Goal: Information Seeking & Learning: Learn about a topic

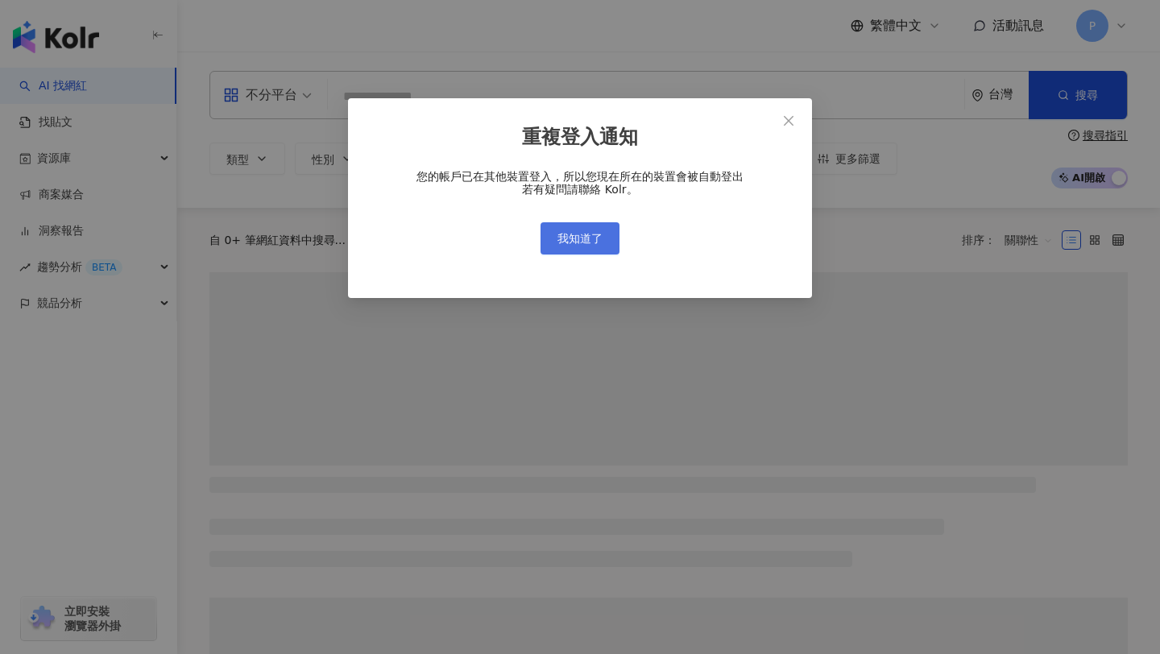
click at [599, 230] on button "我知道了" at bounding box center [580, 238] width 79 height 32
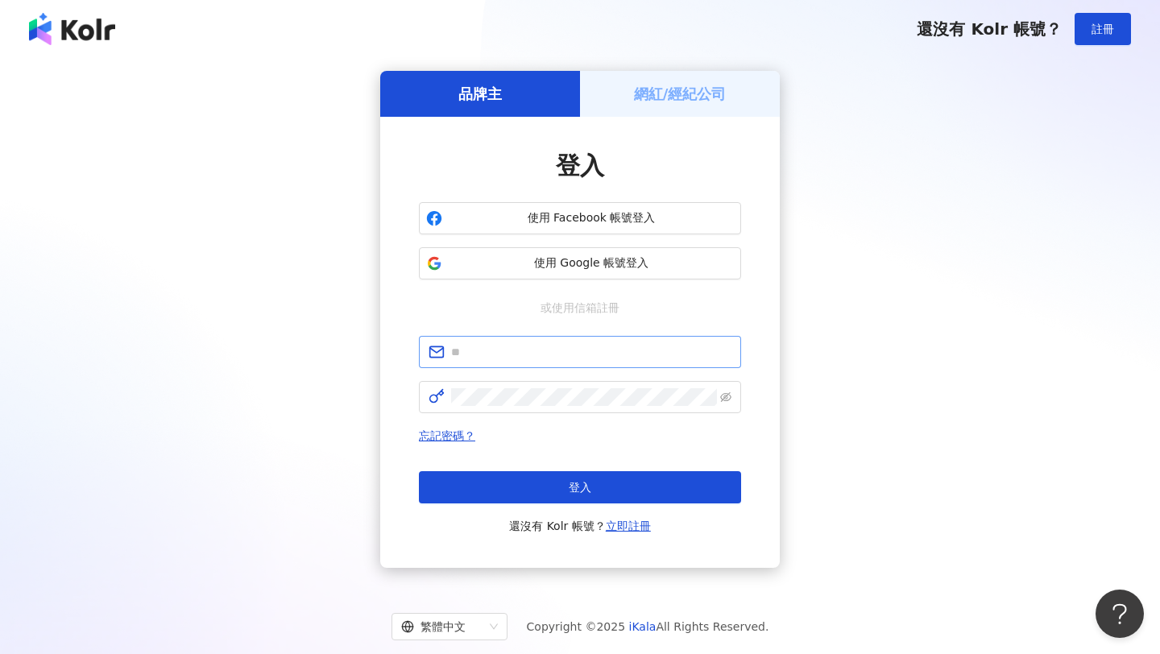
click at [541, 366] on span at bounding box center [580, 352] width 322 height 32
type input "**********"
click button "登入" at bounding box center [580, 487] width 322 height 32
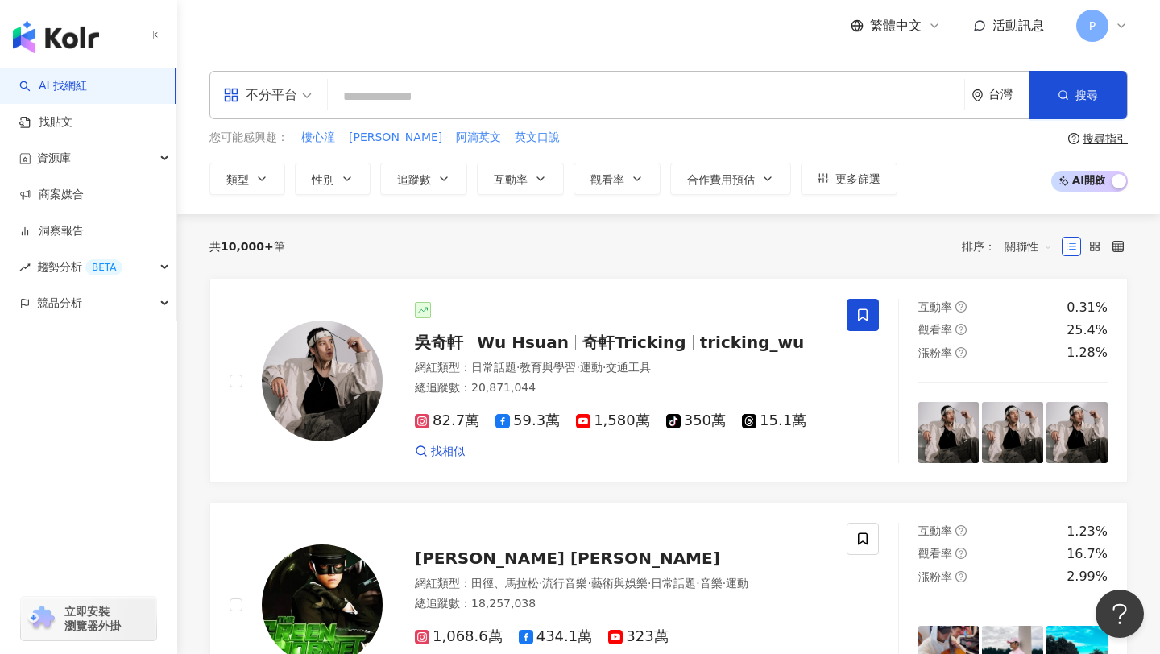
click at [607, 93] on input "search" at bounding box center [646, 96] width 624 height 31
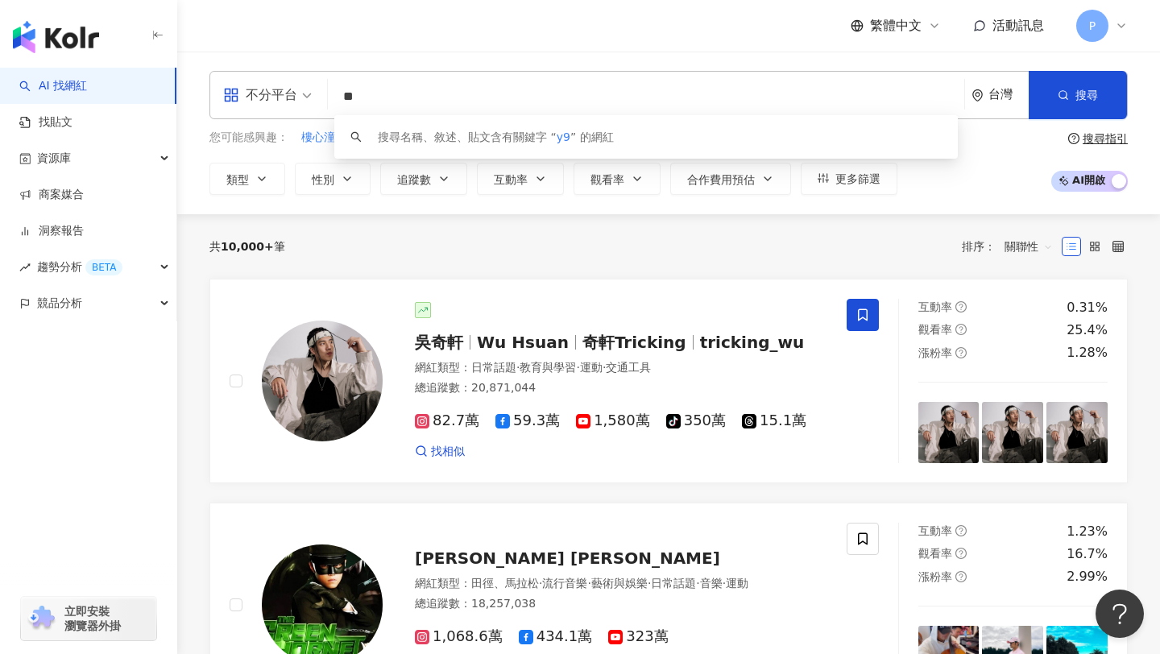
type input "*"
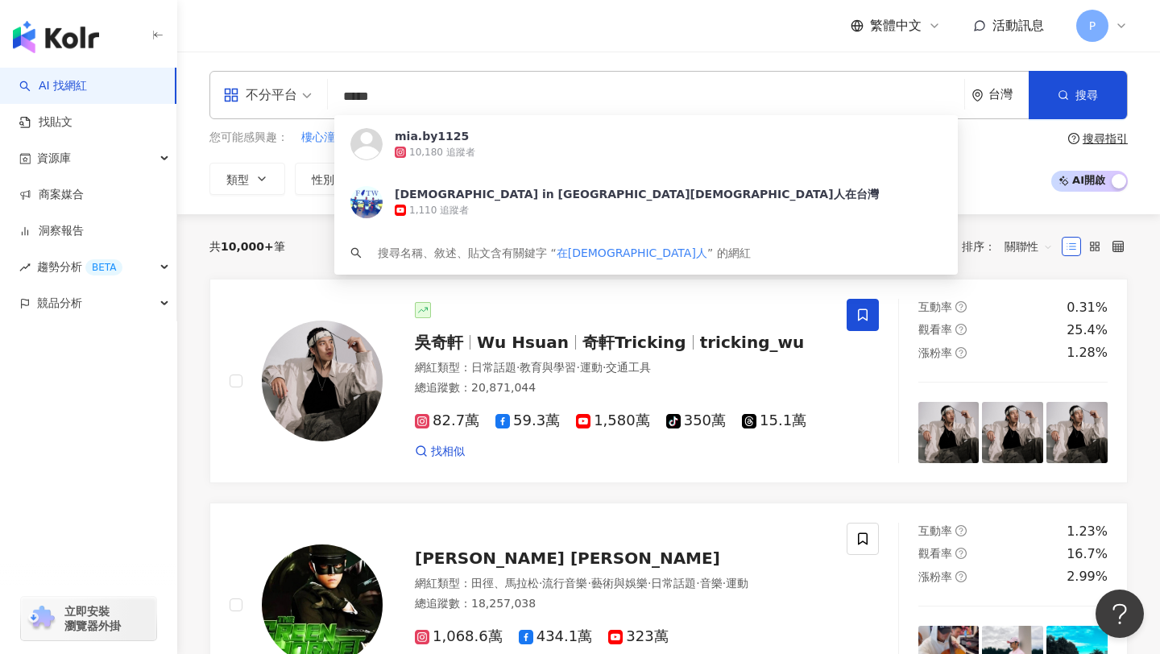
type input "*****"
click at [296, 219] on div "共 10,000+ 筆 排序： 關聯性" at bounding box center [668, 246] width 918 height 64
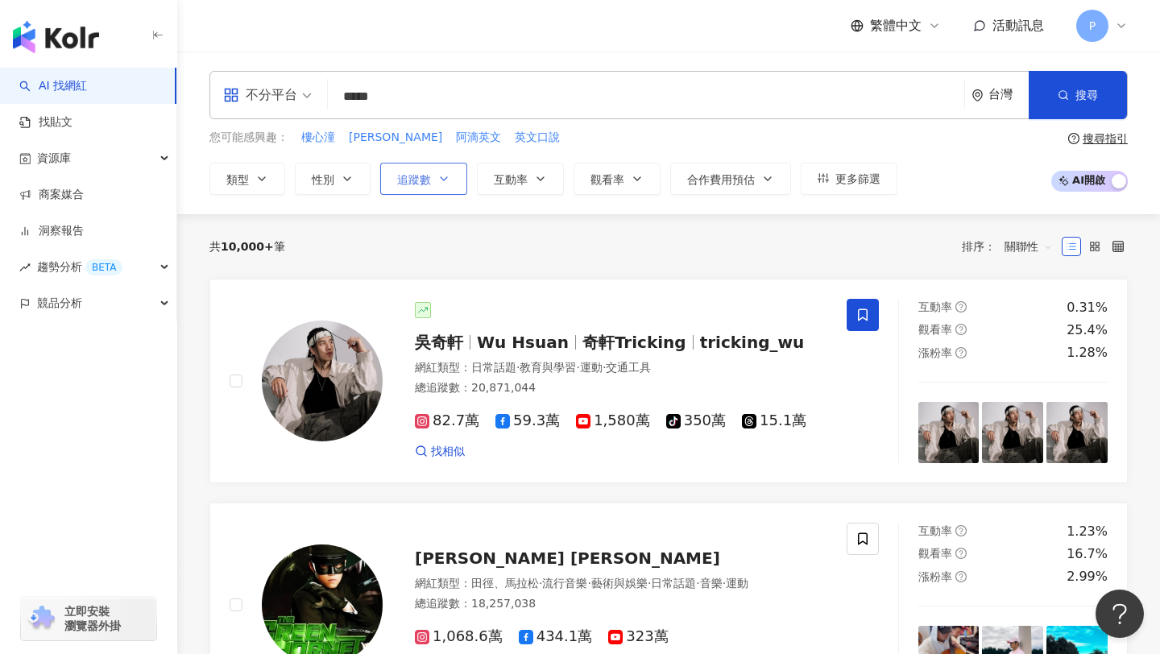
click at [438, 172] on icon "button" at bounding box center [443, 178] width 13 height 13
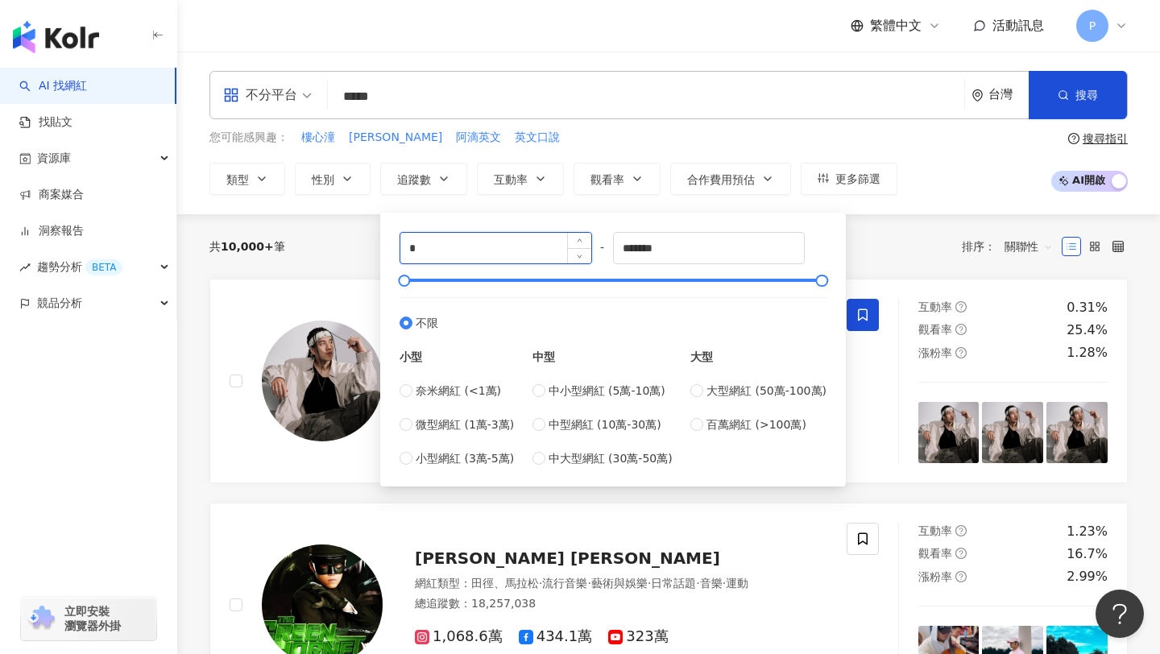
click at [486, 250] on input "*" at bounding box center [495, 248] width 191 height 31
type input "******"
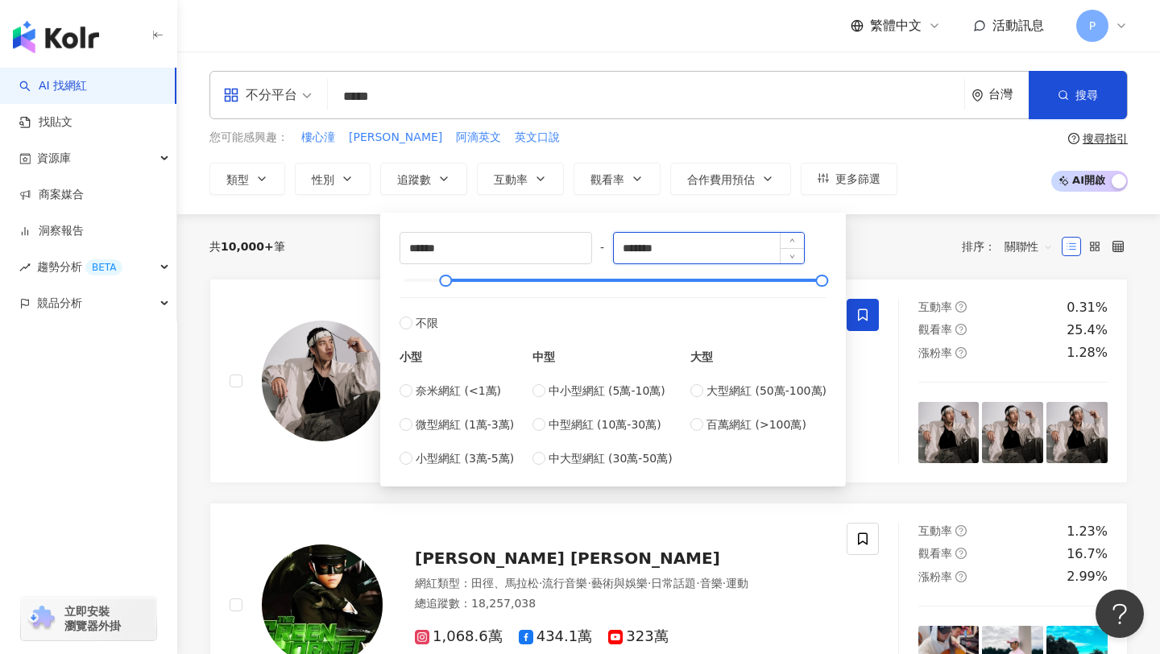
click at [701, 250] on input "*******" at bounding box center [709, 248] width 191 height 31
type input "******"
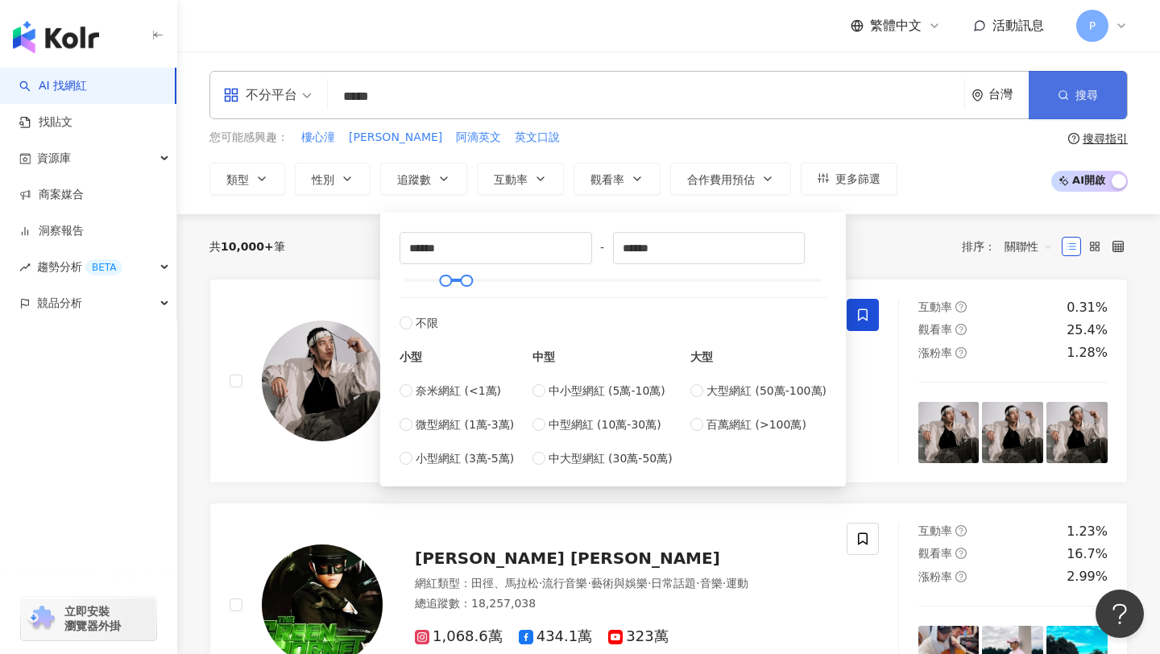
click at [1117, 89] on button "搜尋" at bounding box center [1078, 95] width 98 height 48
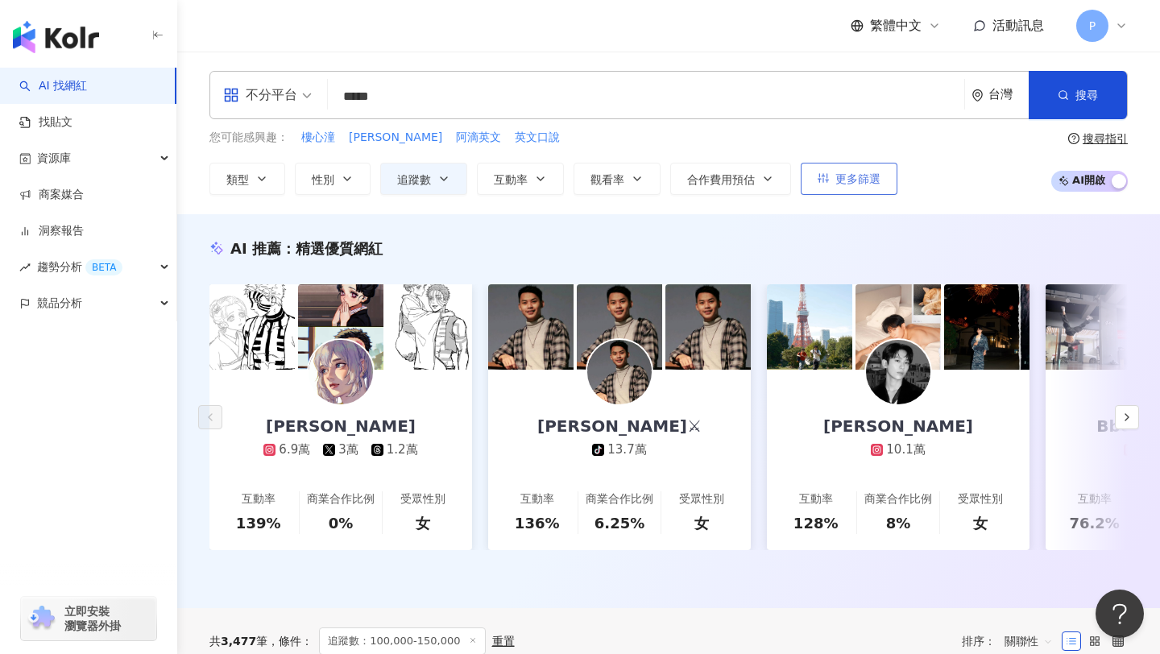
click at [840, 179] on span "更多篩選" at bounding box center [857, 178] width 45 height 13
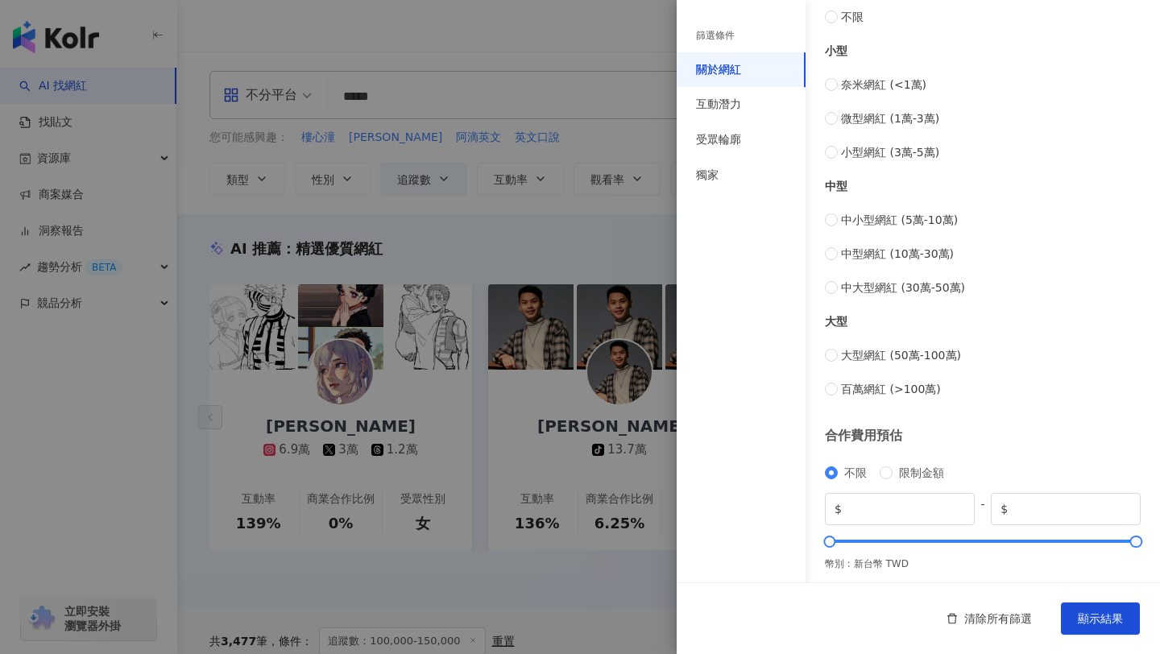
scroll to position [562, 0]
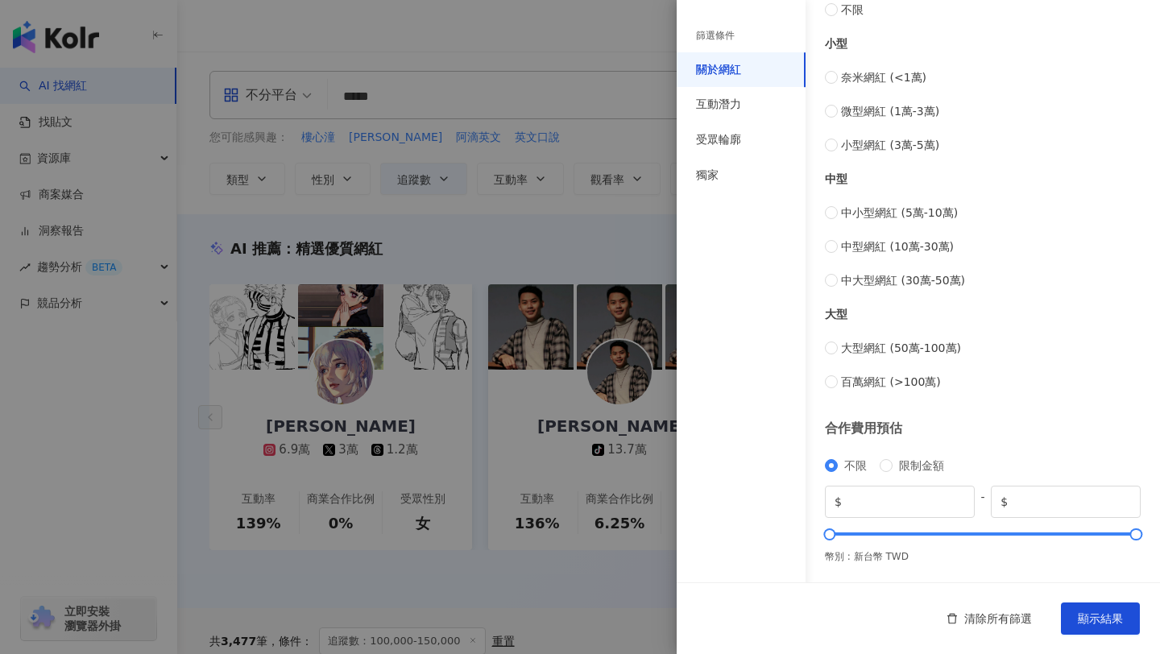
click at [519, 246] on div at bounding box center [580, 327] width 1160 height 654
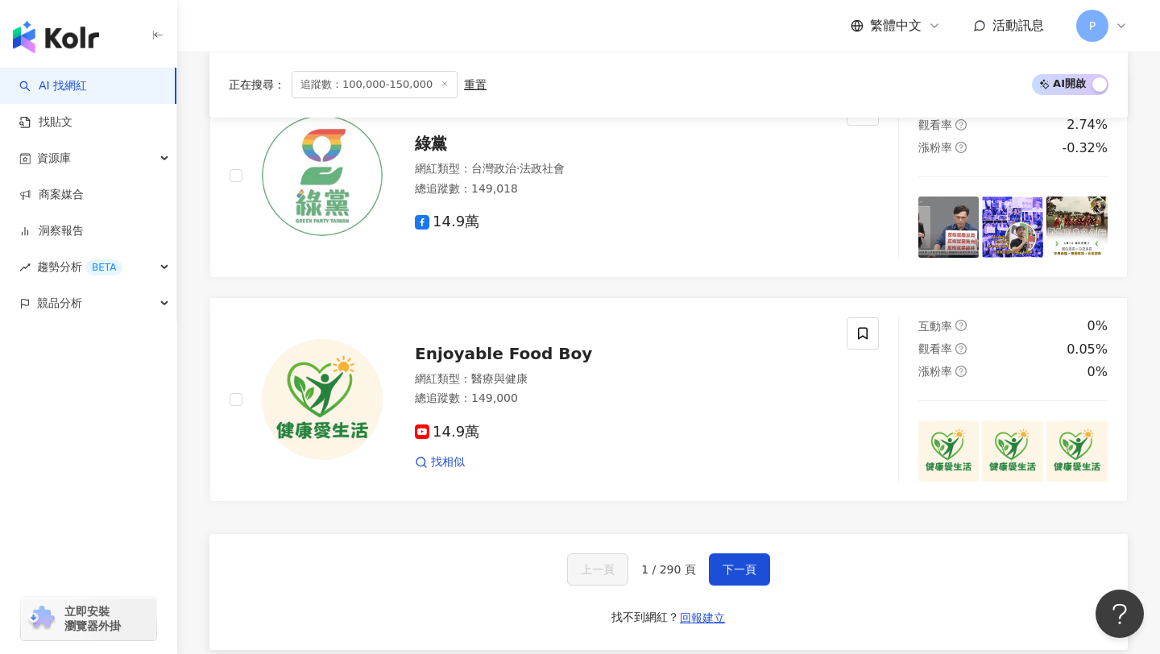
scroll to position [3019, 0]
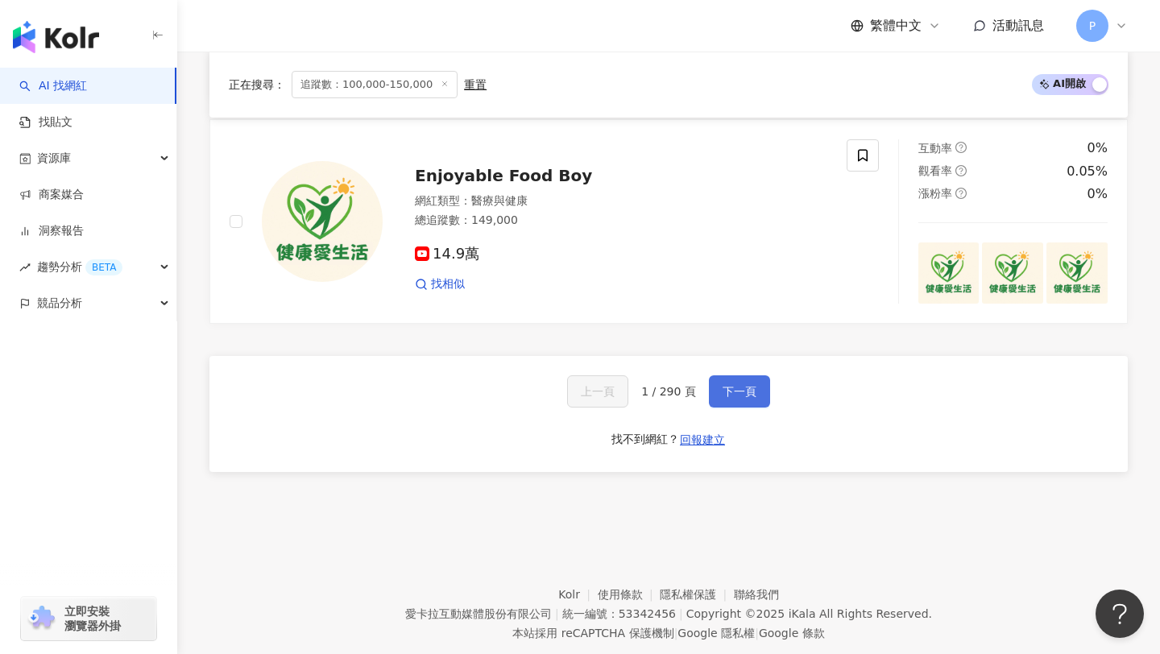
click at [723, 394] on span "下一頁" at bounding box center [740, 391] width 34 height 13
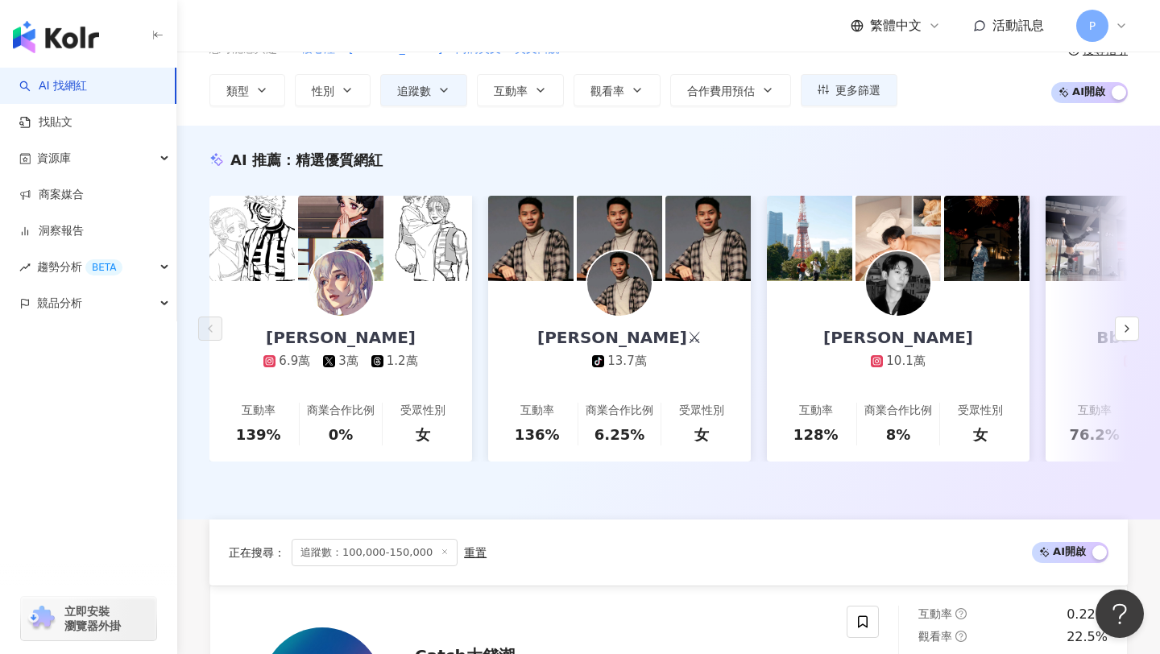
scroll to position [0, 0]
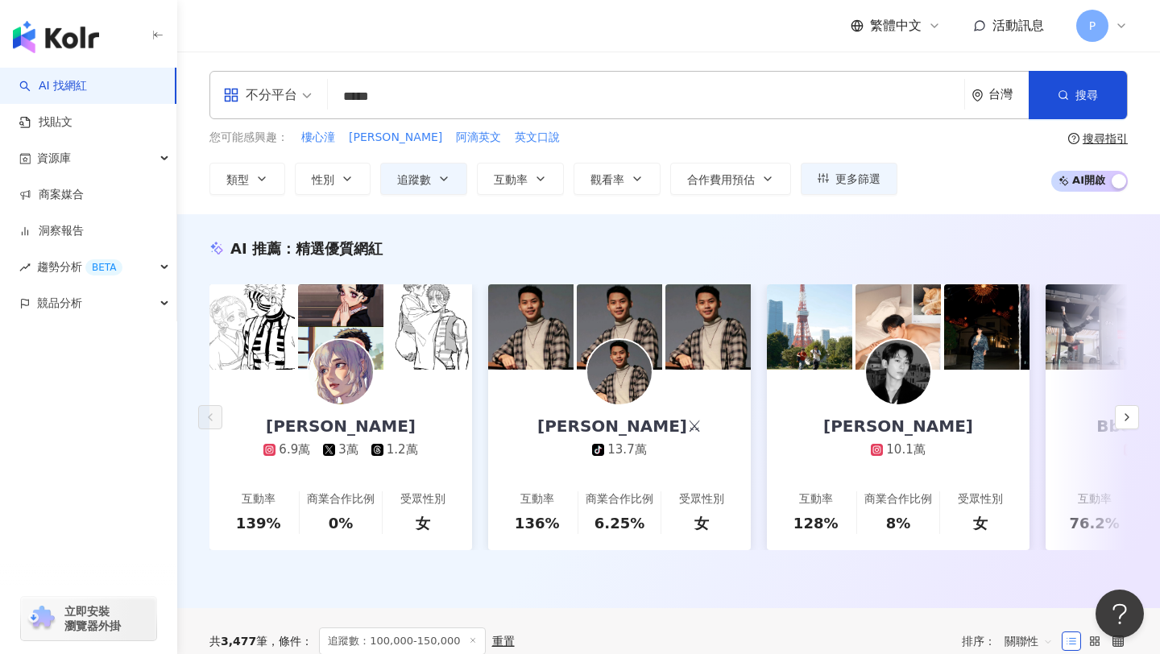
click at [367, 92] on input "*****" at bounding box center [646, 96] width 624 height 31
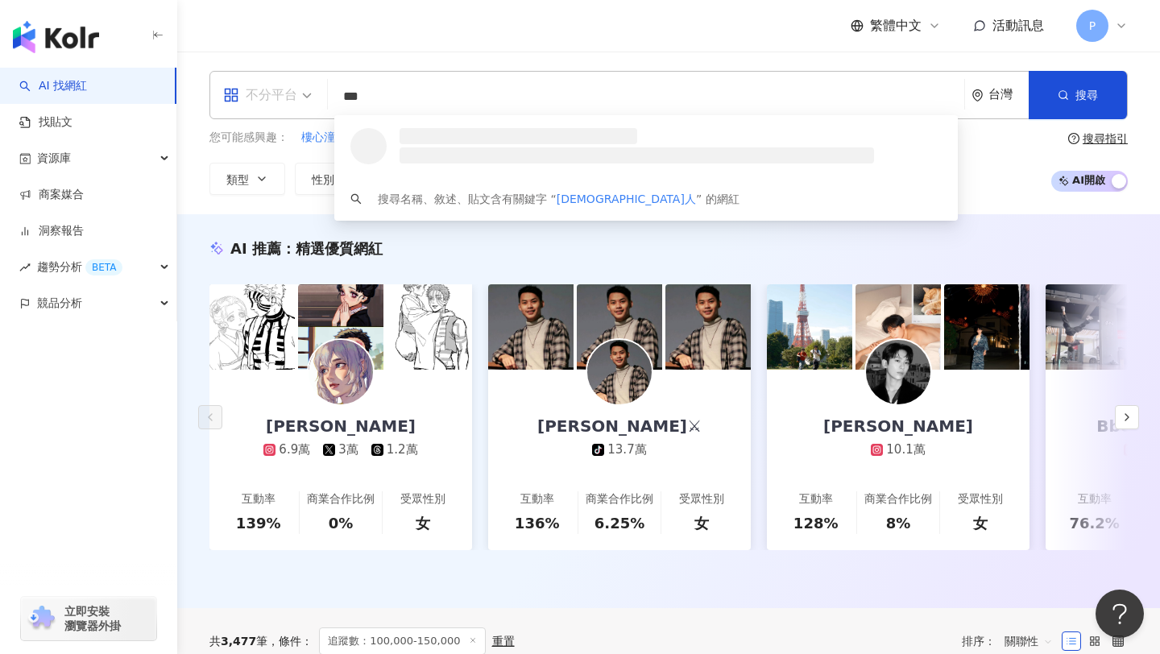
click at [309, 92] on span "不分平台" at bounding box center [267, 95] width 89 height 26
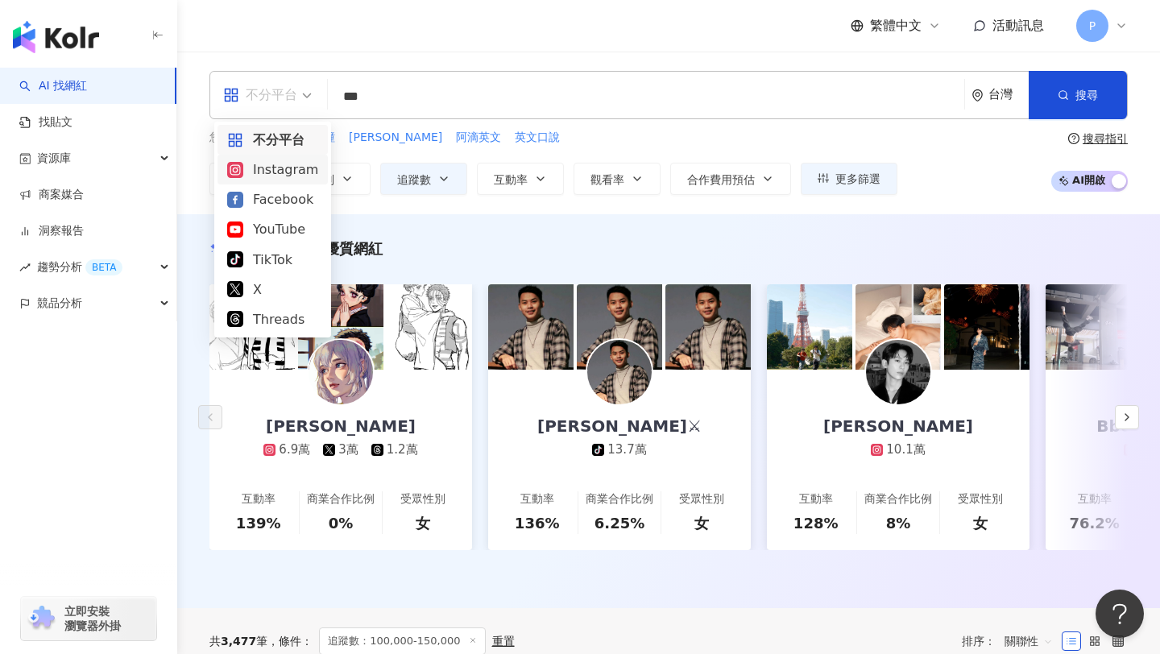
click at [288, 172] on div "Instagram" at bounding box center [272, 170] width 91 height 20
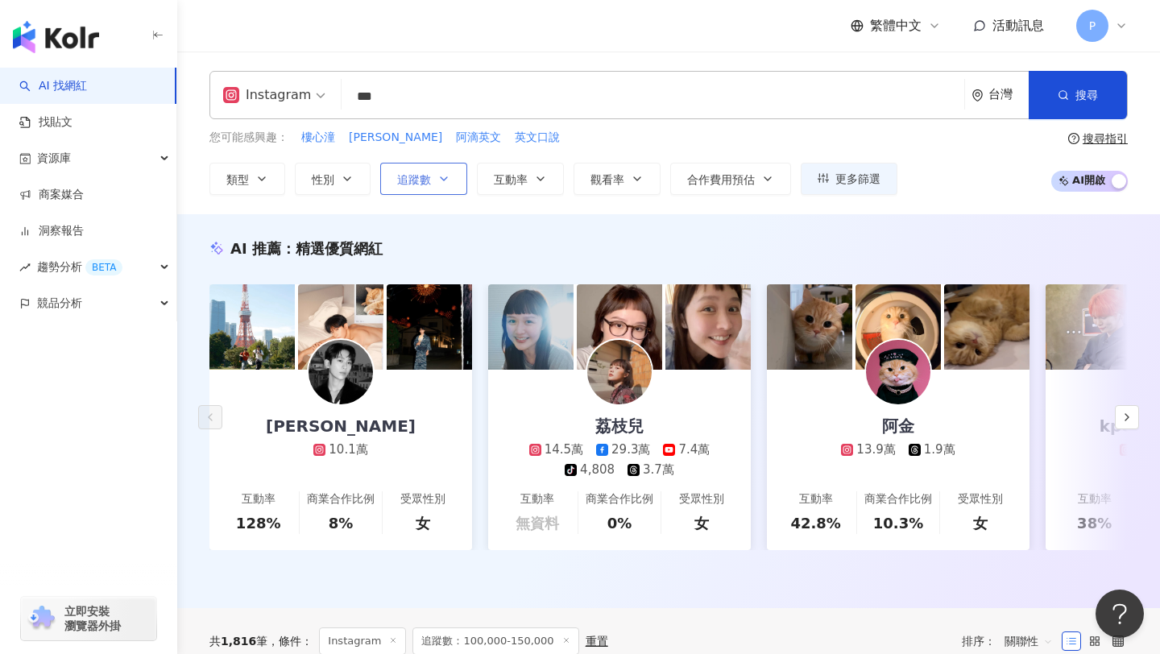
click at [447, 183] on icon "button" at bounding box center [443, 178] width 13 height 13
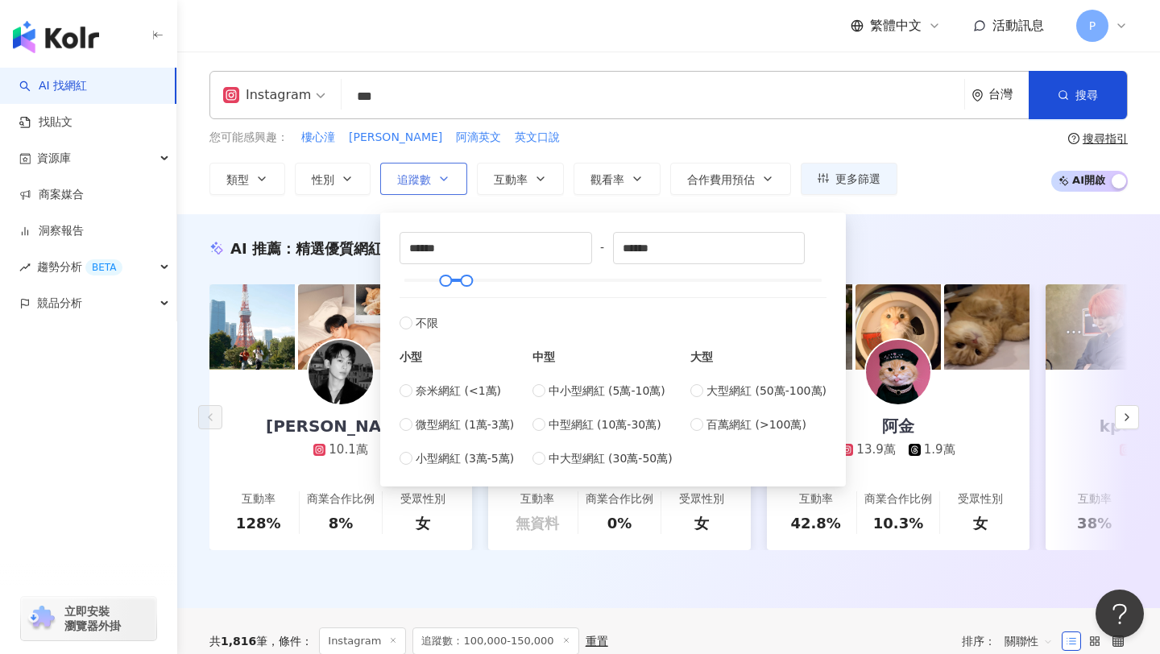
click at [447, 183] on icon "button" at bounding box center [443, 178] width 13 height 13
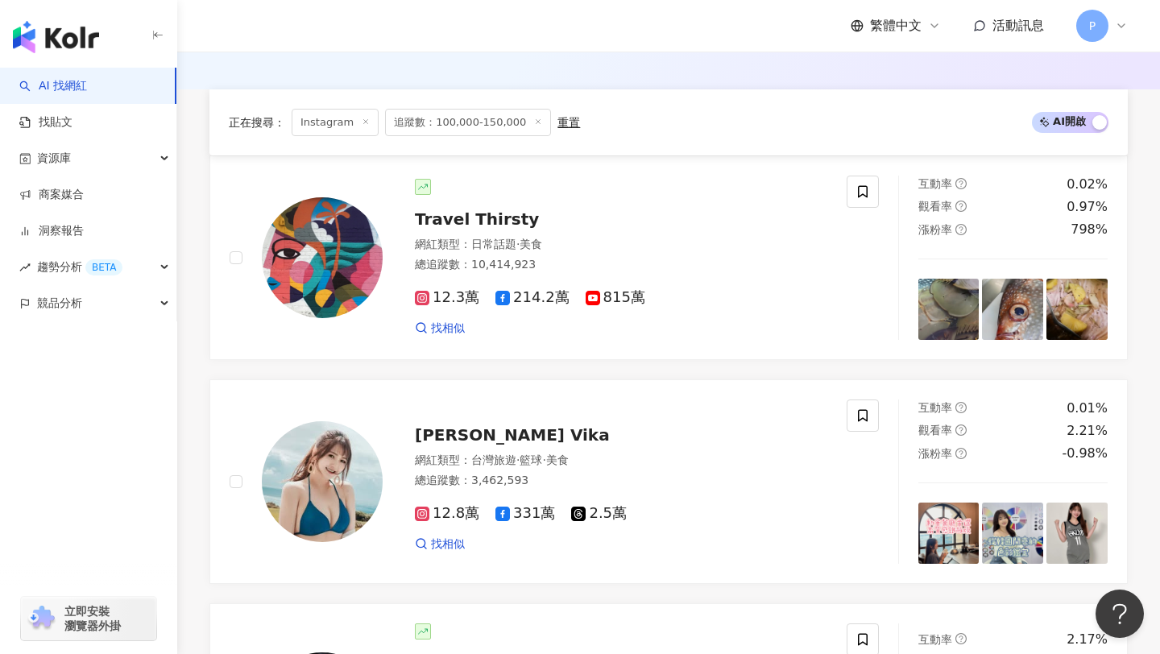
scroll to position [487, 0]
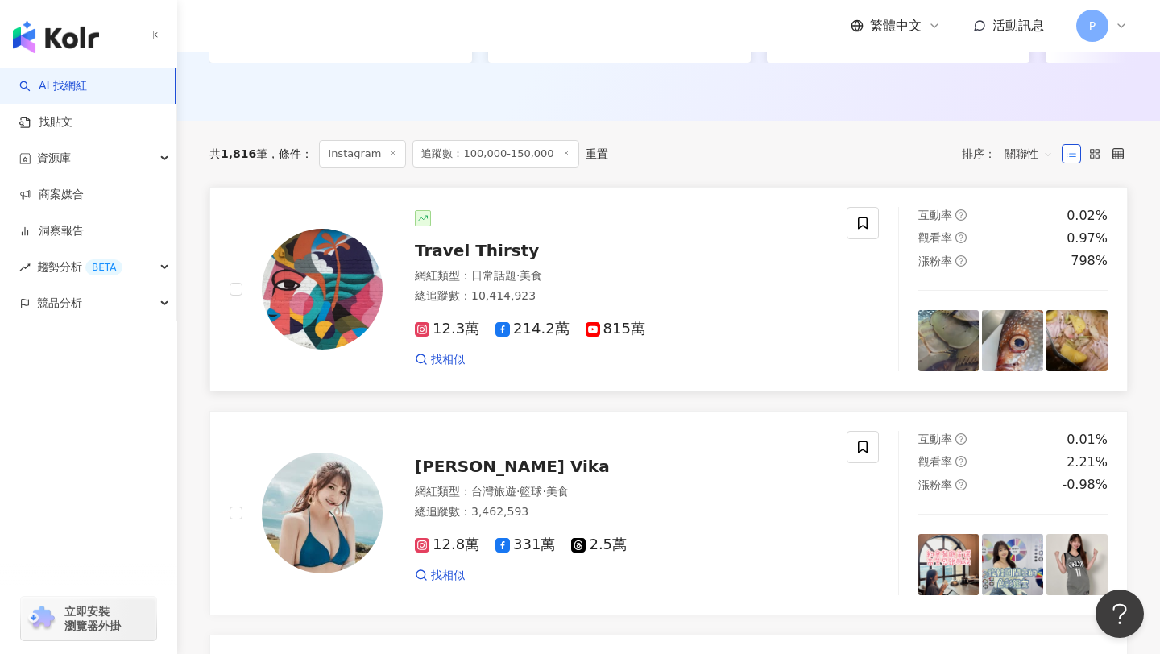
click at [474, 257] on span "Travel Thirsty" at bounding box center [477, 250] width 124 height 19
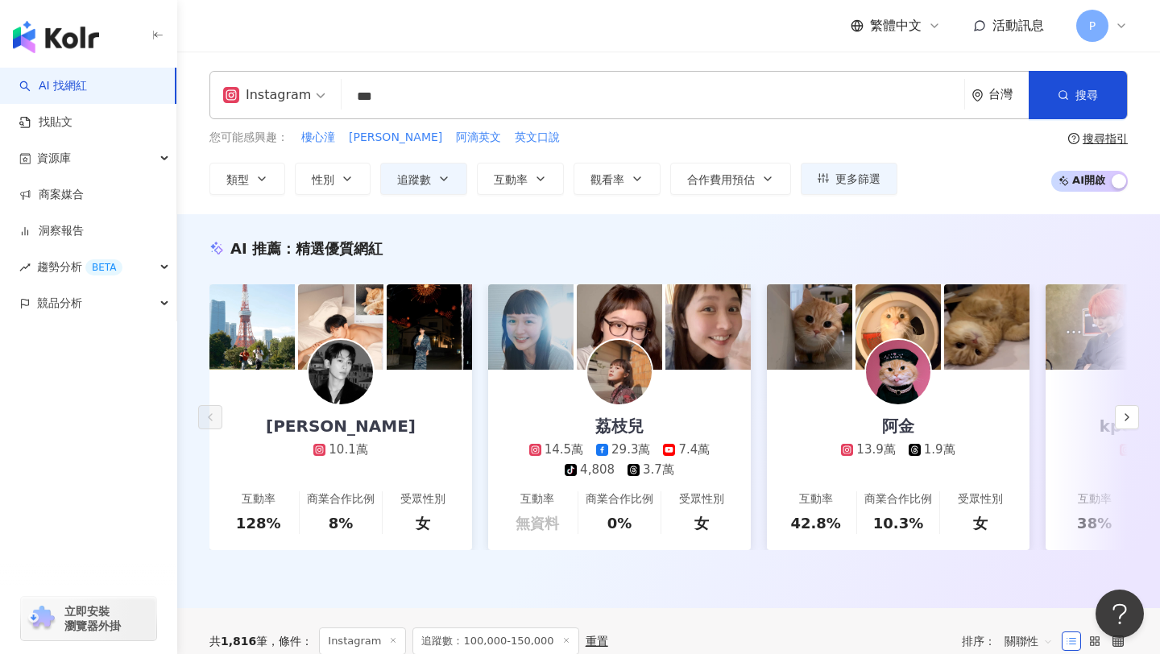
click at [348, 91] on input "***" at bounding box center [653, 96] width 610 height 31
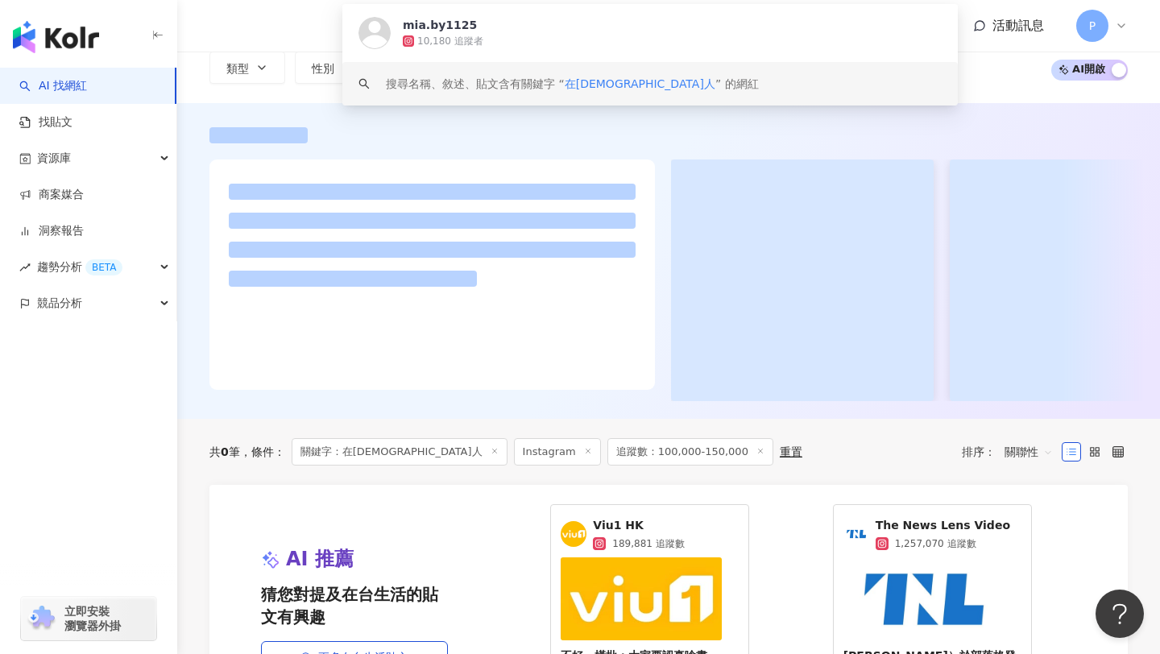
scroll to position [12, 0]
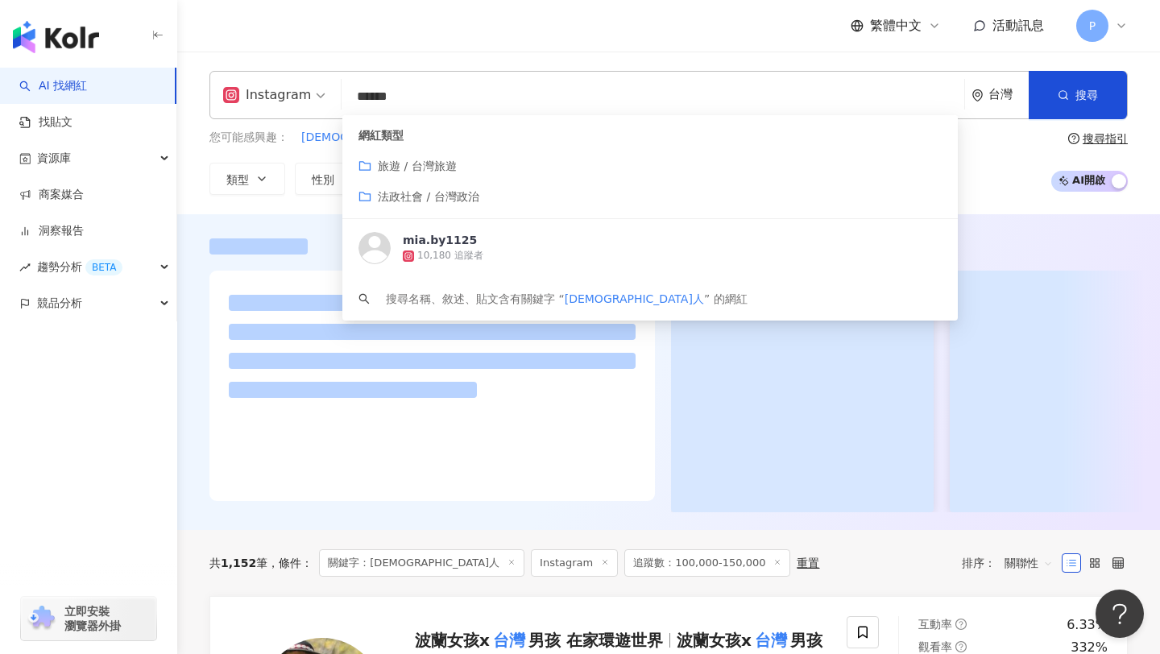
type input "******"
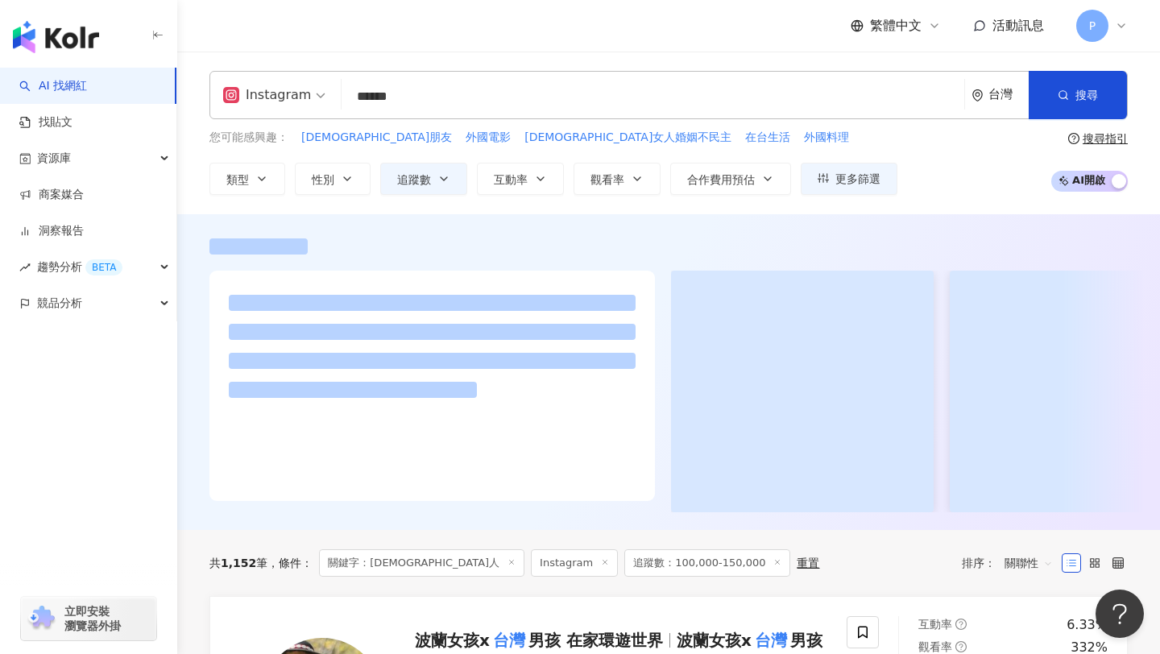
click at [215, 482] on div at bounding box center [432, 386] width 446 height 230
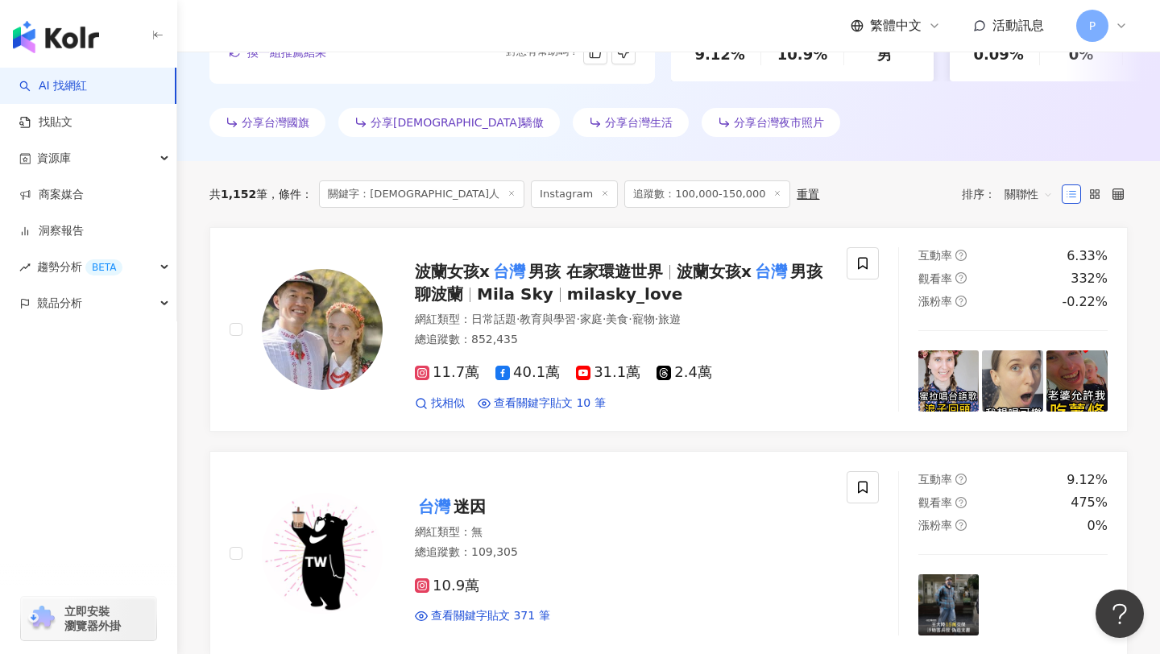
scroll to position [468, 0]
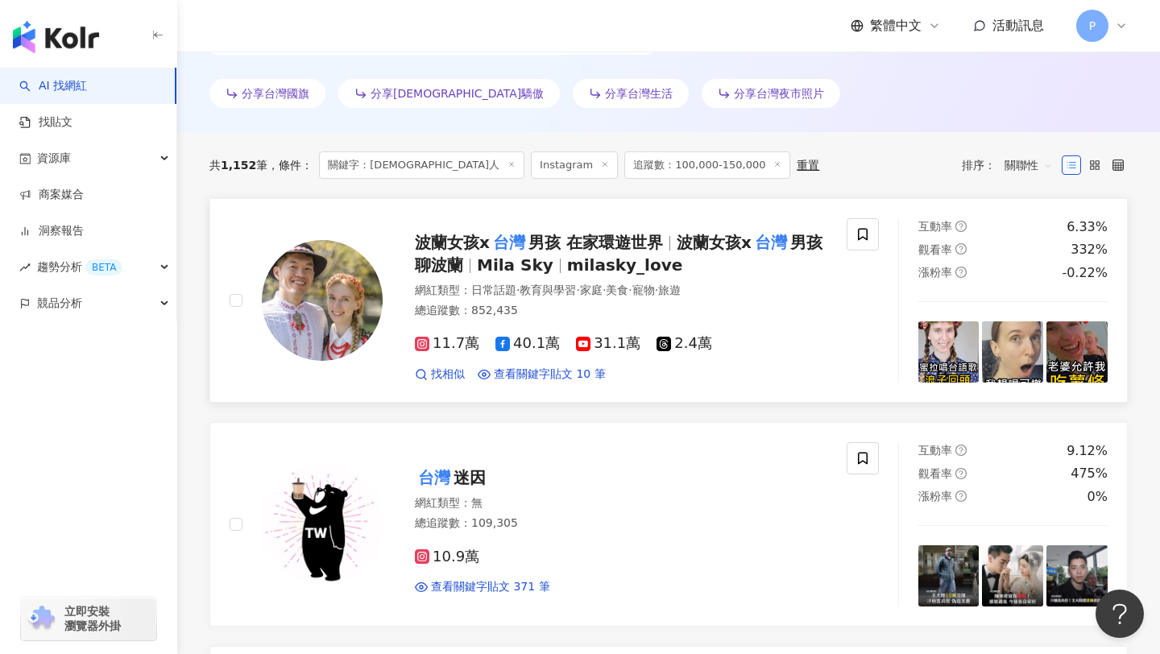
click at [542, 242] on span "男孩 在家環遊世界" at bounding box center [596, 242] width 135 height 19
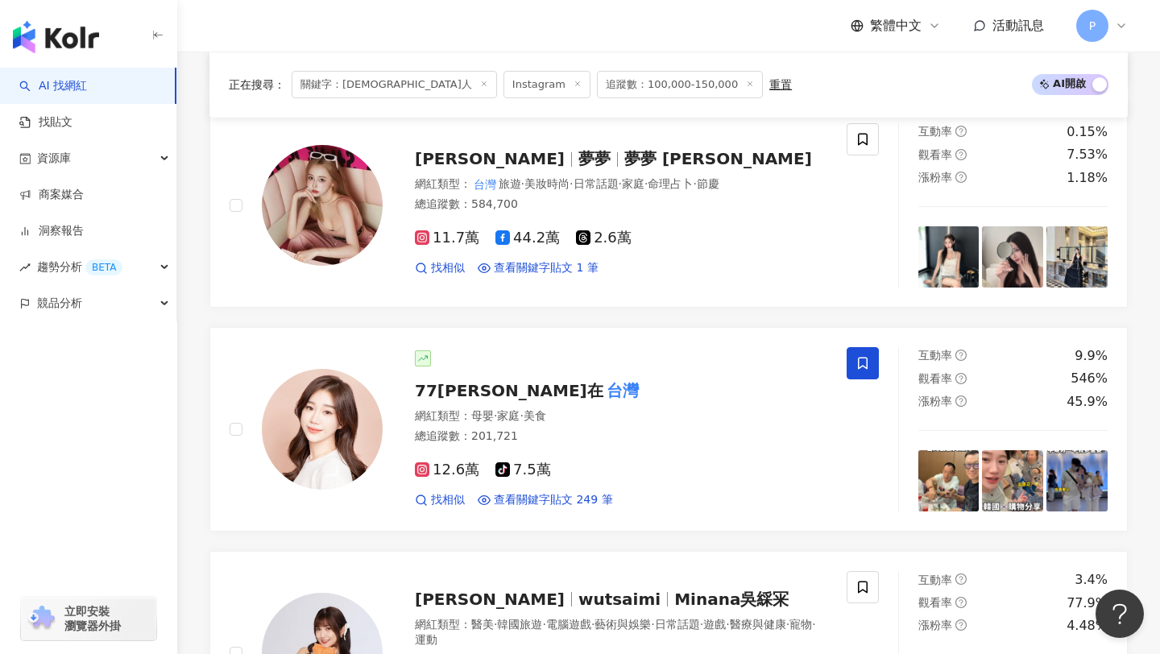
scroll to position [1237, 0]
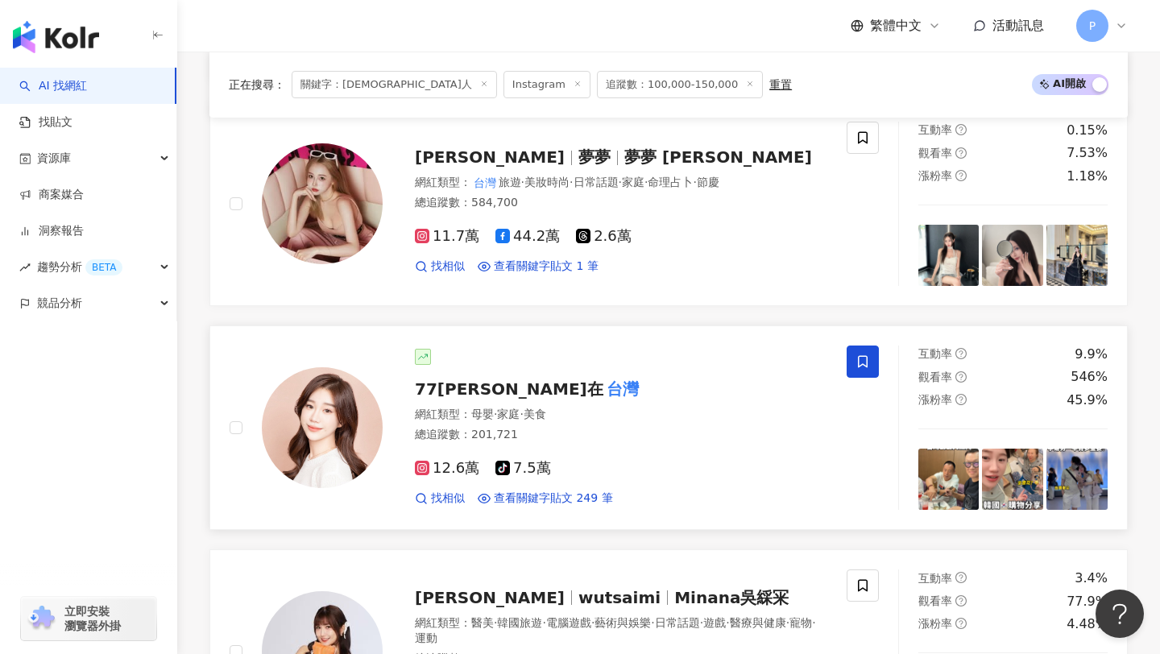
click at [603, 390] on mark "台灣" at bounding box center [622, 389] width 39 height 26
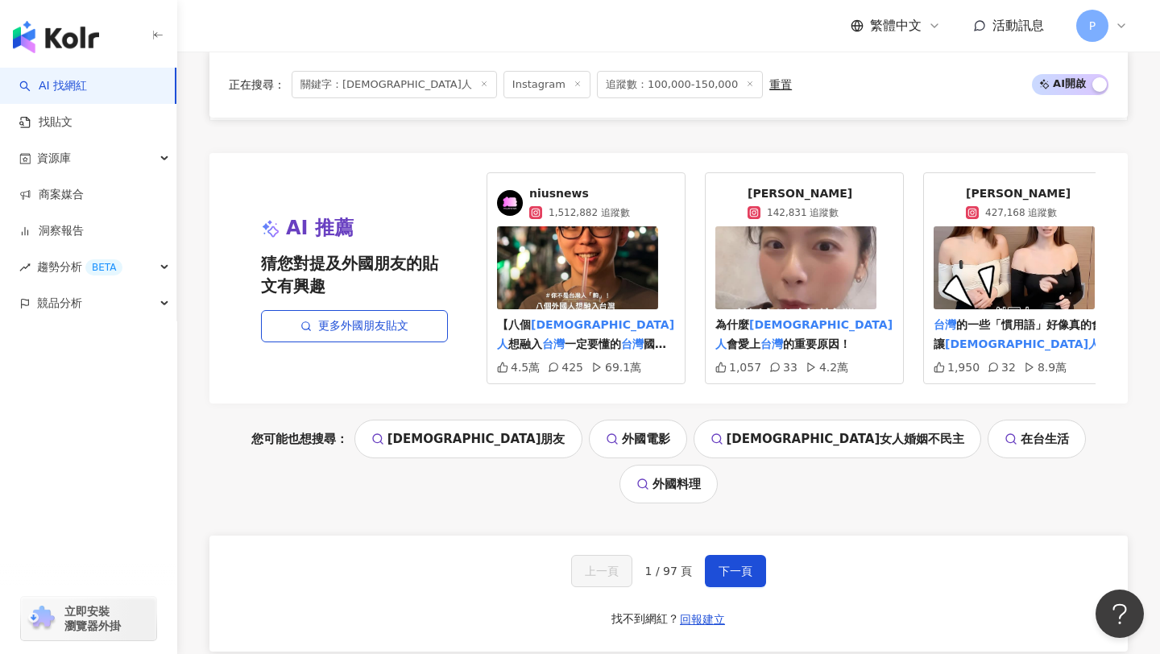
scroll to position [3248, 0]
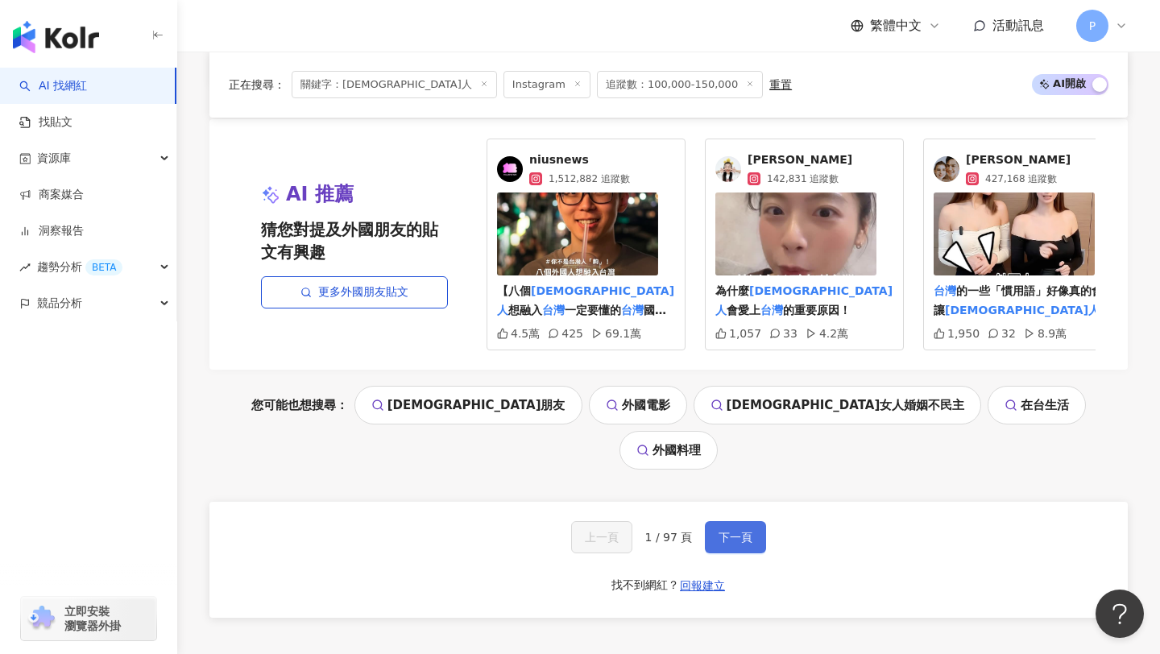
click at [736, 531] on span "下一頁" at bounding box center [736, 537] width 34 height 13
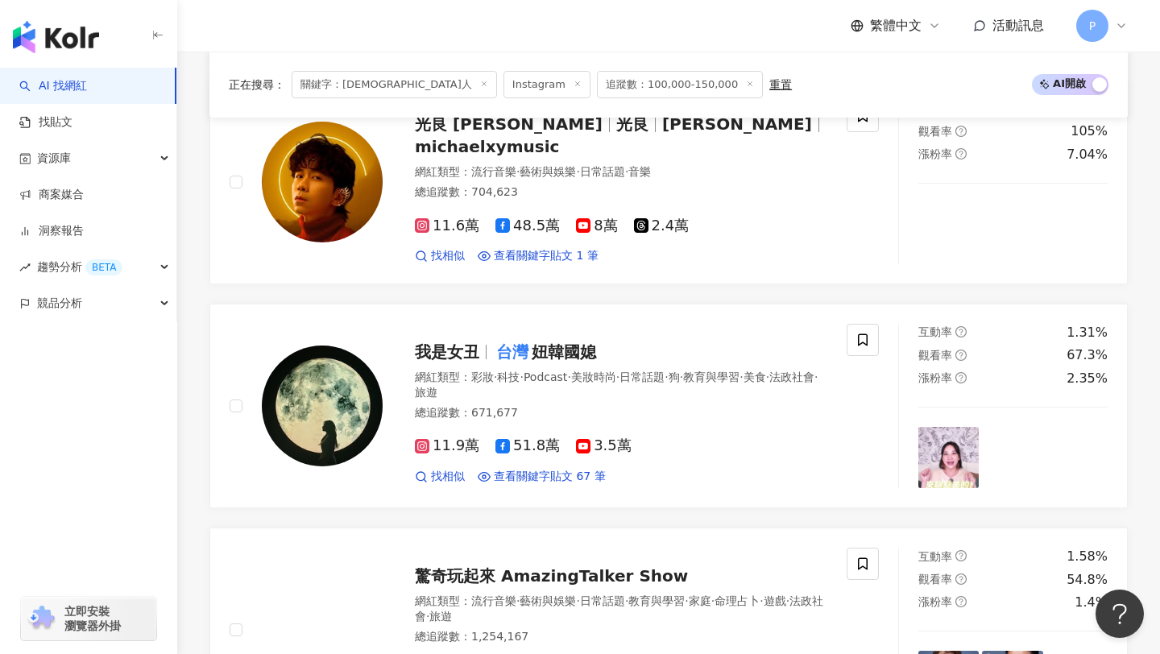
scroll to position [1287, 0]
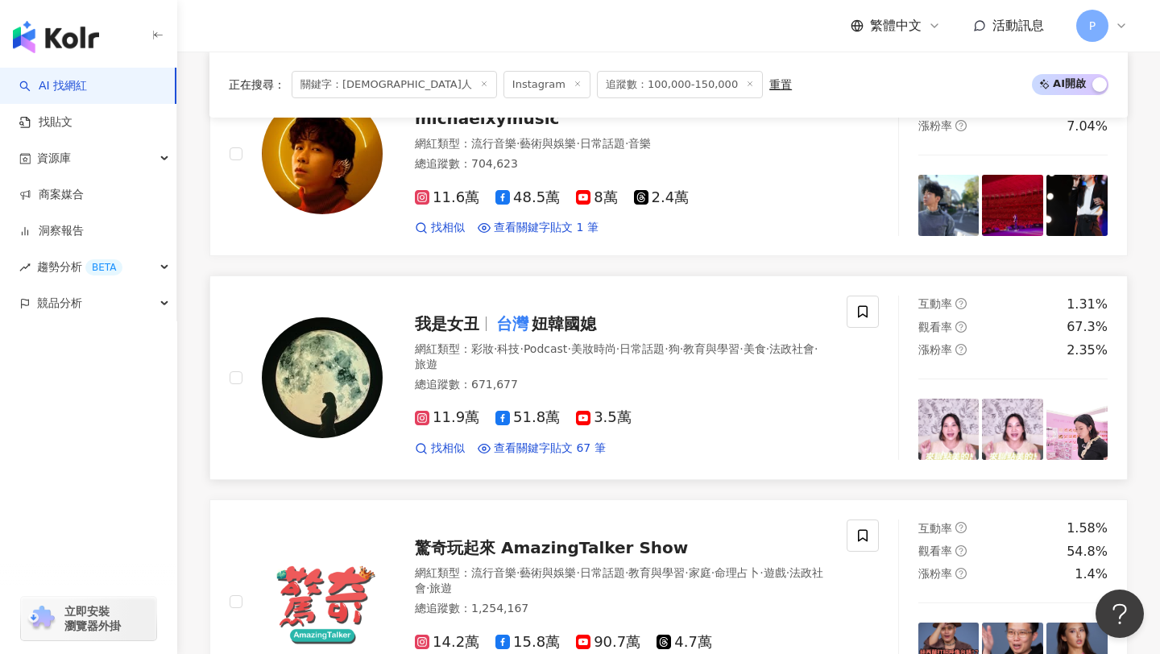
click at [558, 318] on span "妞韓國媳" at bounding box center [564, 323] width 64 height 19
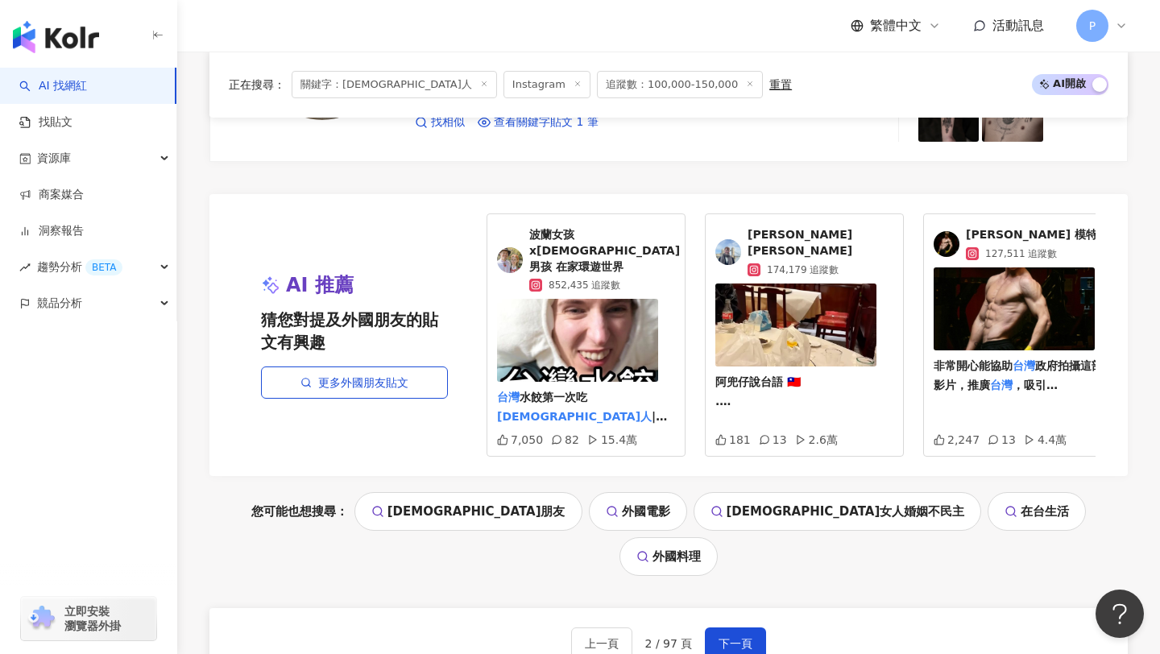
scroll to position [3311, 0]
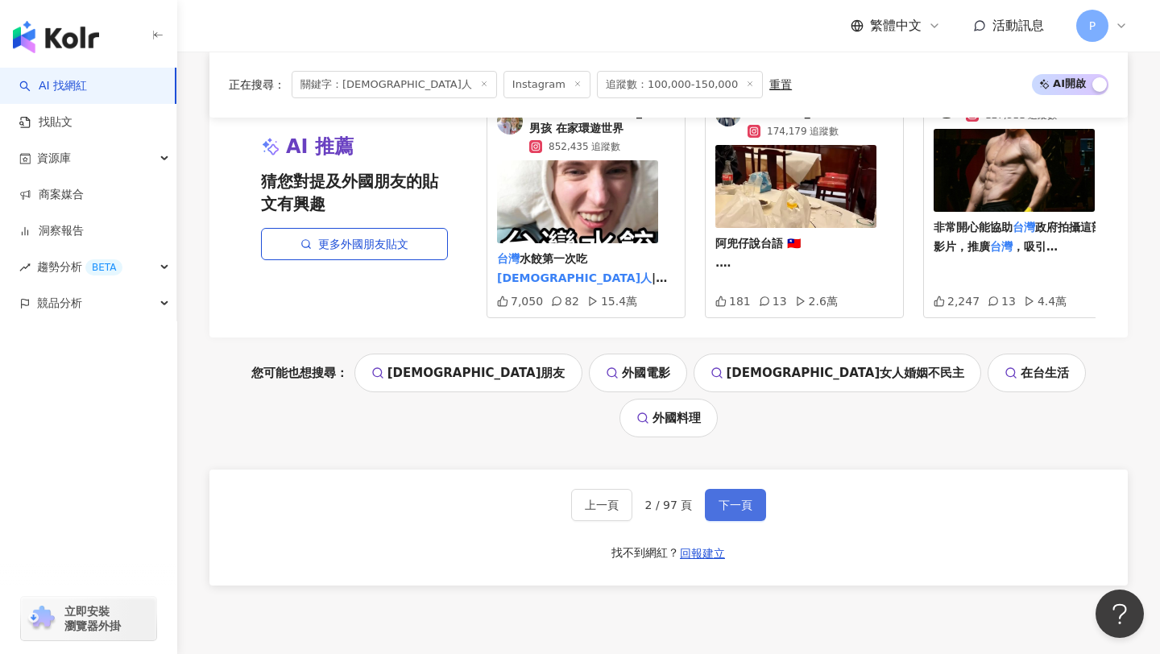
click at [725, 499] on span "下一頁" at bounding box center [736, 505] width 34 height 13
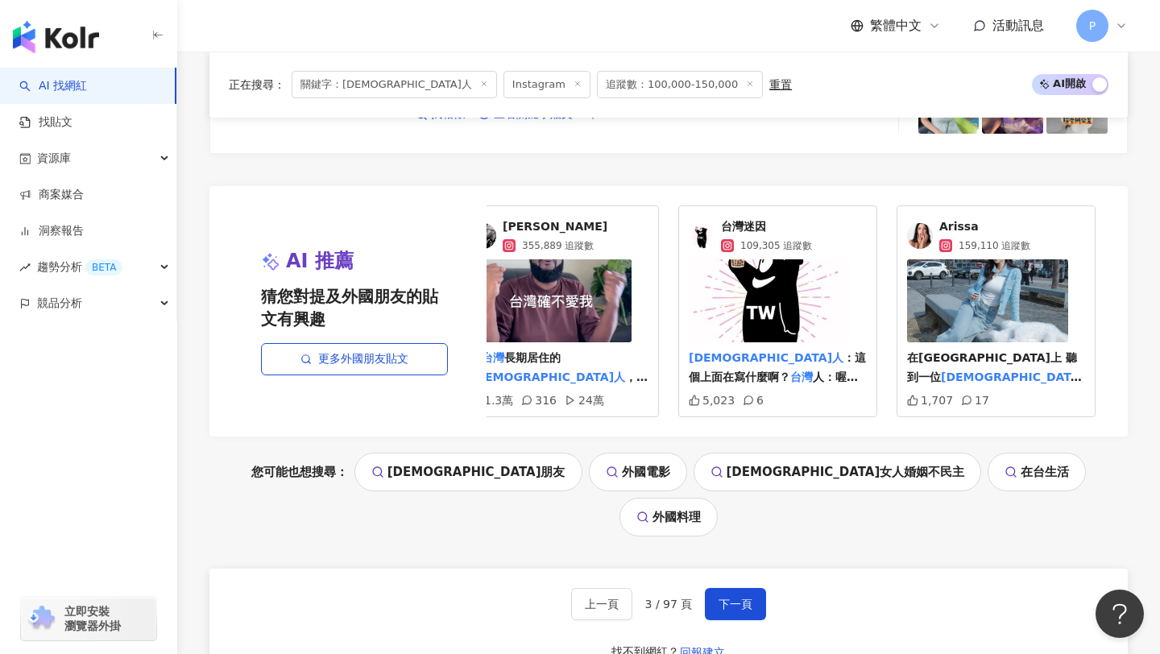
scroll to position [3385, 0]
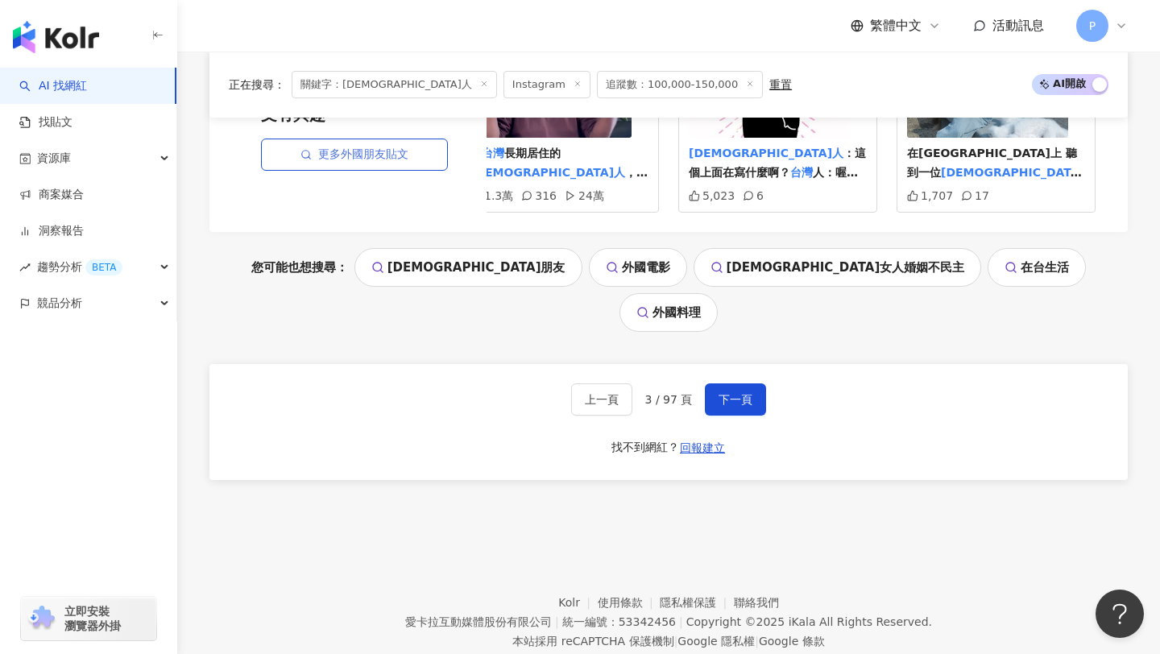
click at [417, 159] on link "更多外國朋友貼文" at bounding box center [354, 155] width 187 height 32
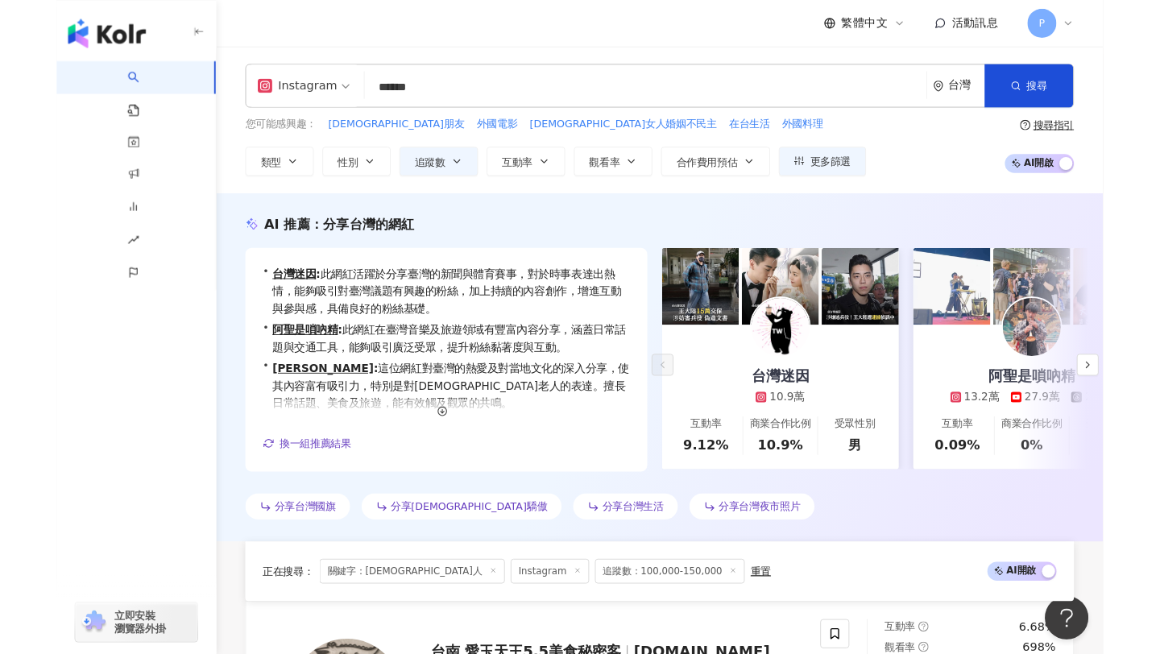
scroll to position [0, 0]
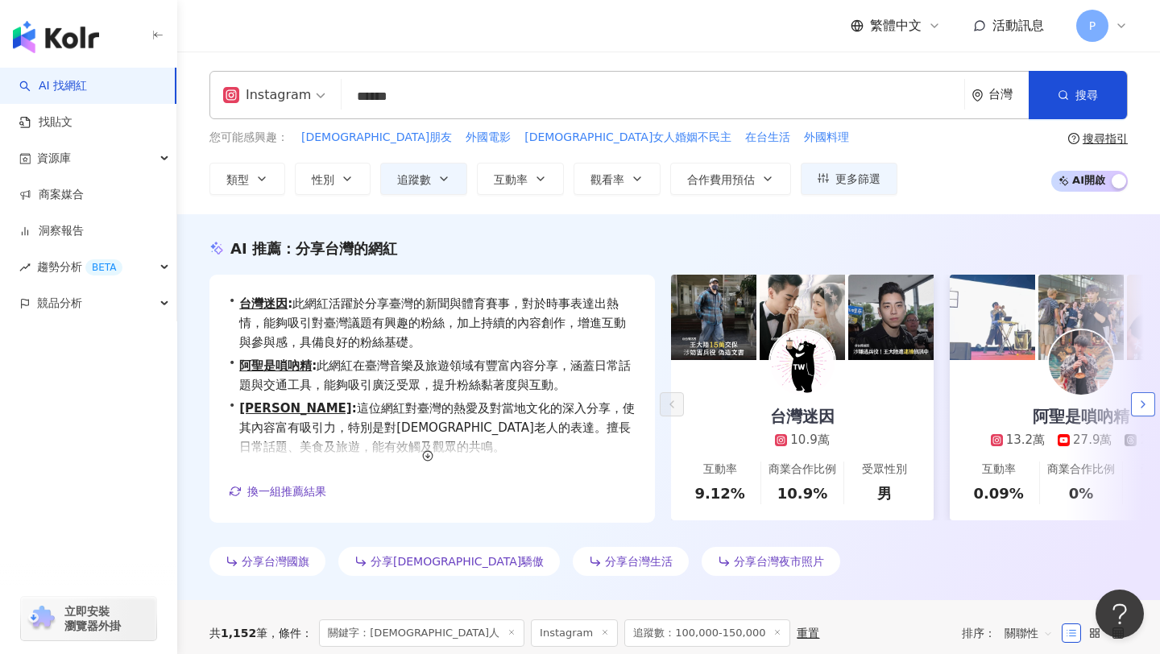
click at [1148, 404] on icon "button" at bounding box center [1143, 404] width 13 height 13
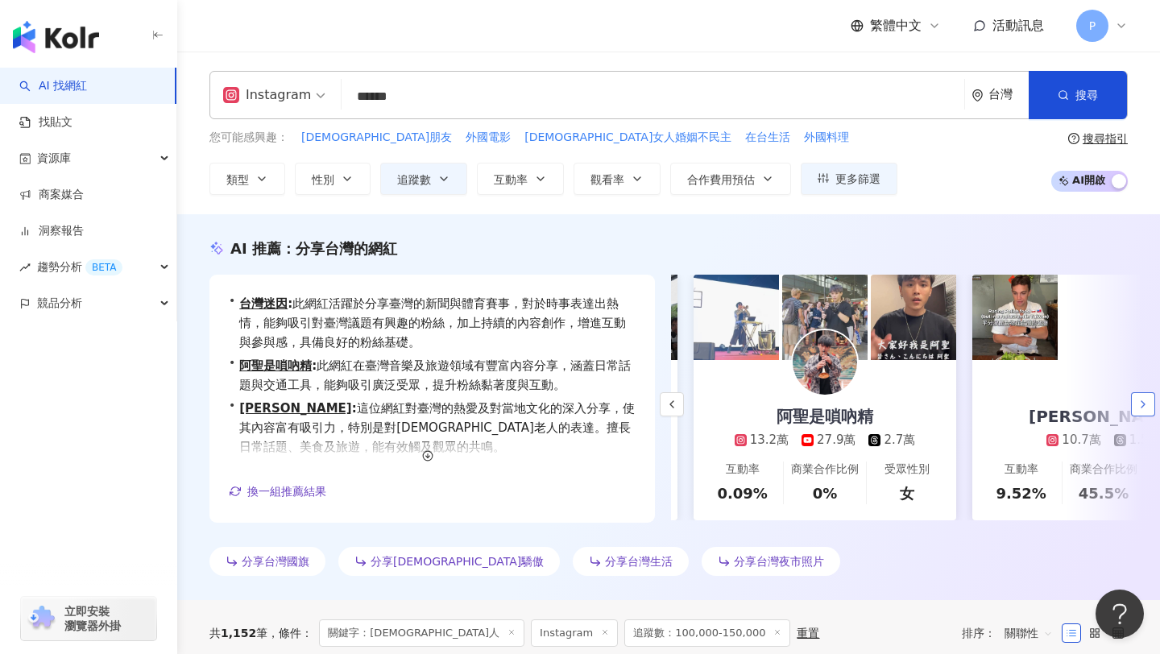
scroll to position [0, 279]
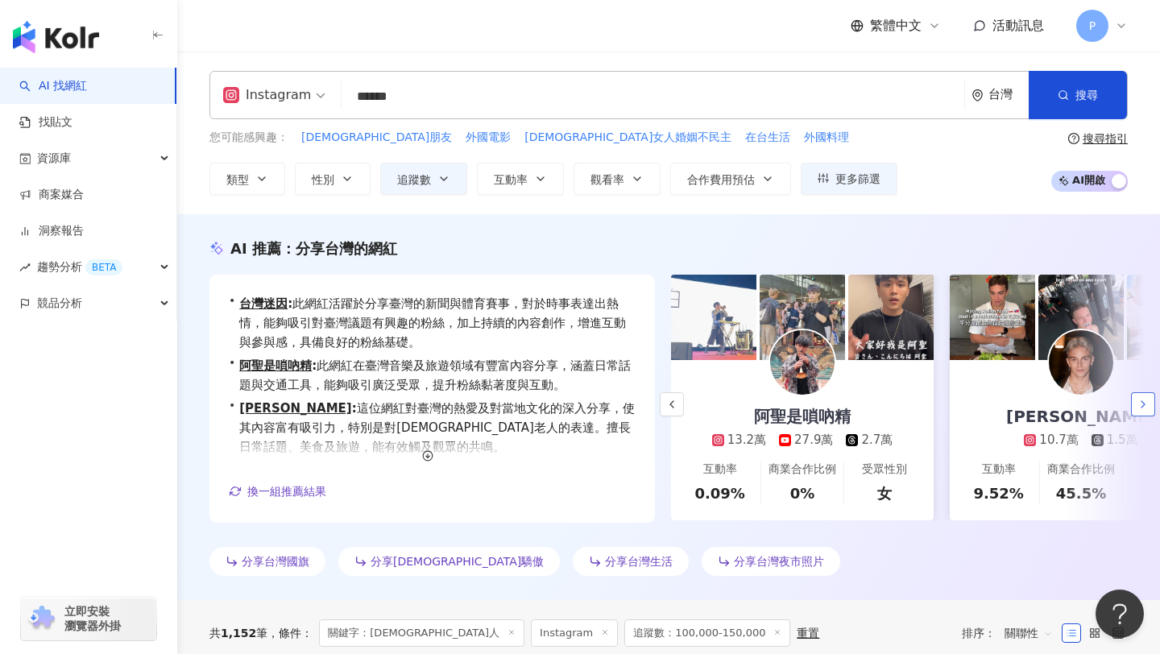
click at [1147, 404] on icon "button" at bounding box center [1143, 404] width 13 height 13
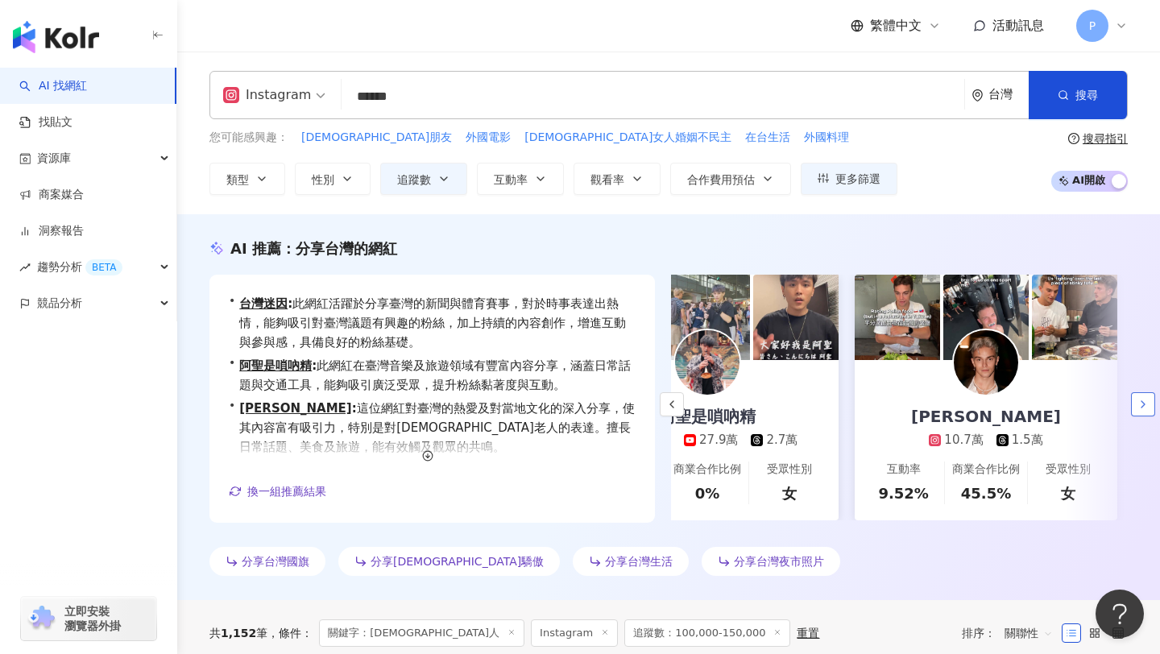
scroll to position [0, 396]
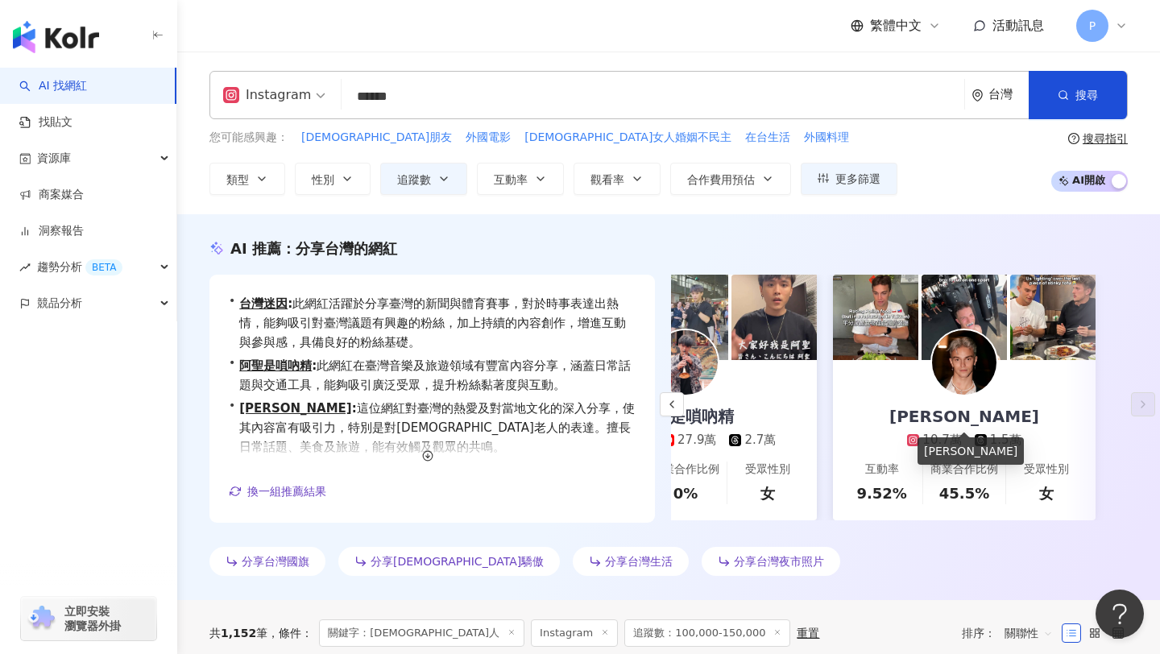
click at [949, 416] on div "Jakub Michalak" at bounding box center [964, 416] width 182 height 23
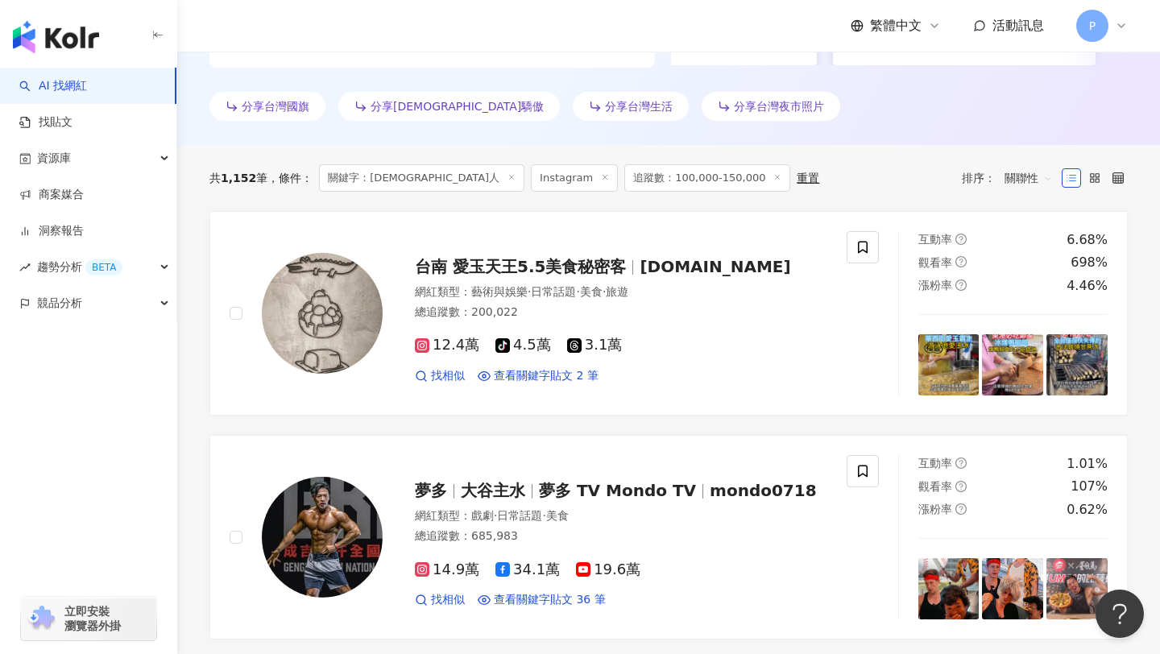
scroll to position [518, 0]
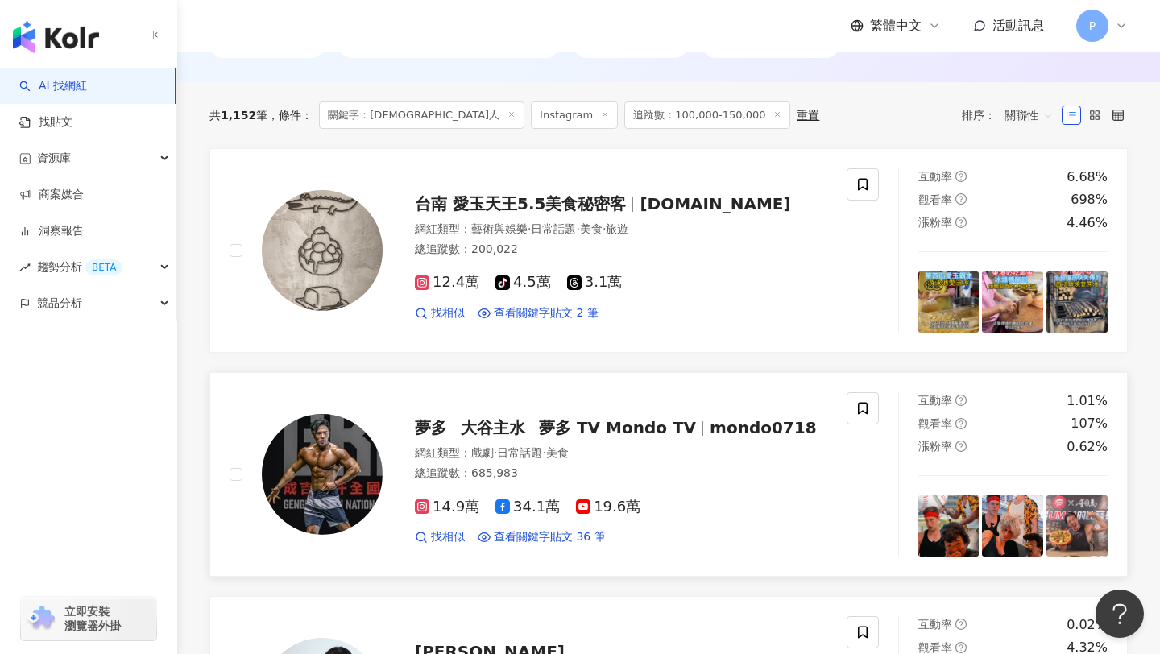
click at [538, 438] on div "夢多 大谷主水 夢多 TV Mondo TV mondo0718" at bounding box center [621, 428] width 412 height 23
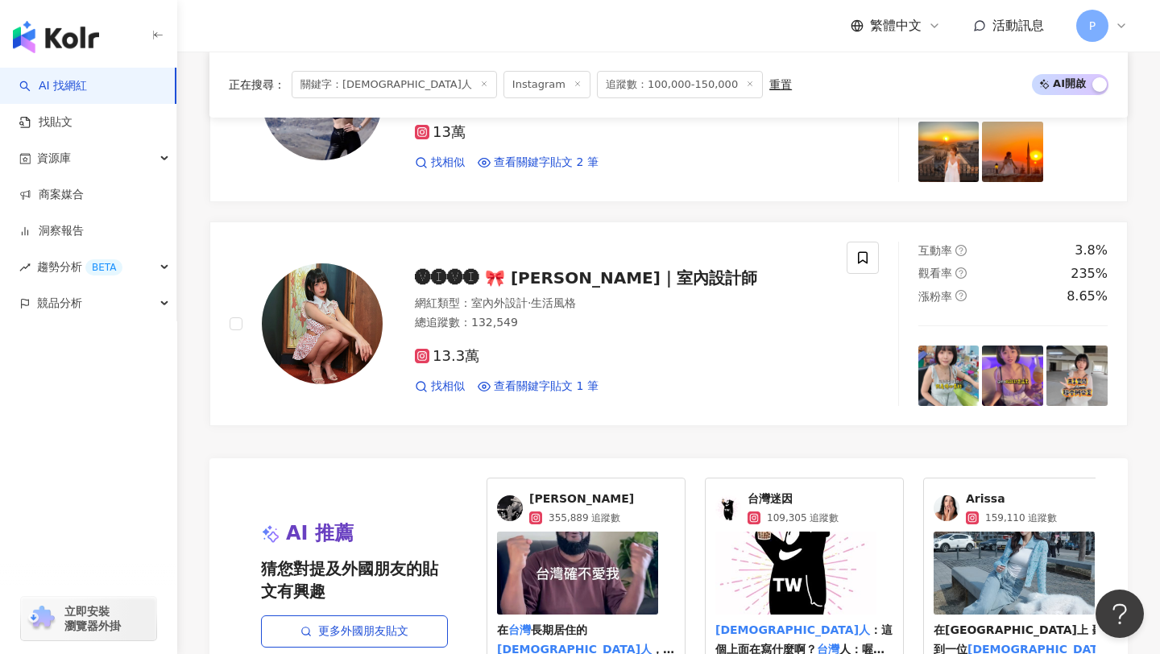
scroll to position [3247, 0]
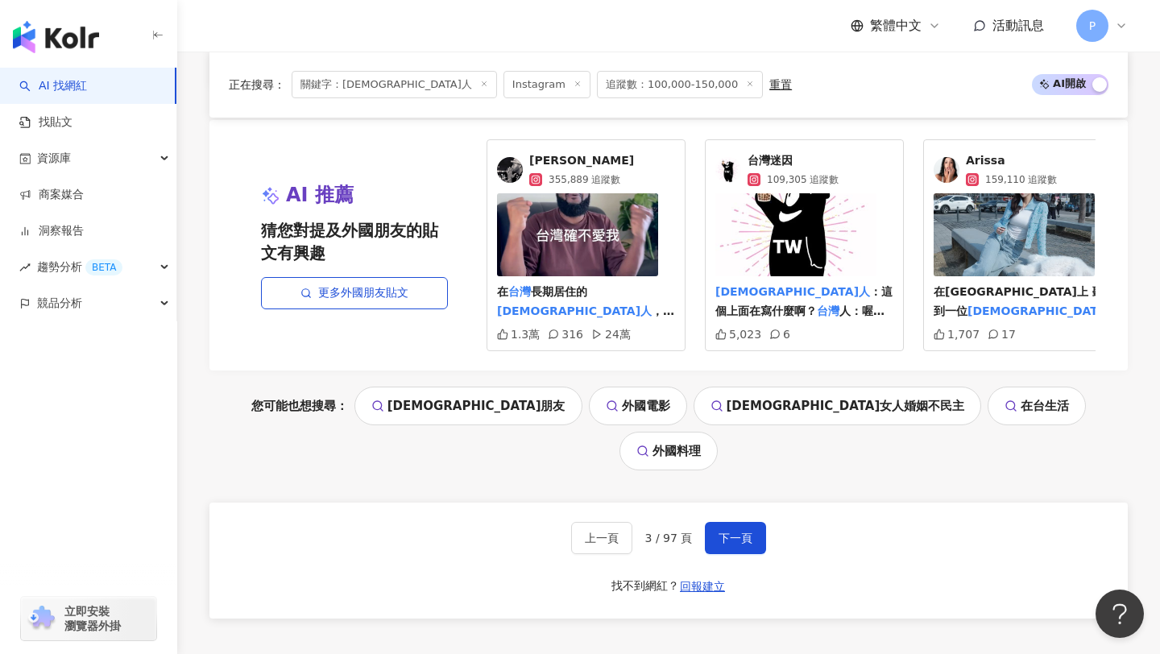
click at [773, 164] on span "台灣迷因" at bounding box center [793, 161] width 91 height 16
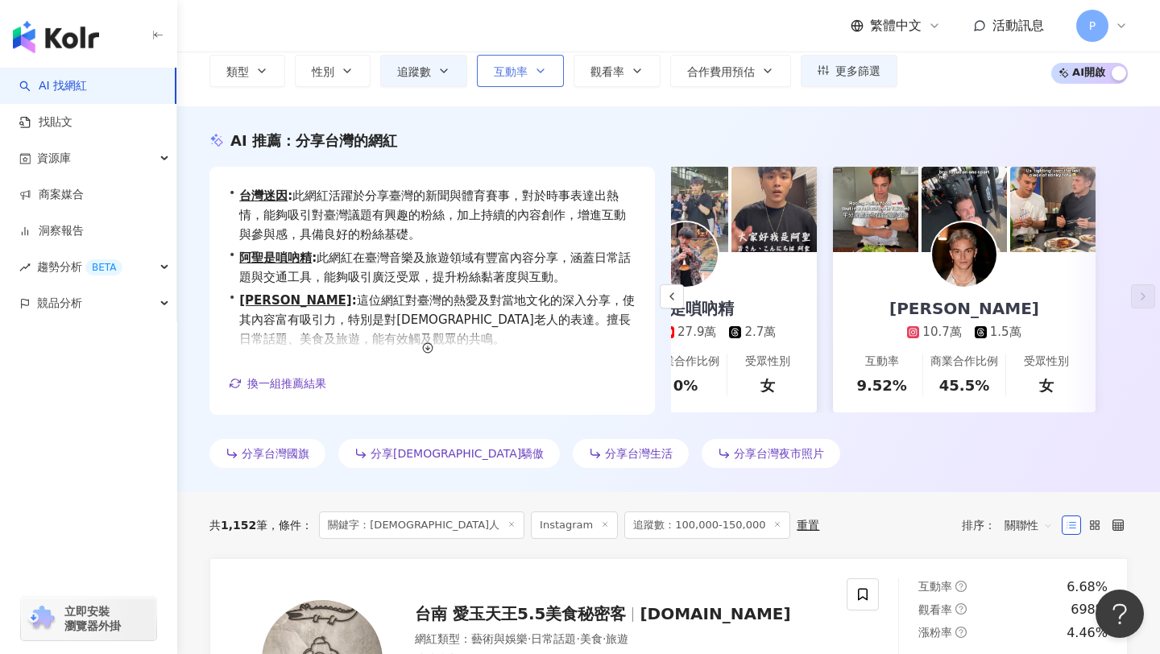
scroll to position [0, 0]
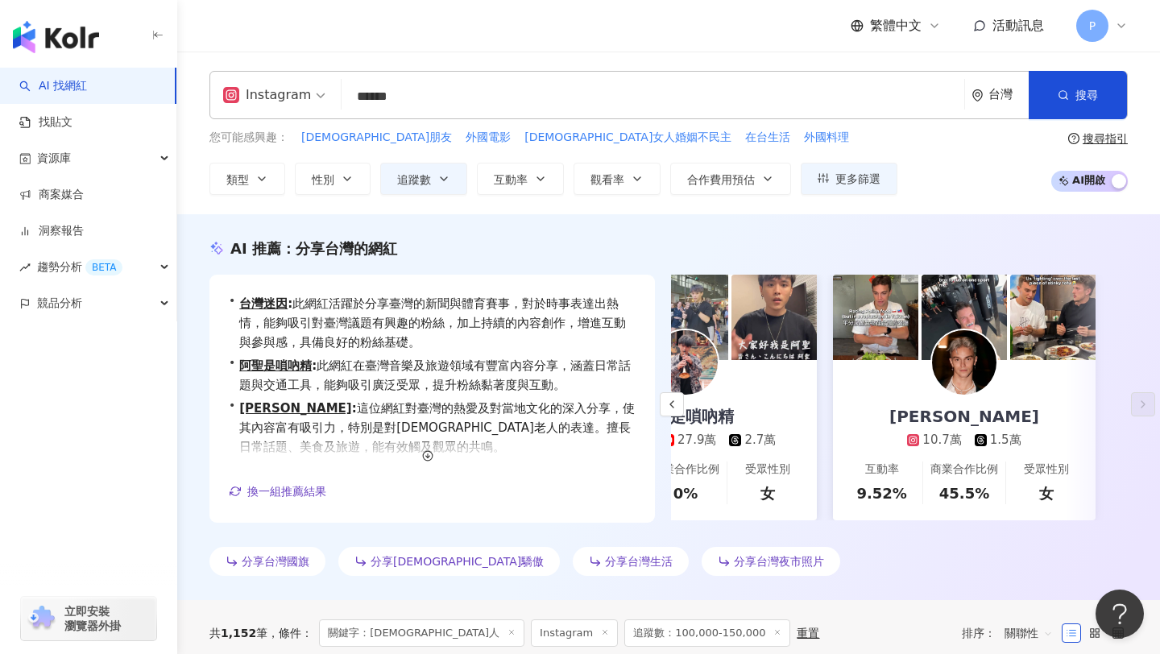
click at [486, 84] on input "******" at bounding box center [653, 96] width 610 height 31
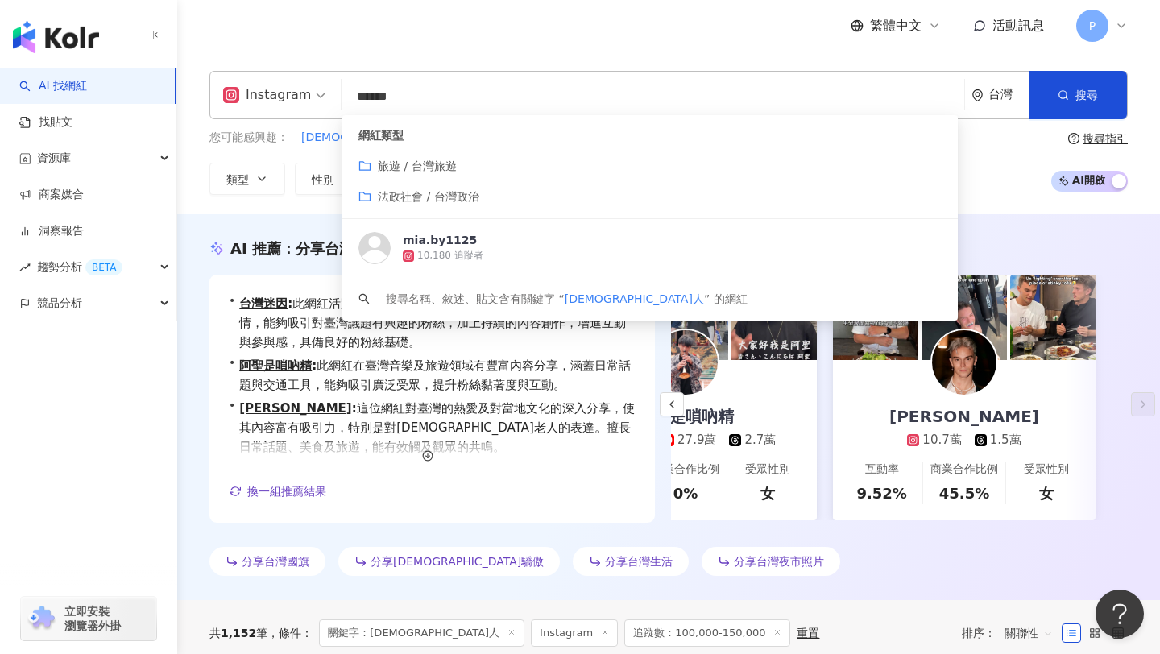
click at [468, 130] on div "網紅類型" at bounding box center [650, 136] width 583 height 16
click at [593, 92] on input "******" at bounding box center [653, 96] width 610 height 31
drag, startPoint x: 593, startPoint y: 92, endPoint x: 433, endPoint y: 85, distance: 160.5
click at [433, 85] on input "******" at bounding box center [653, 96] width 610 height 31
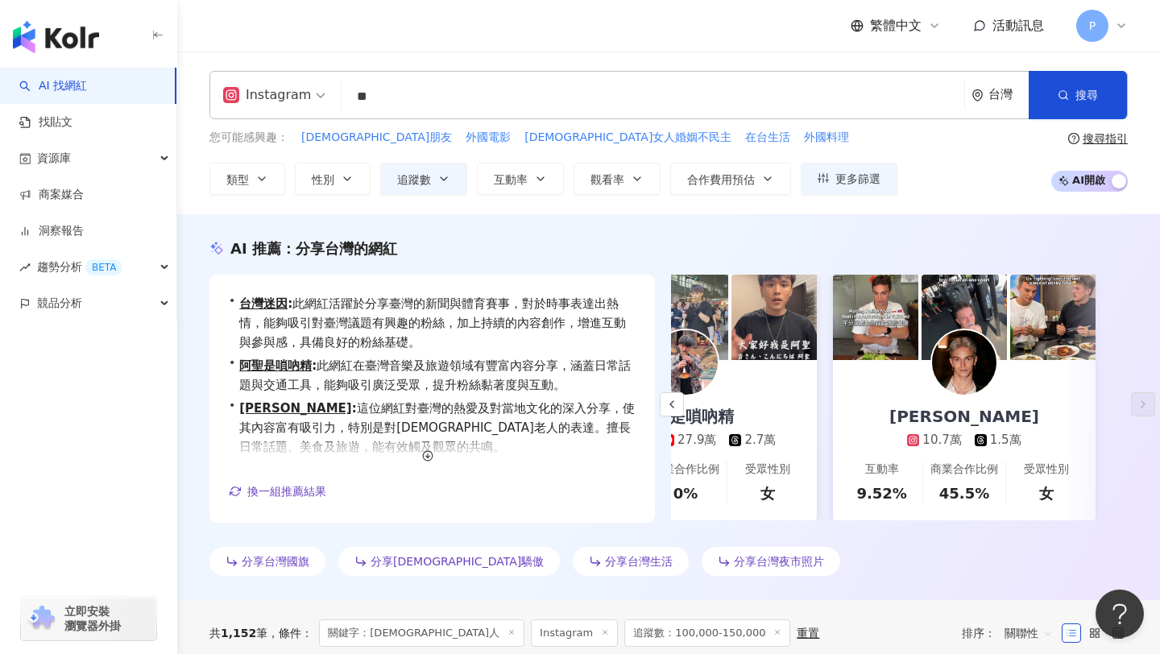
type input "**"
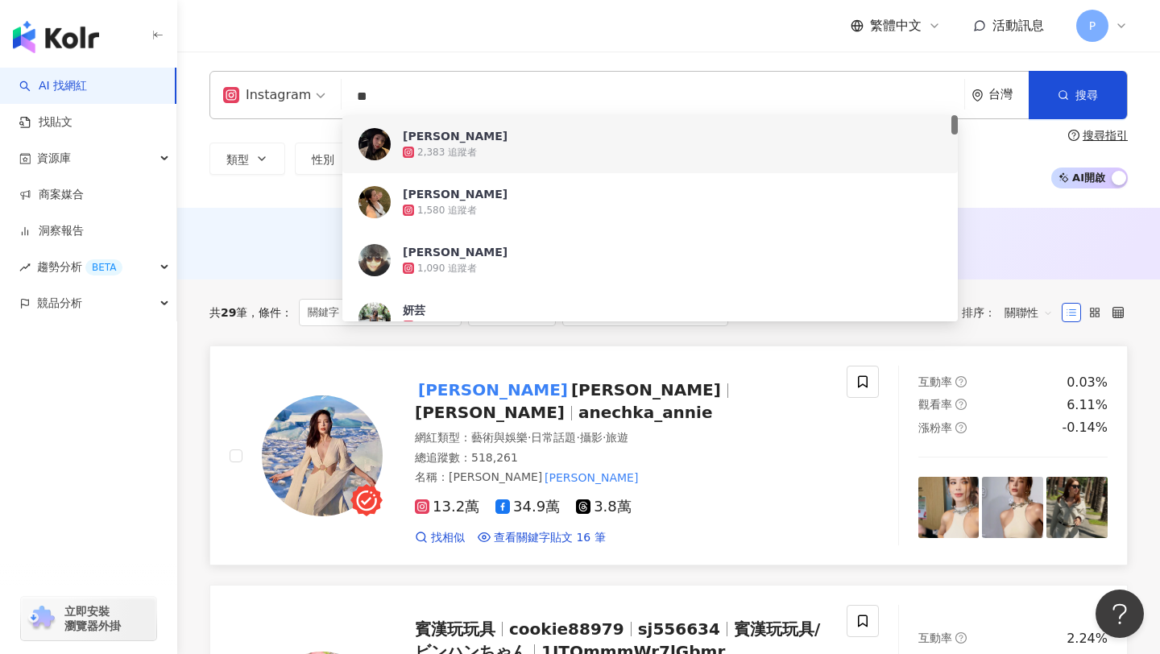
click at [571, 391] on span "Annie" at bounding box center [646, 389] width 150 height 19
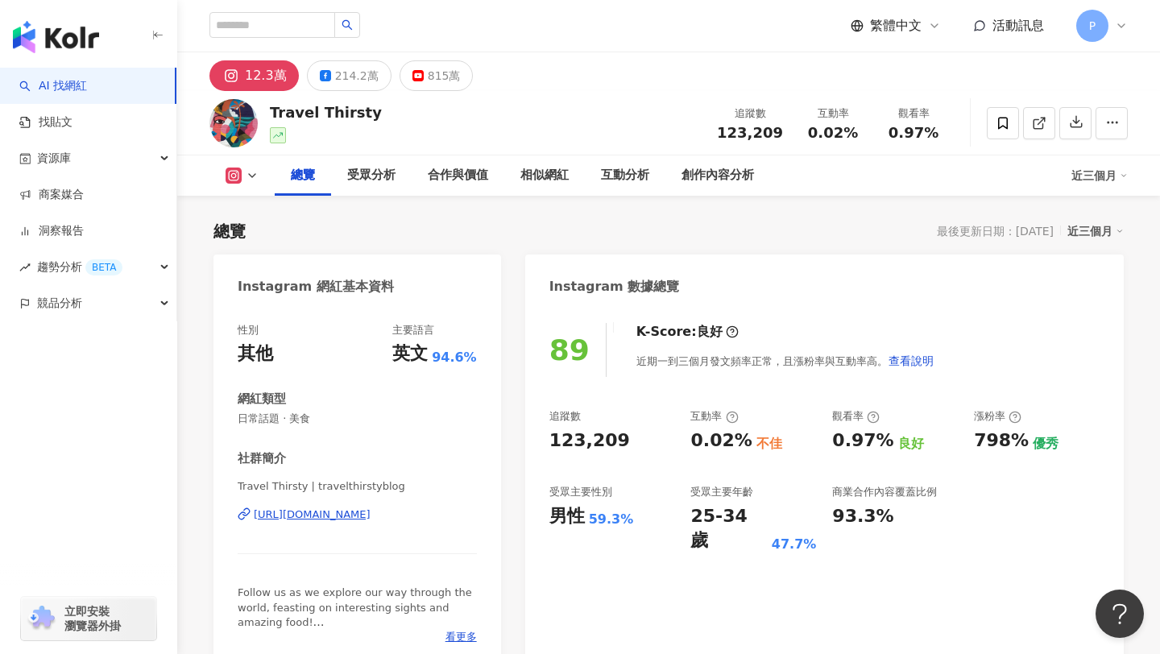
click at [371, 515] on div "[URL][DOMAIN_NAME]" at bounding box center [312, 515] width 117 height 15
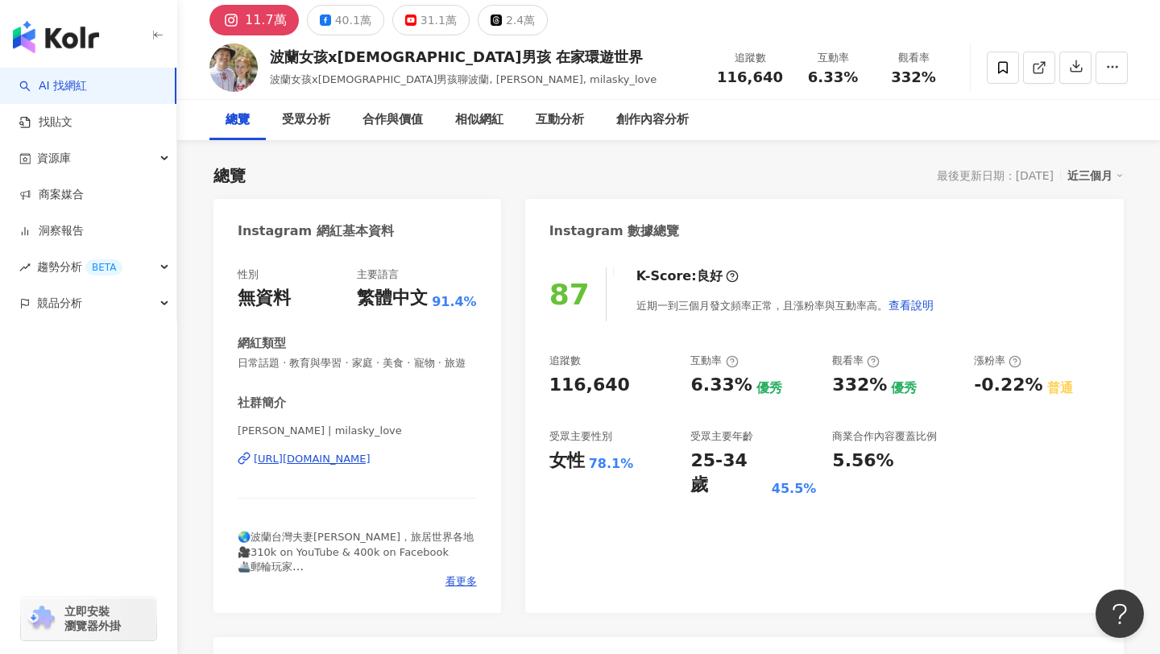
scroll to position [180, 0]
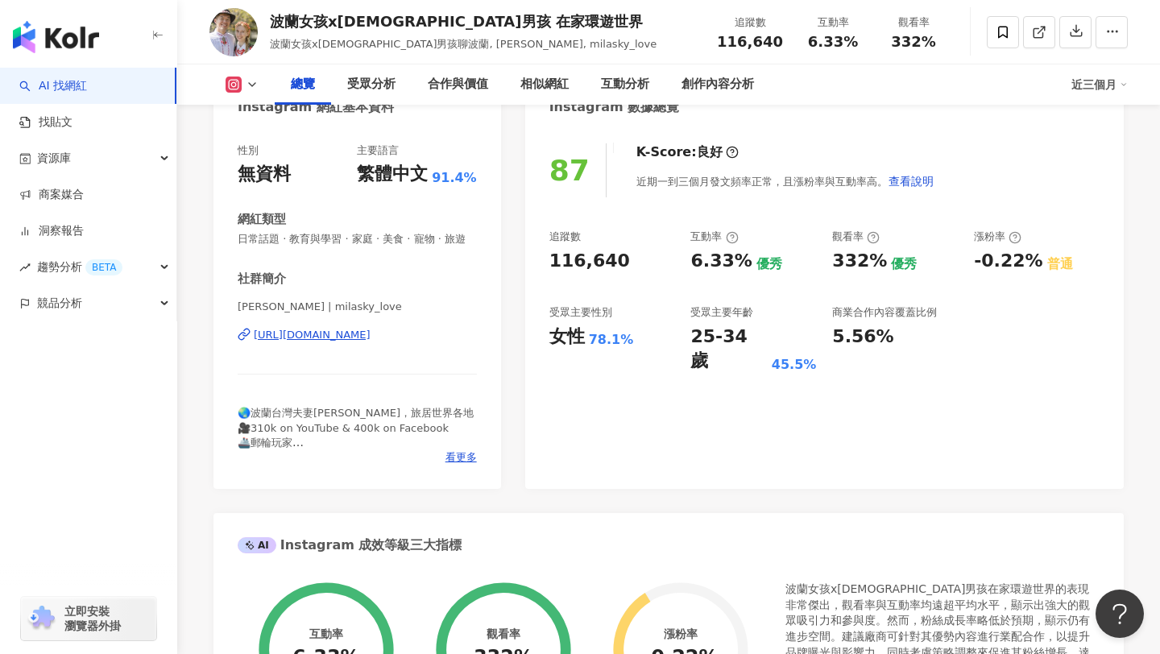
click at [371, 338] on div "https://www.instagram.com/milasky_love/" at bounding box center [312, 335] width 117 height 15
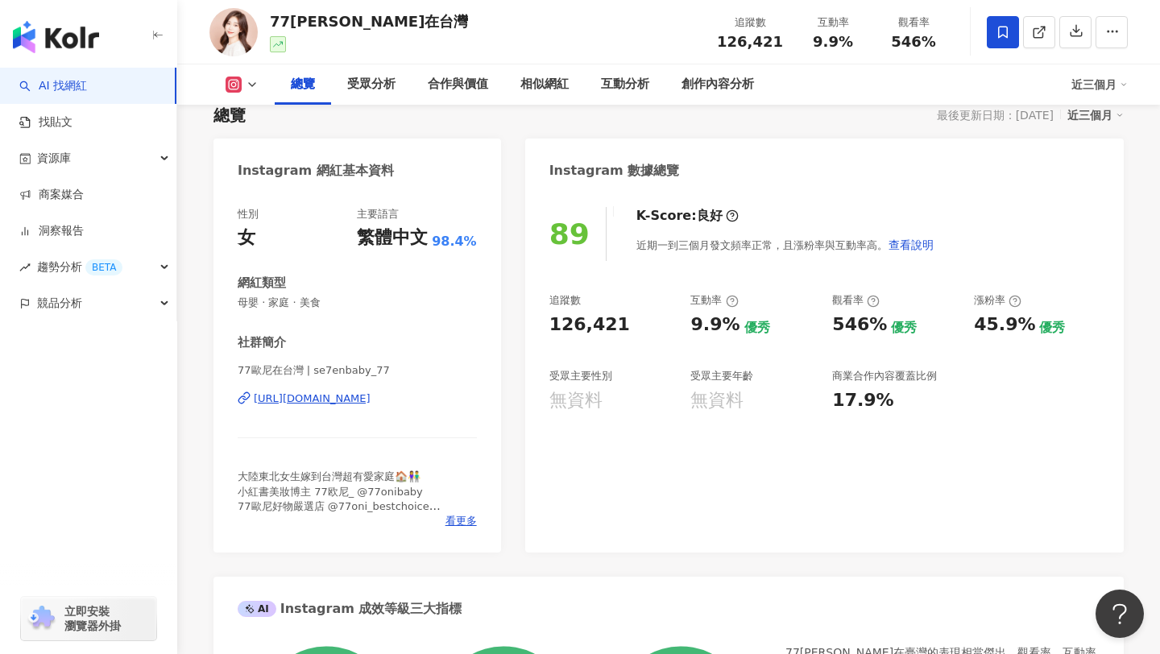
click at [371, 403] on div "https://www.instagram.com/se7enbaby_77/" at bounding box center [312, 399] width 117 height 15
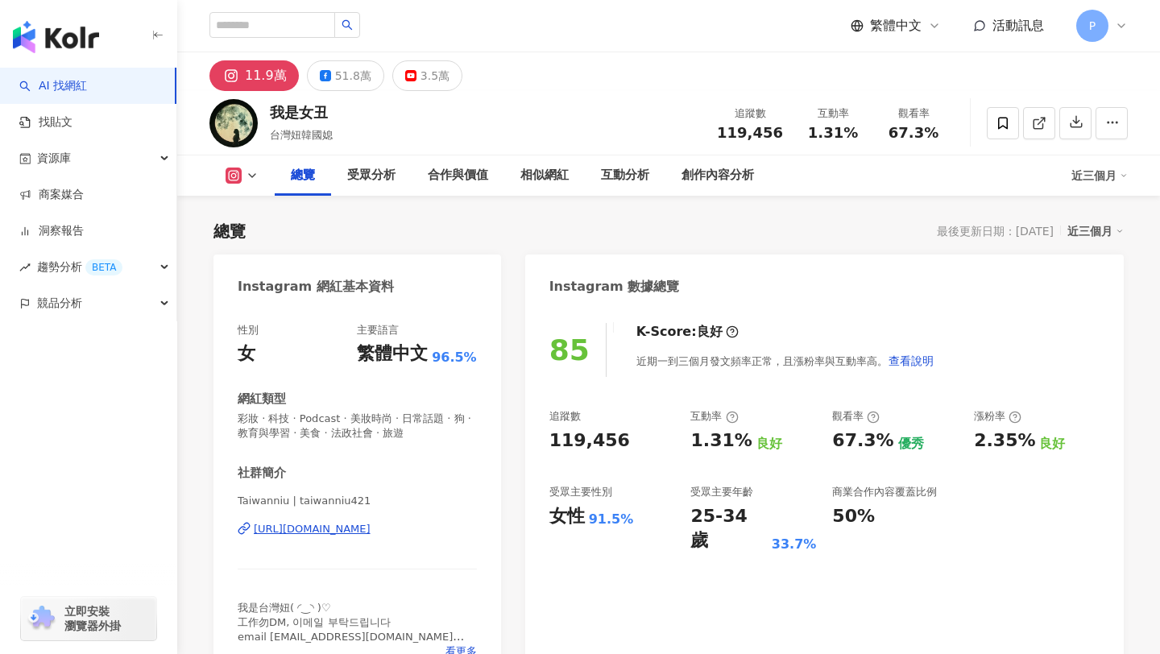
scroll to position [245, 0]
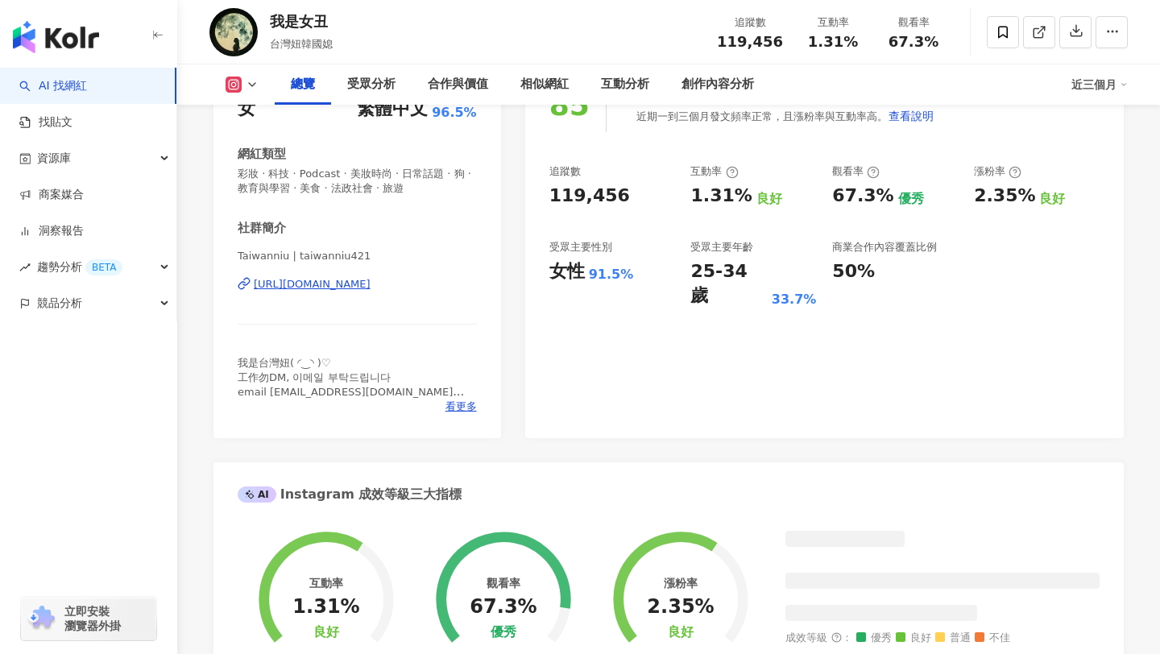
click at [371, 281] on div "https://www.instagram.com/taiwanniu421/" at bounding box center [312, 284] width 117 height 15
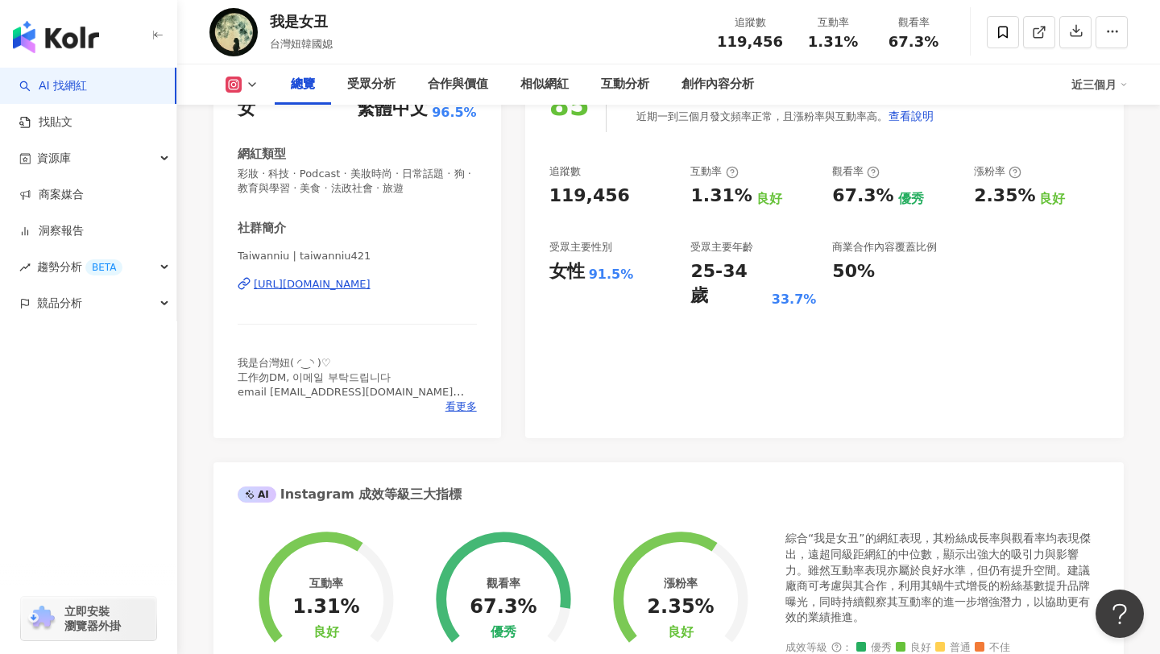
scroll to position [0, 0]
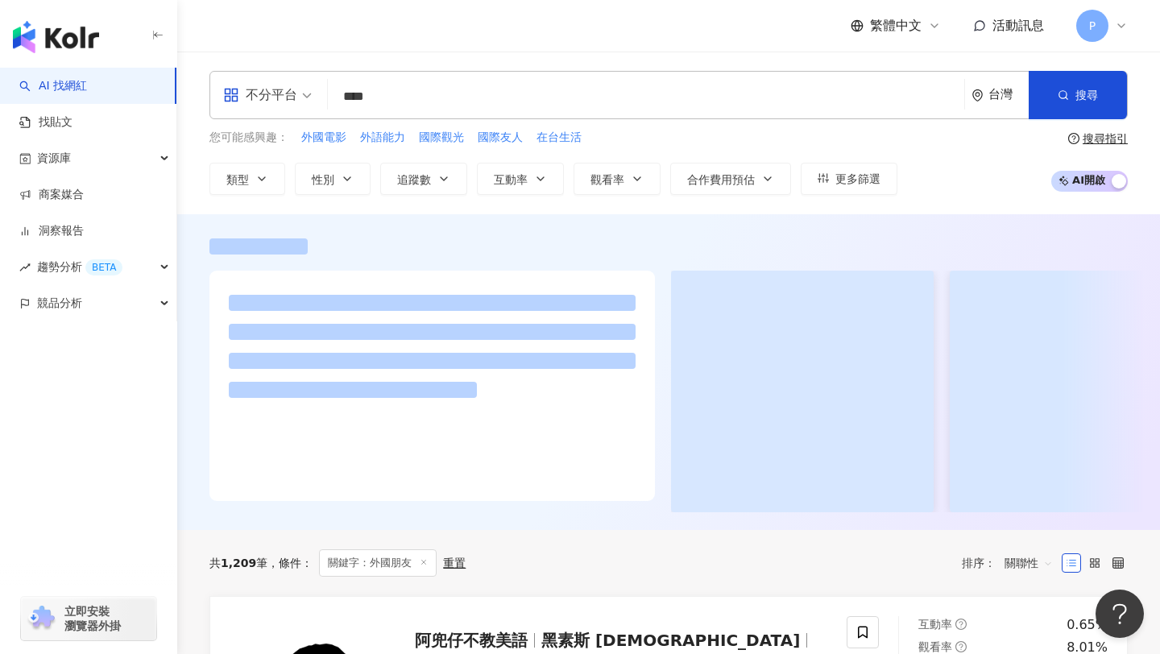
click at [293, 90] on div "不分平台" at bounding box center [260, 95] width 74 height 26
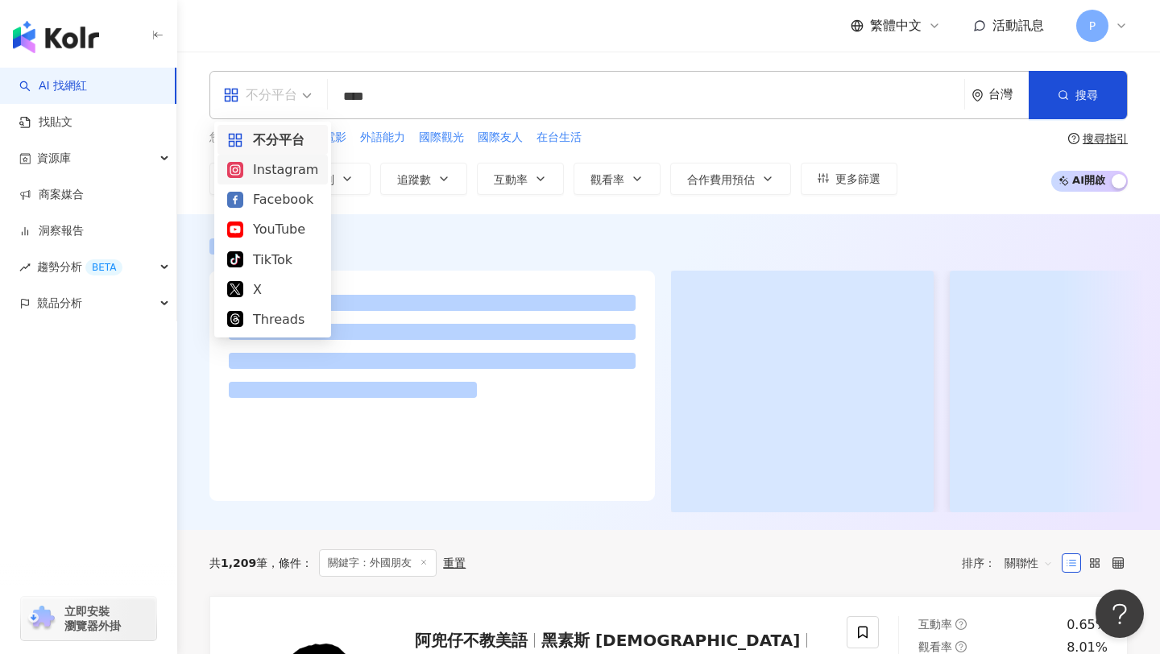
click at [277, 174] on div "Instagram" at bounding box center [272, 170] width 91 height 20
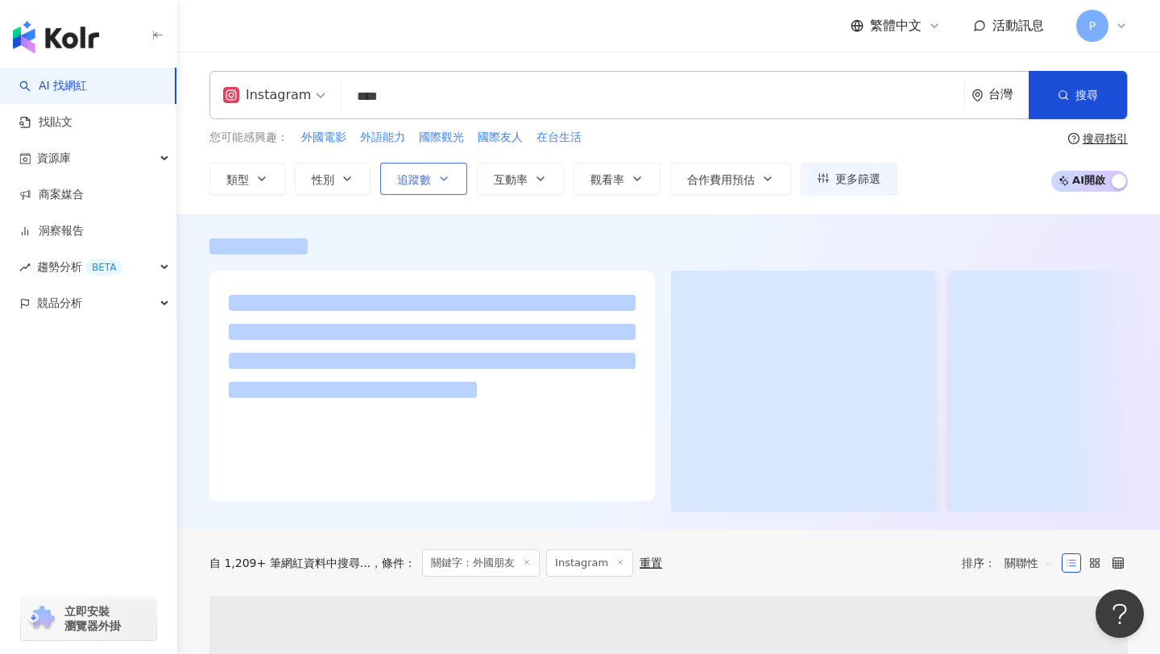
click at [441, 186] on button "追蹤數" at bounding box center [423, 179] width 87 height 32
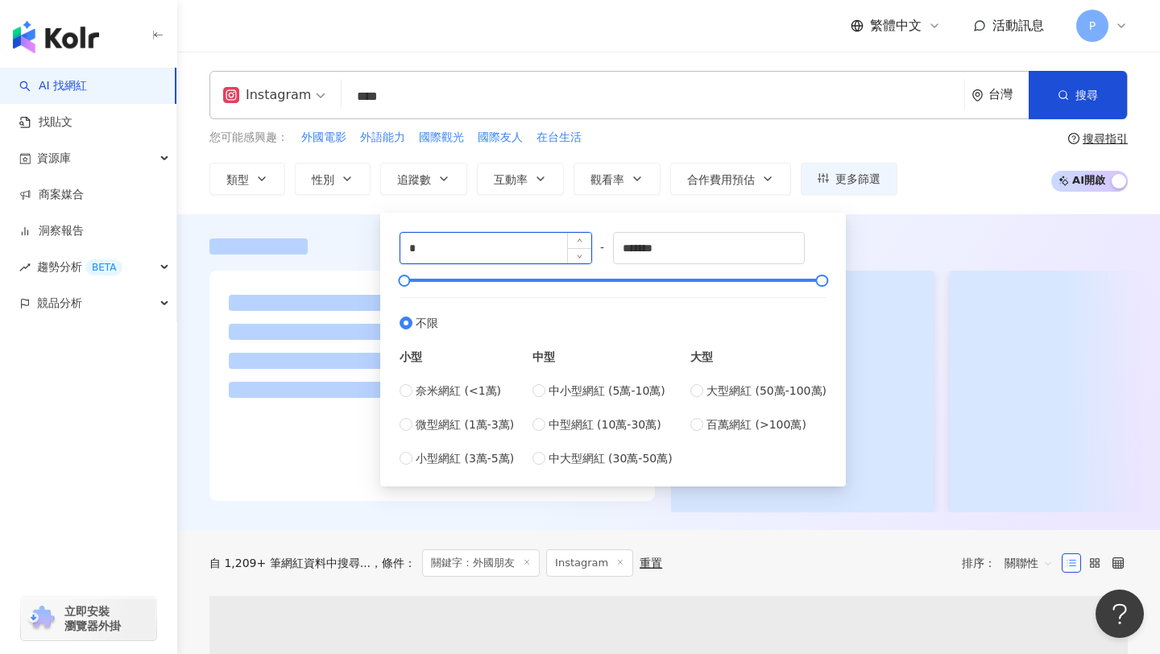
click at [471, 252] on input "*" at bounding box center [495, 248] width 191 height 31
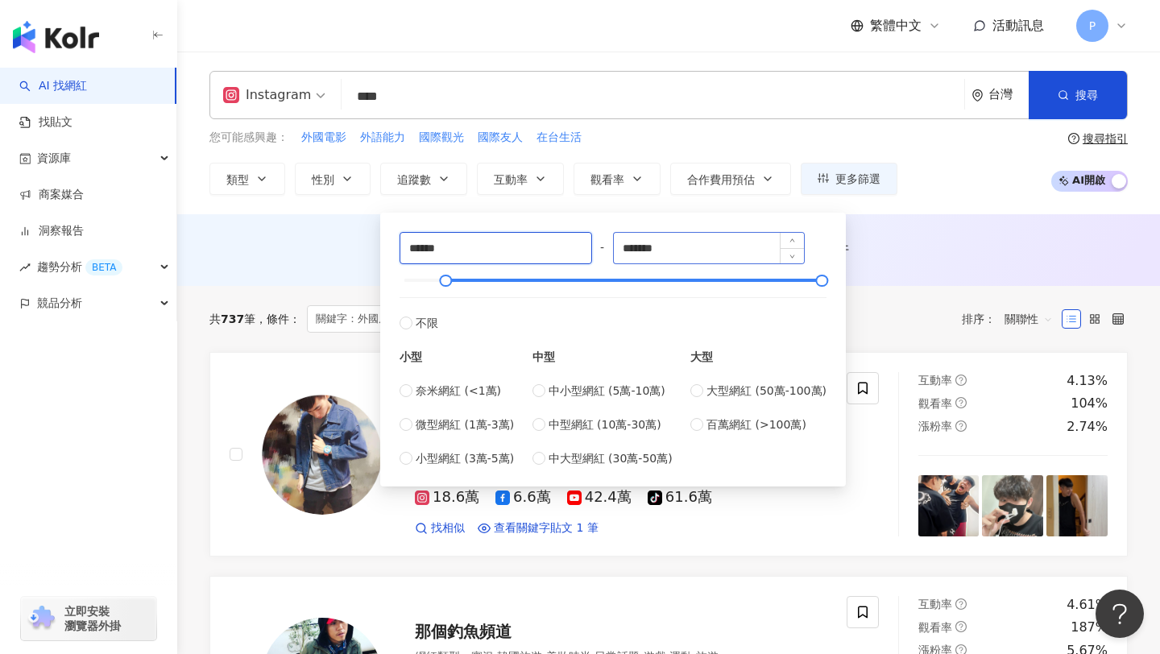
type input "******"
click at [737, 248] on input "*******" at bounding box center [709, 248] width 191 height 31
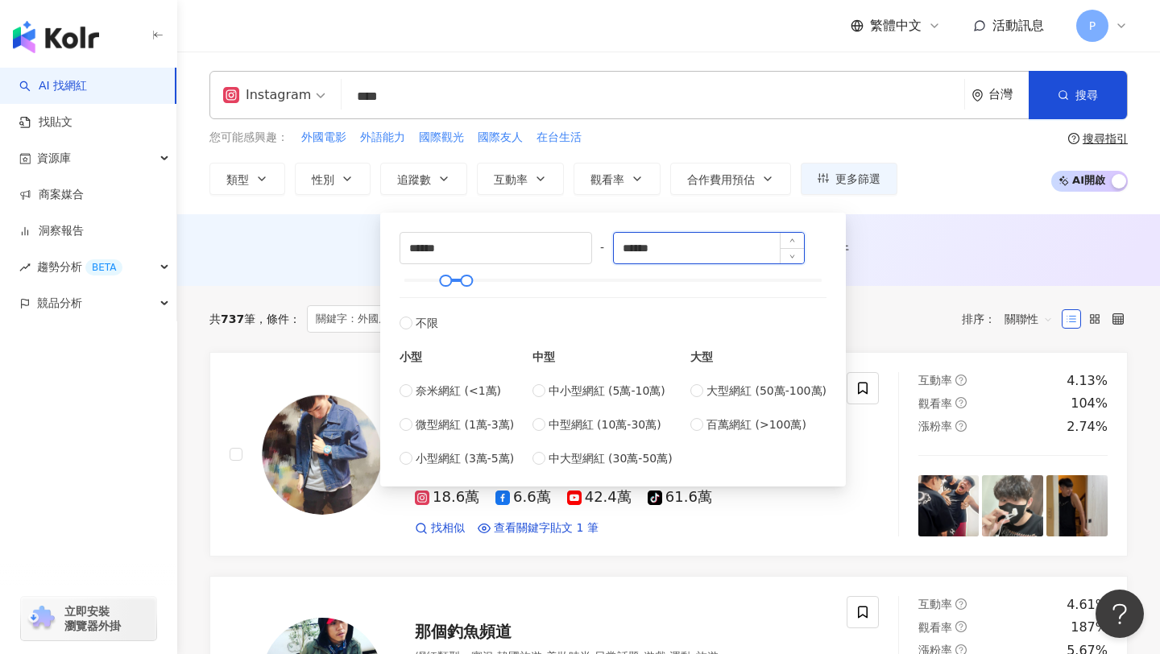
type input "******"
click at [921, 235] on div "AI 推薦 ： 無結果，請嘗試搜尋其他語言關鍵字或條件" at bounding box center [668, 250] width 983 height 72
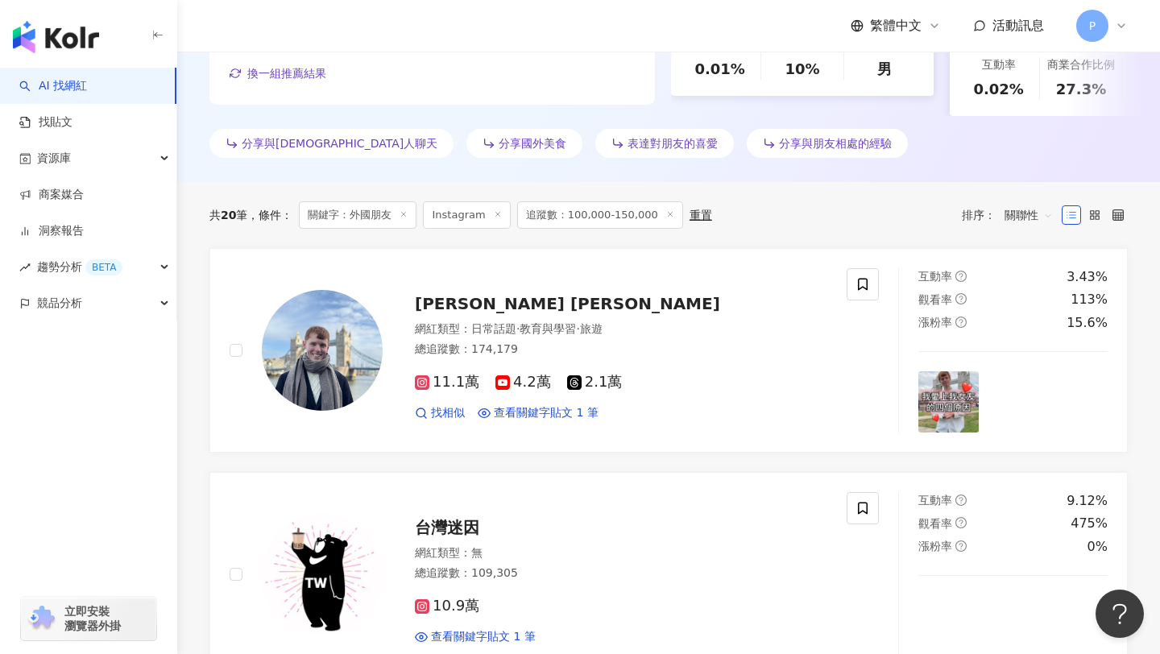
scroll to position [478, 0]
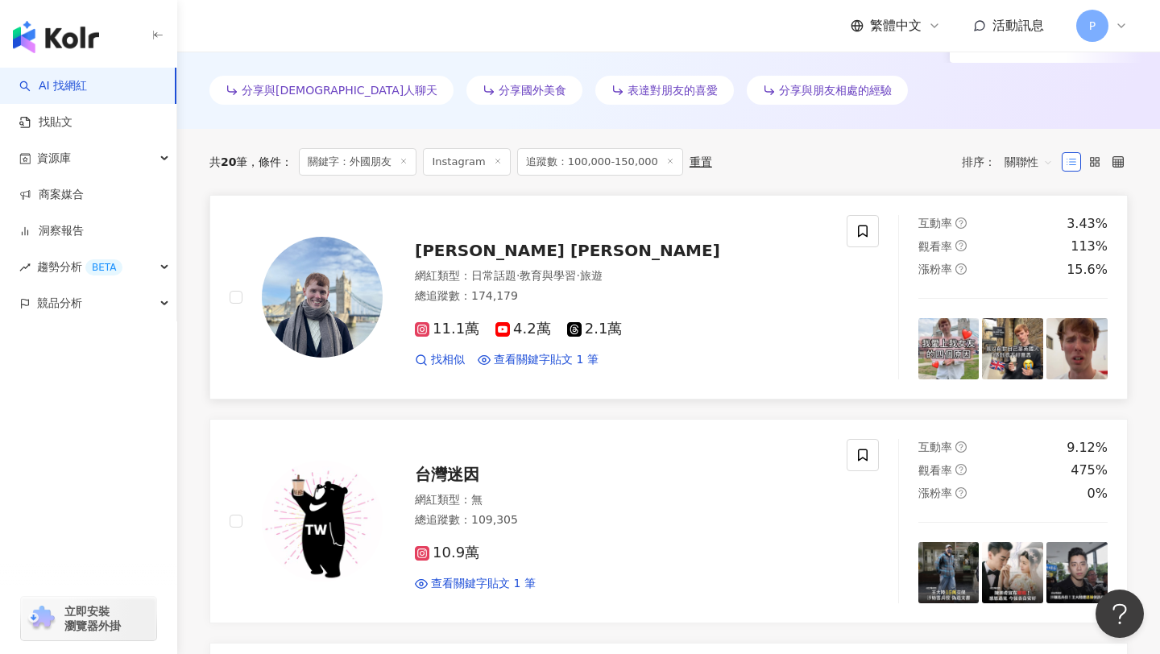
click at [477, 259] on div "James Charles" at bounding box center [621, 250] width 412 height 23
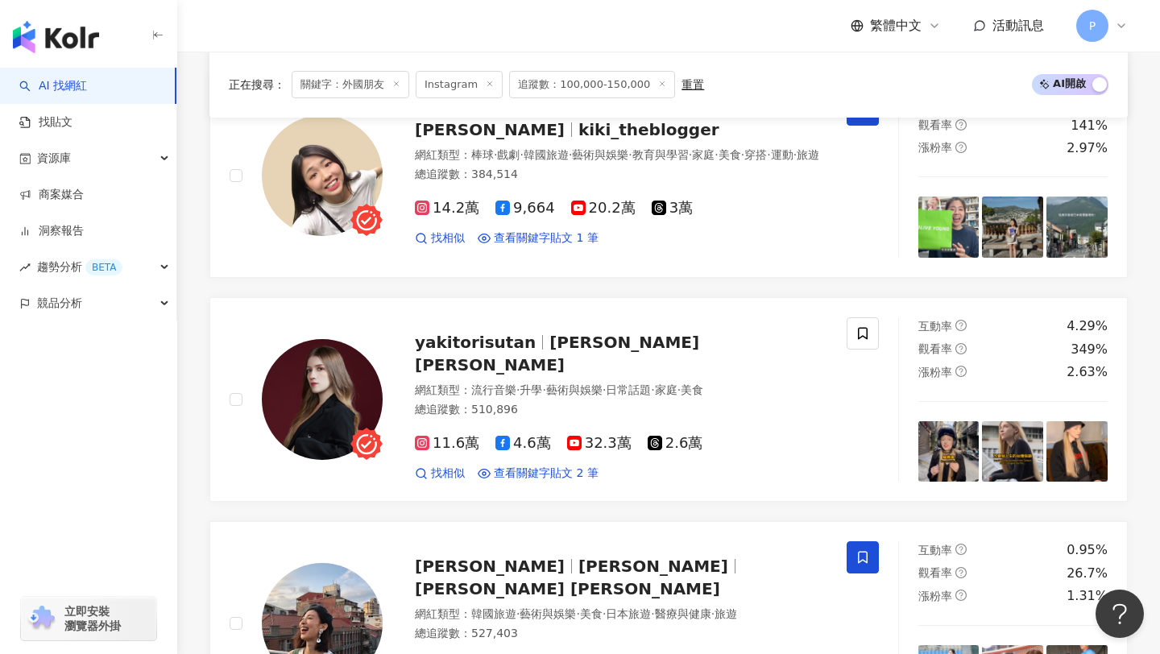
scroll to position [2435, 0]
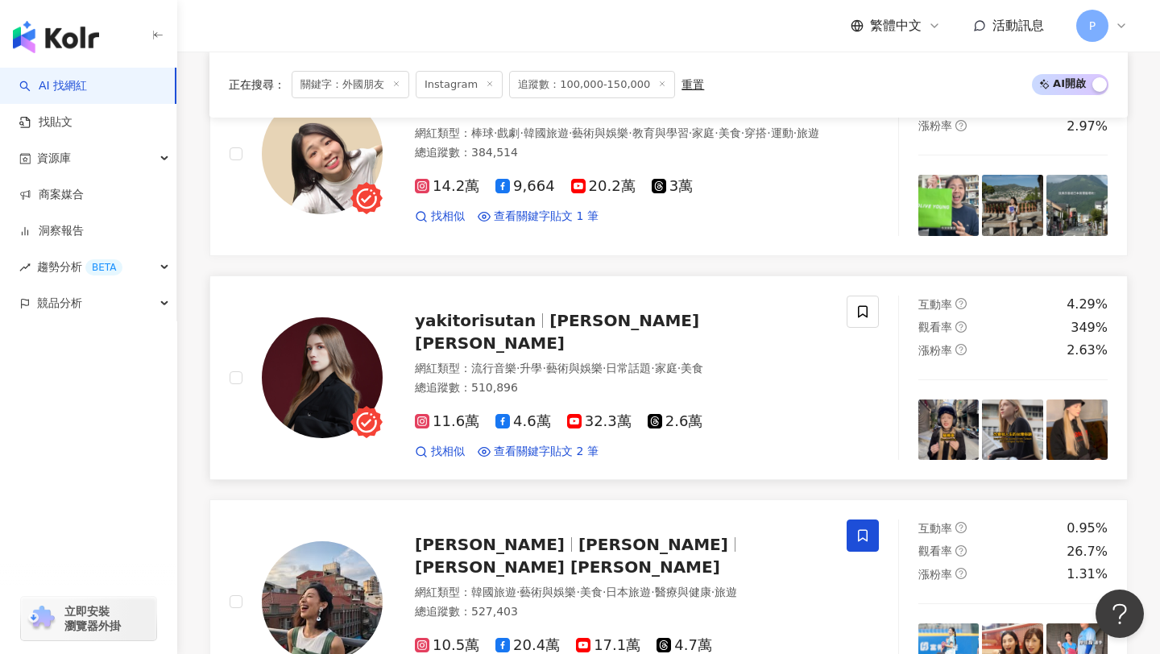
click at [524, 313] on span "yakitorisutan" at bounding box center [482, 320] width 135 height 19
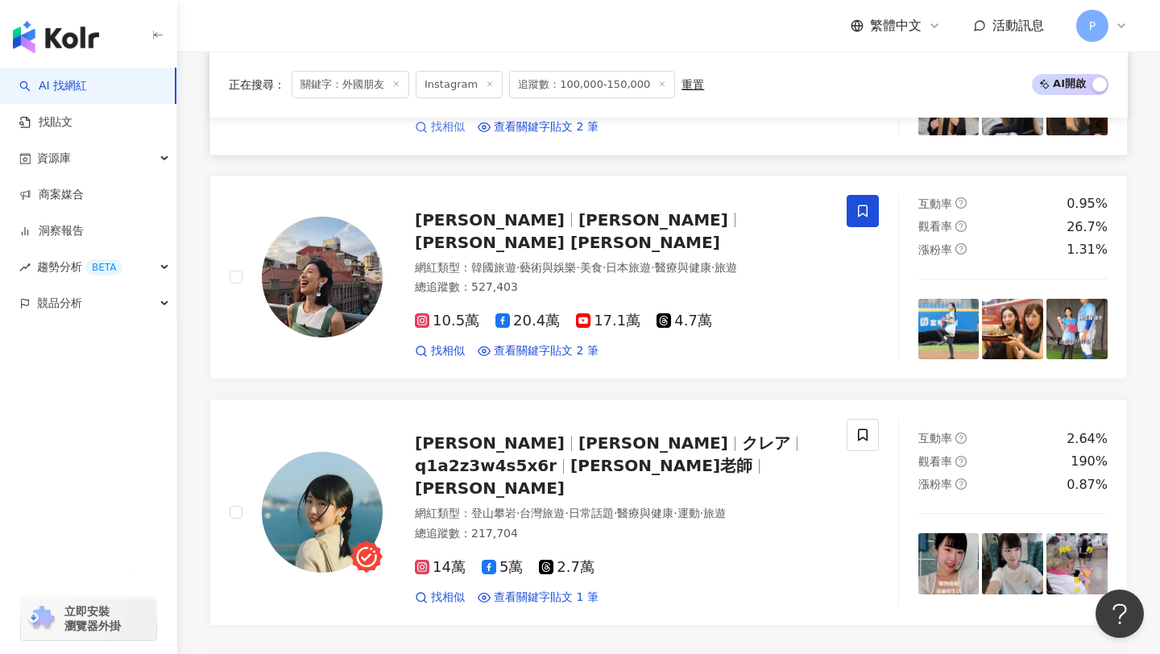
scroll to position [2783, 0]
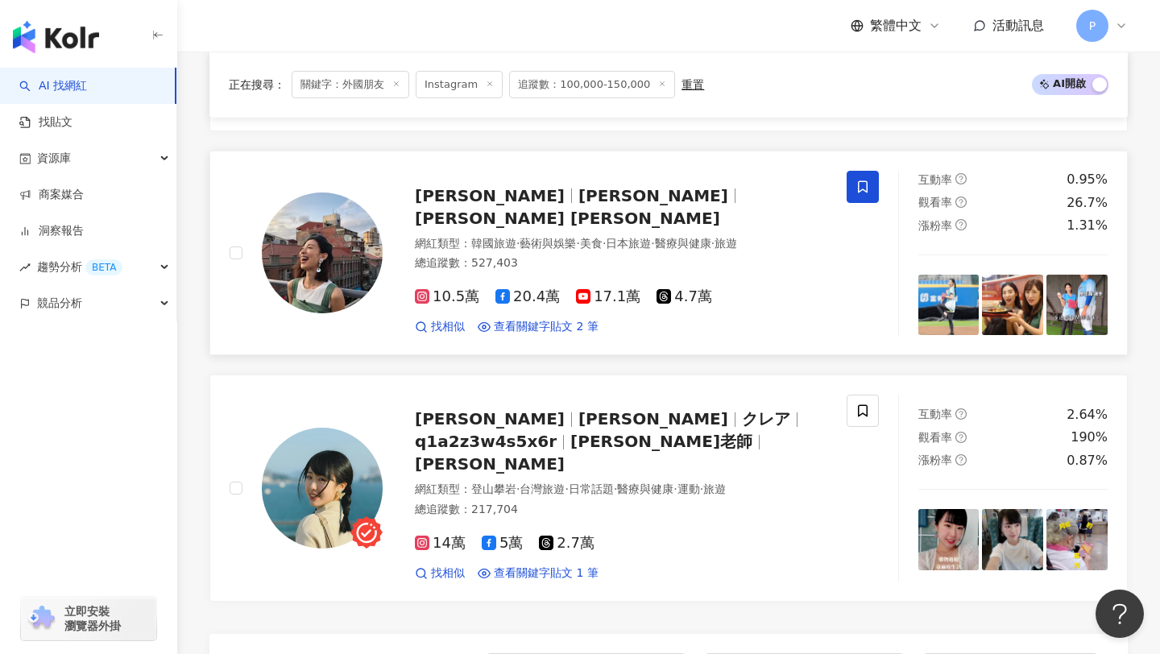
click at [497, 186] on span "大久保麻梨子" at bounding box center [490, 195] width 150 height 19
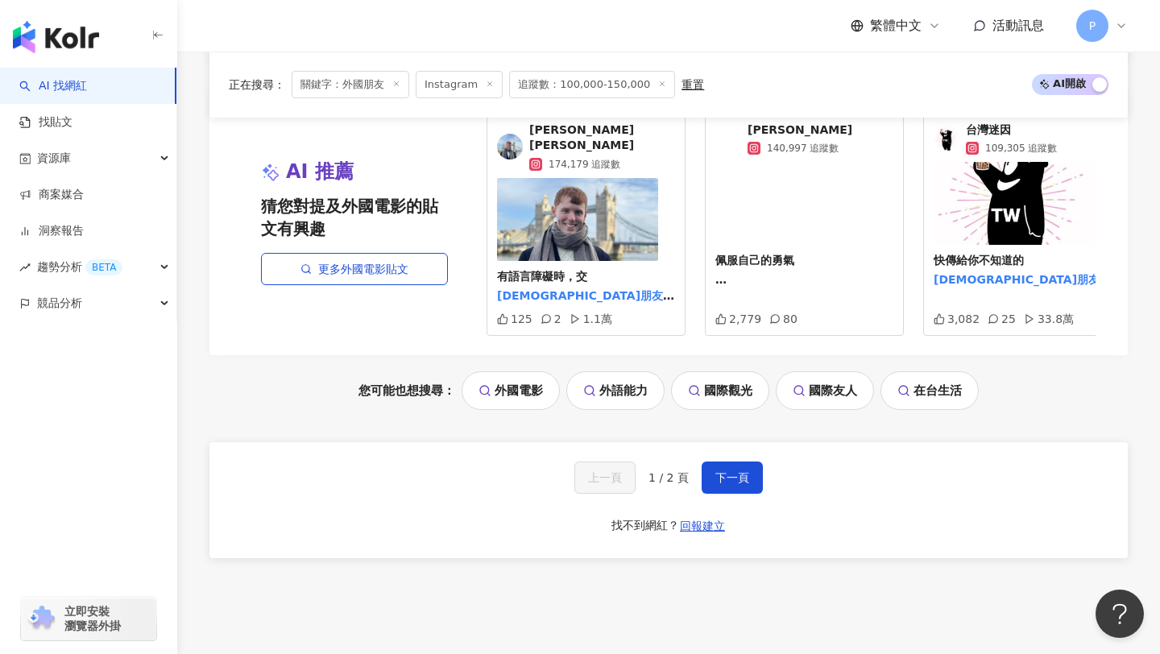
scroll to position [3356, 0]
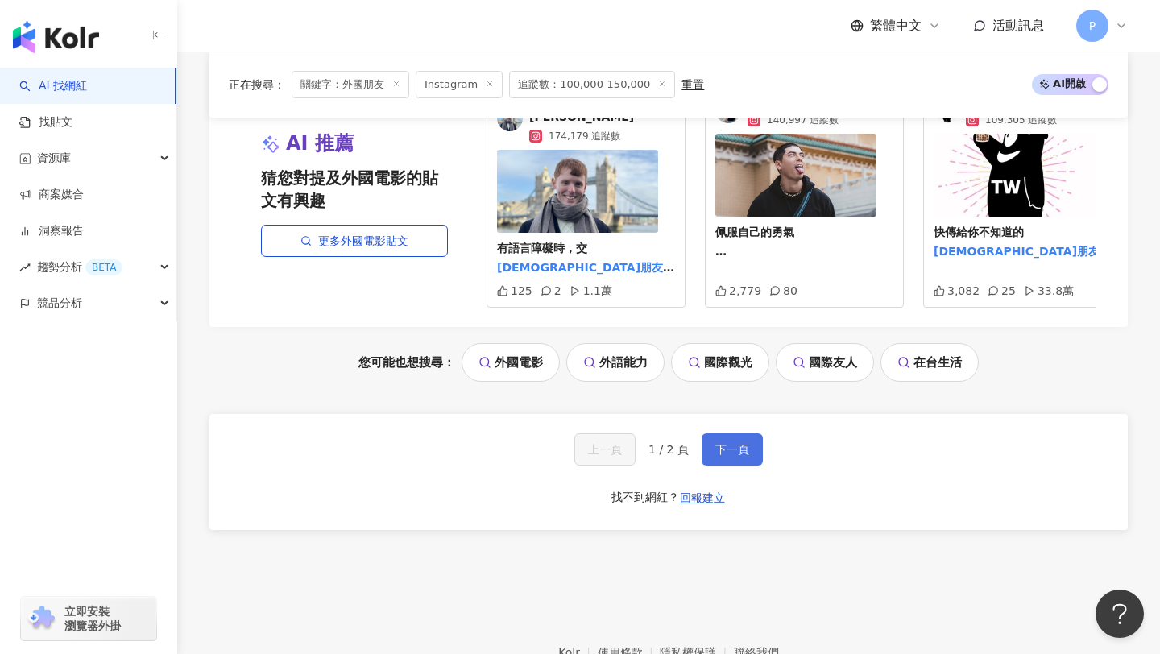
click at [723, 433] on button "下一頁" at bounding box center [732, 449] width 61 height 32
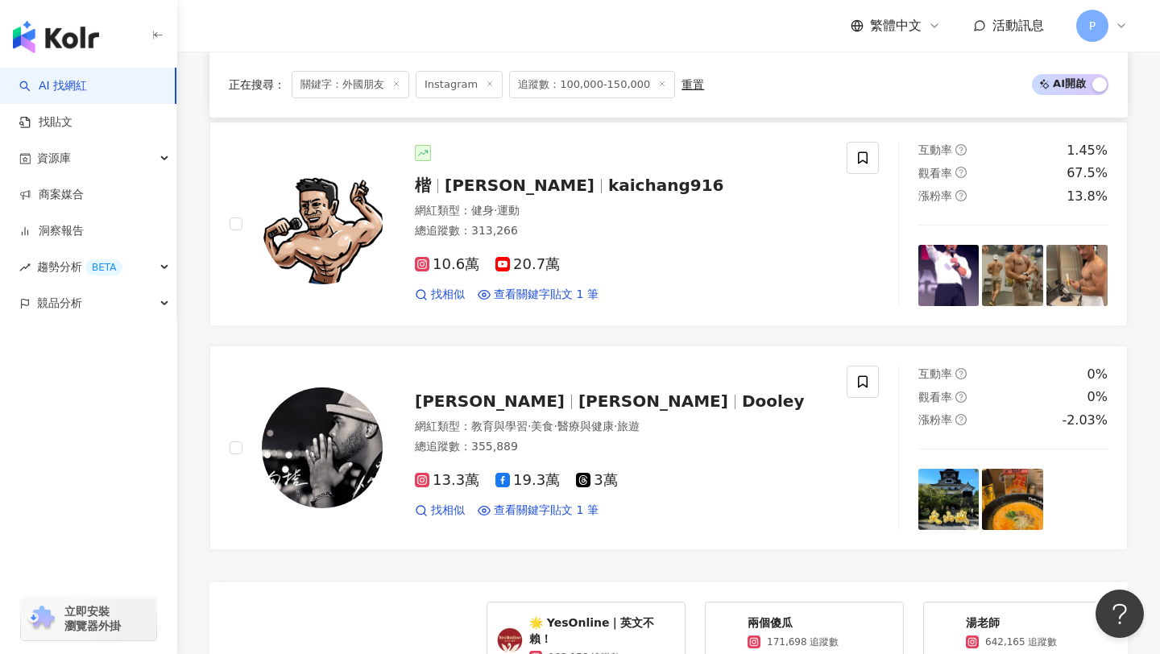
scroll to position [2021, 0]
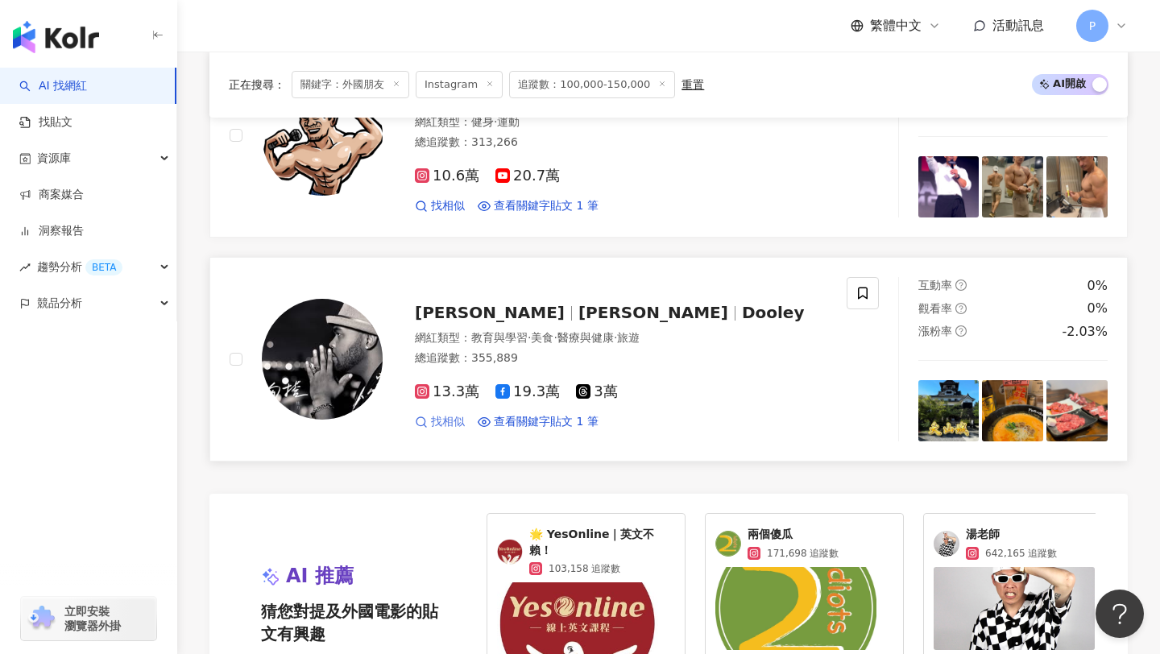
click at [438, 414] on span "找相似" at bounding box center [448, 422] width 34 height 16
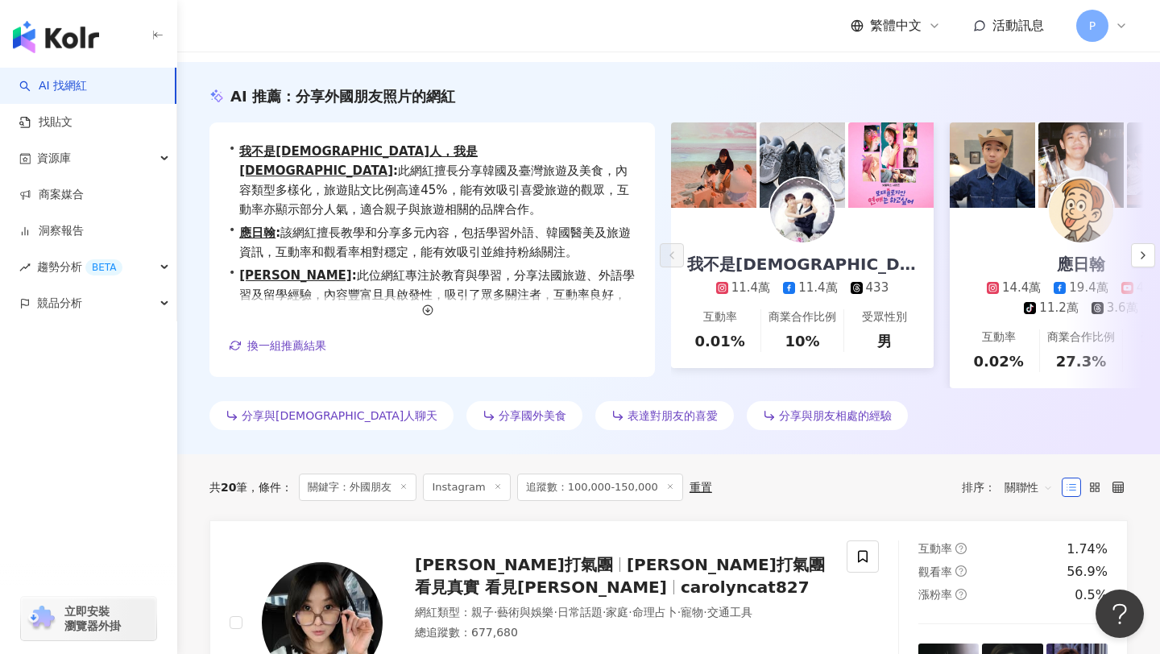
scroll to position [0, 0]
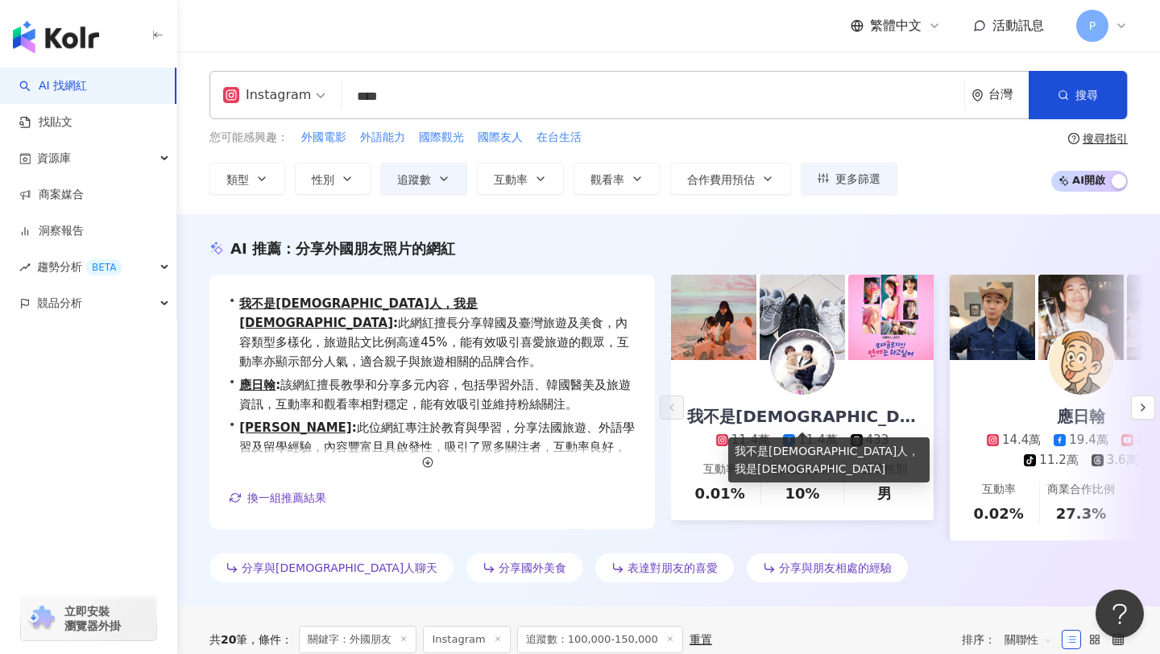
click at [805, 415] on div "我不是韓國人，我是玉米人" at bounding box center [802, 416] width 263 height 23
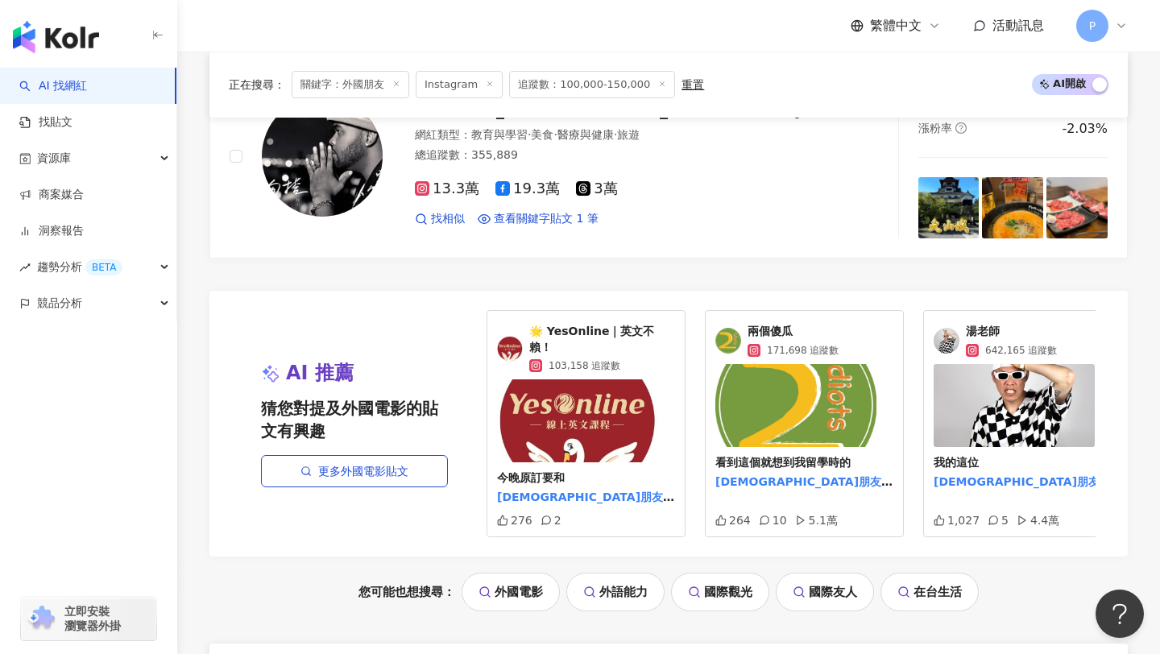
scroll to position [2202, 0]
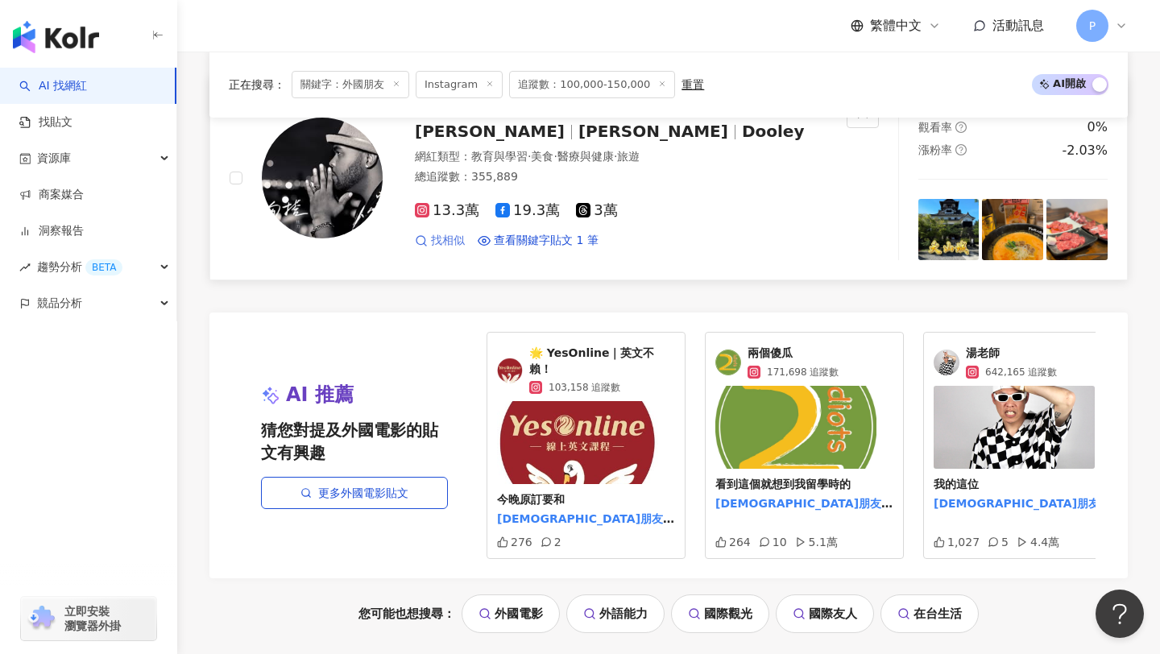
click at [450, 233] on span "找相似" at bounding box center [448, 241] width 34 height 16
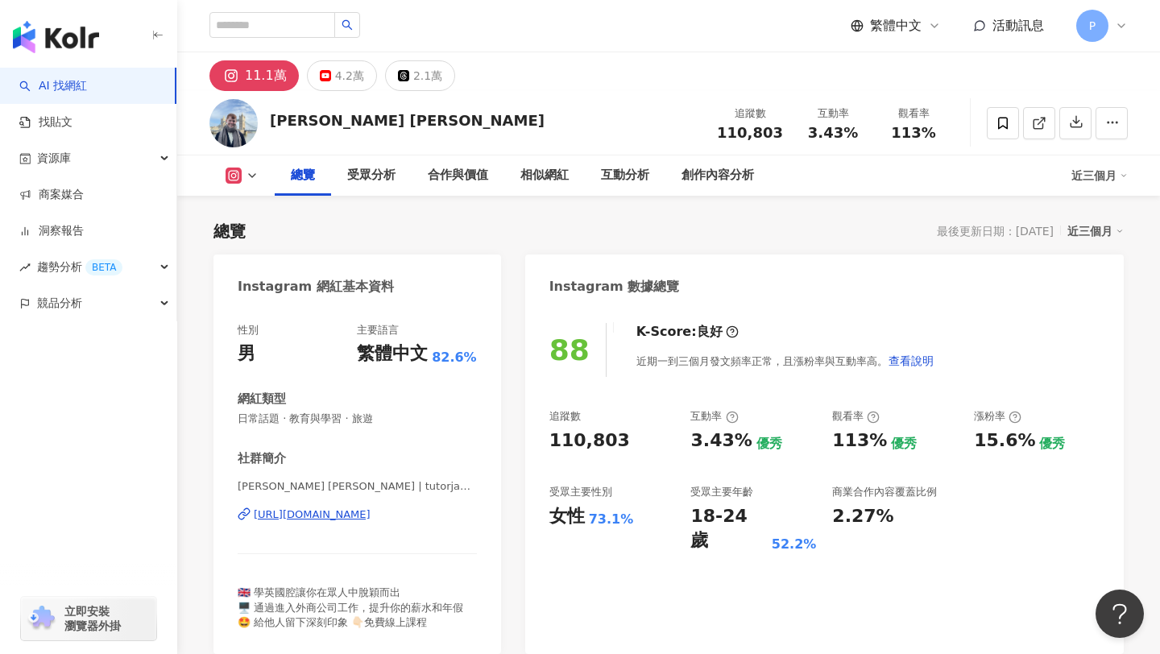
click at [356, 511] on div "[URL][DOMAIN_NAME]" at bounding box center [312, 515] width 117 height 15
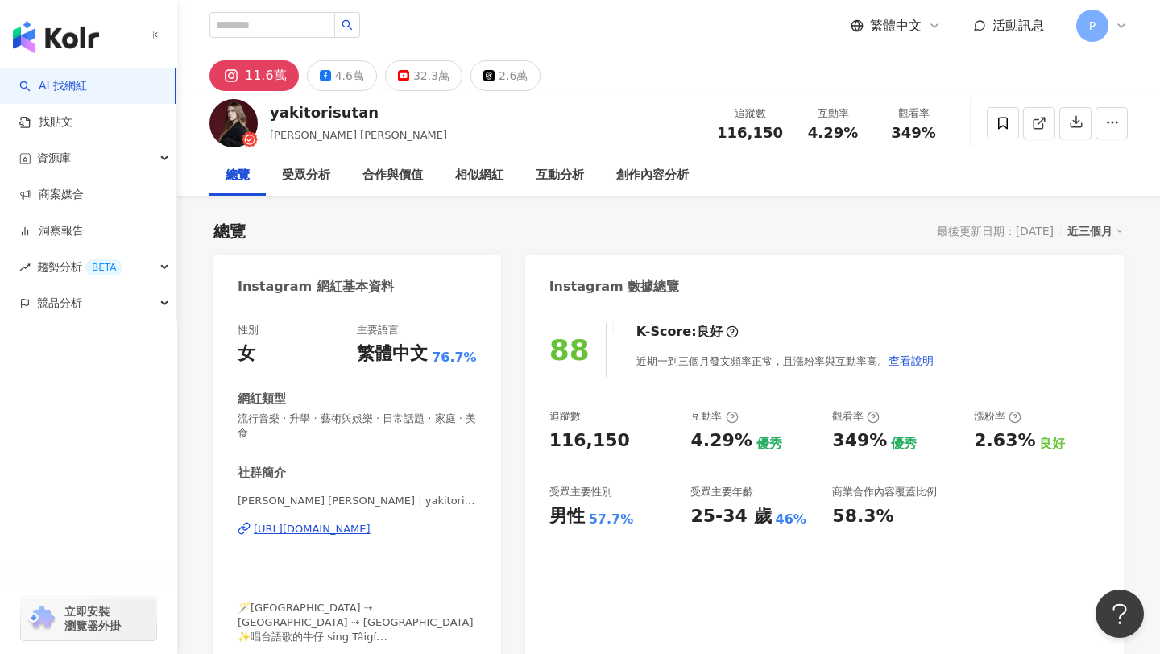
click at [348, 534] on div "[URL][DOMAIN_NAME]" at bounding box center [312, 529] width 117 height 15
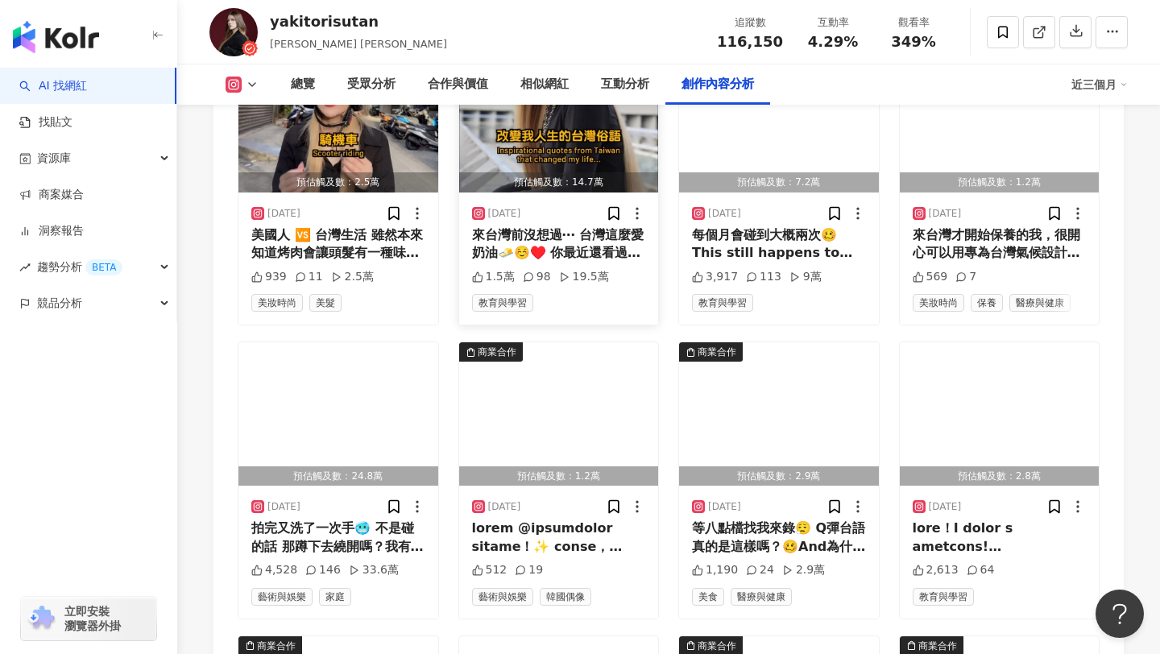
scroll to position [5266, 0]
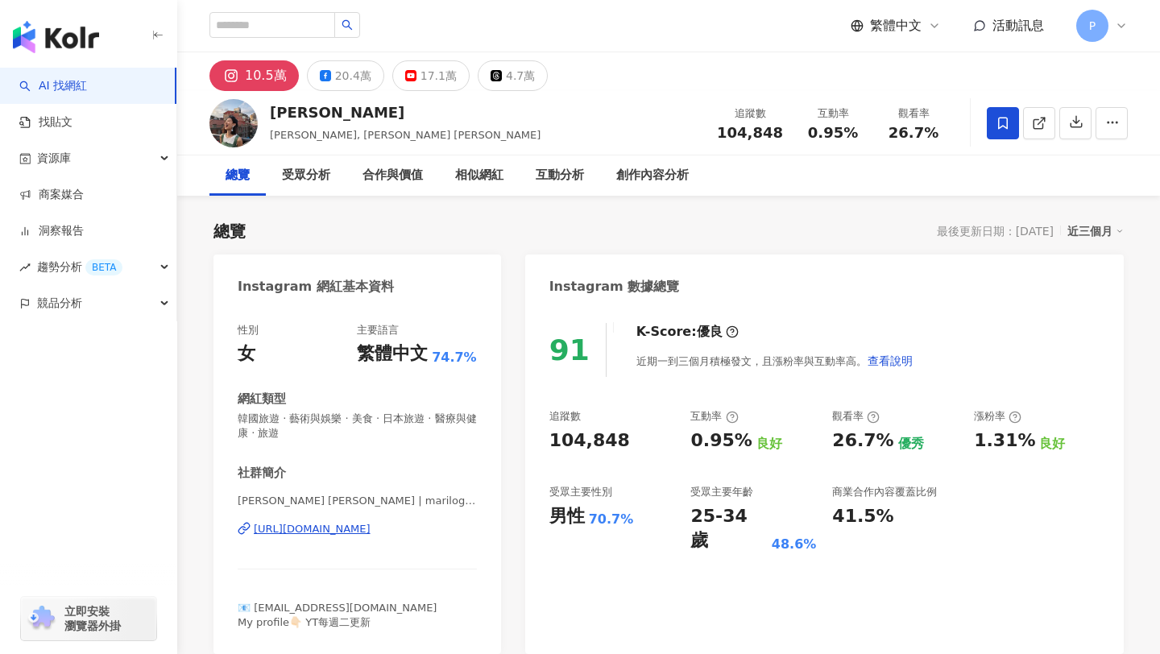
click at [371, 529] on div "https://www.instagram.com/marilog0907/" at bounding box center [312, 529] width 117 height 15
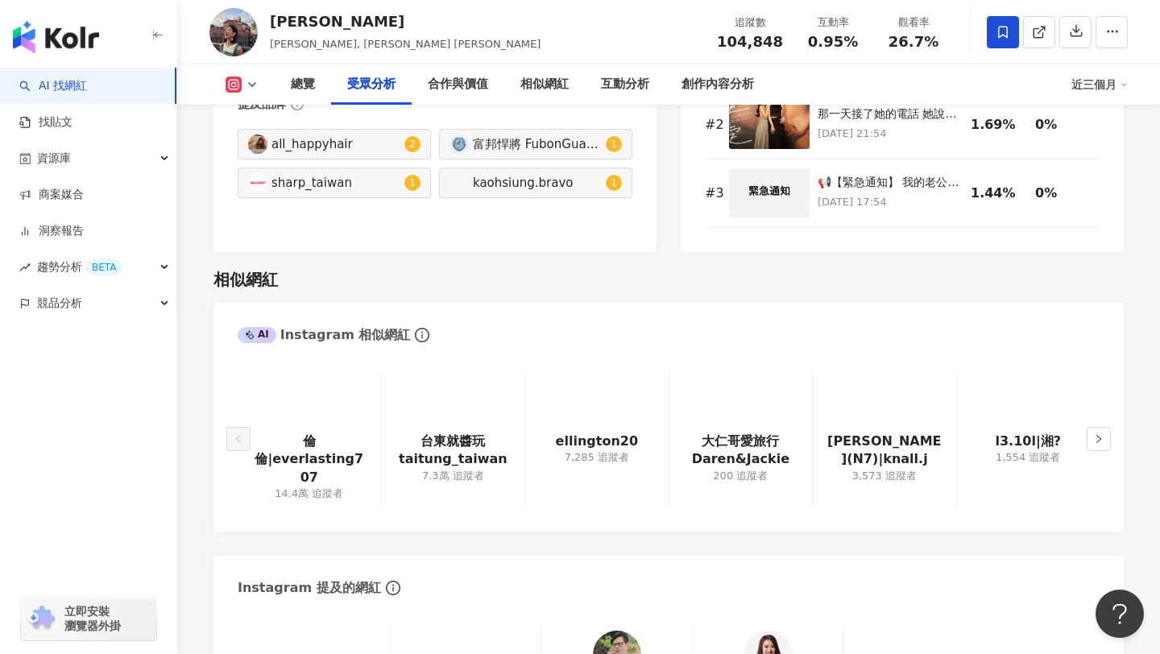
scroll to position [2618, 0]
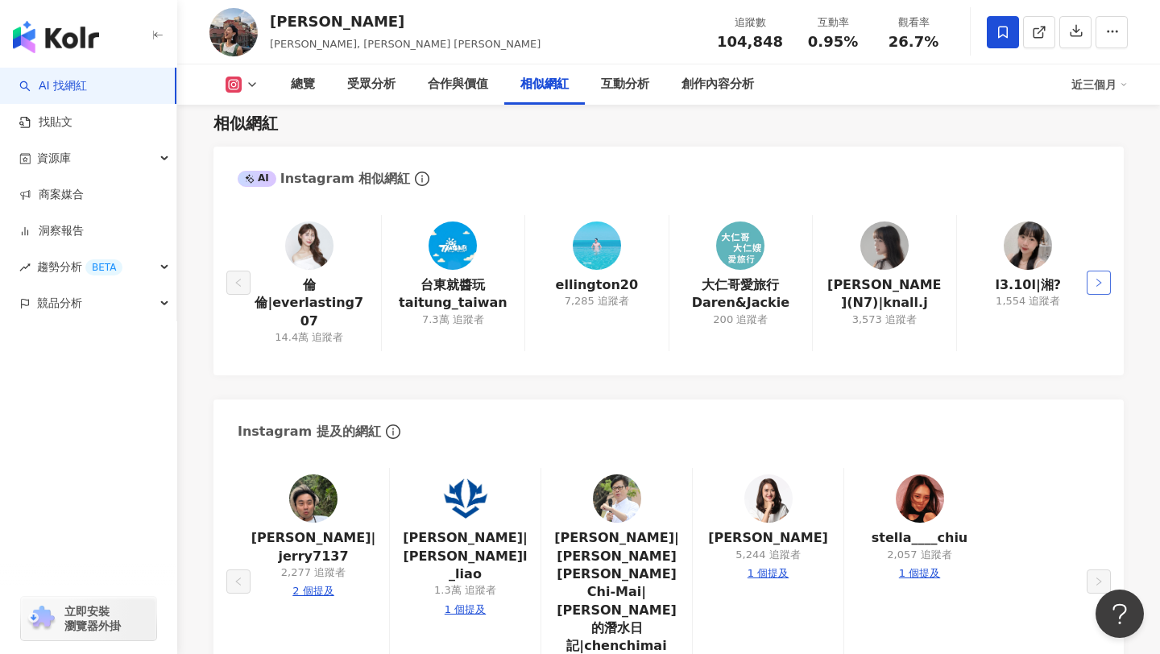
click at [1096, 280] on button "button" at bounding box center [1099, 283] width 24 height 24
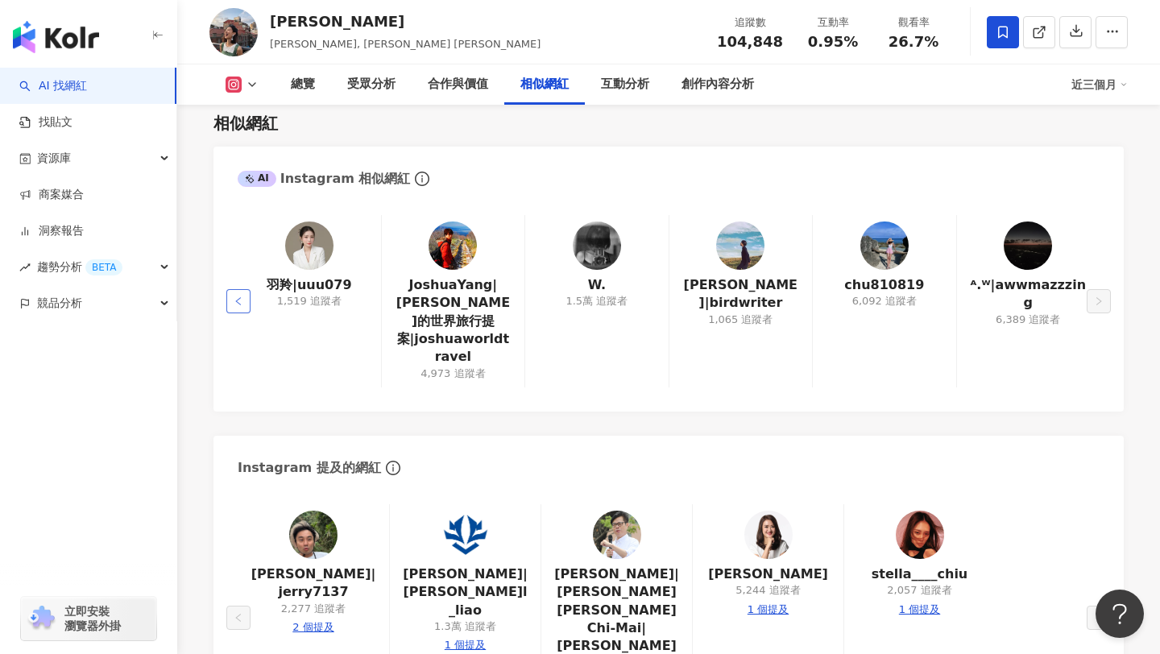
click at [241, 296] on icon "left" at bounding box center [239, 301] width 10 height 10
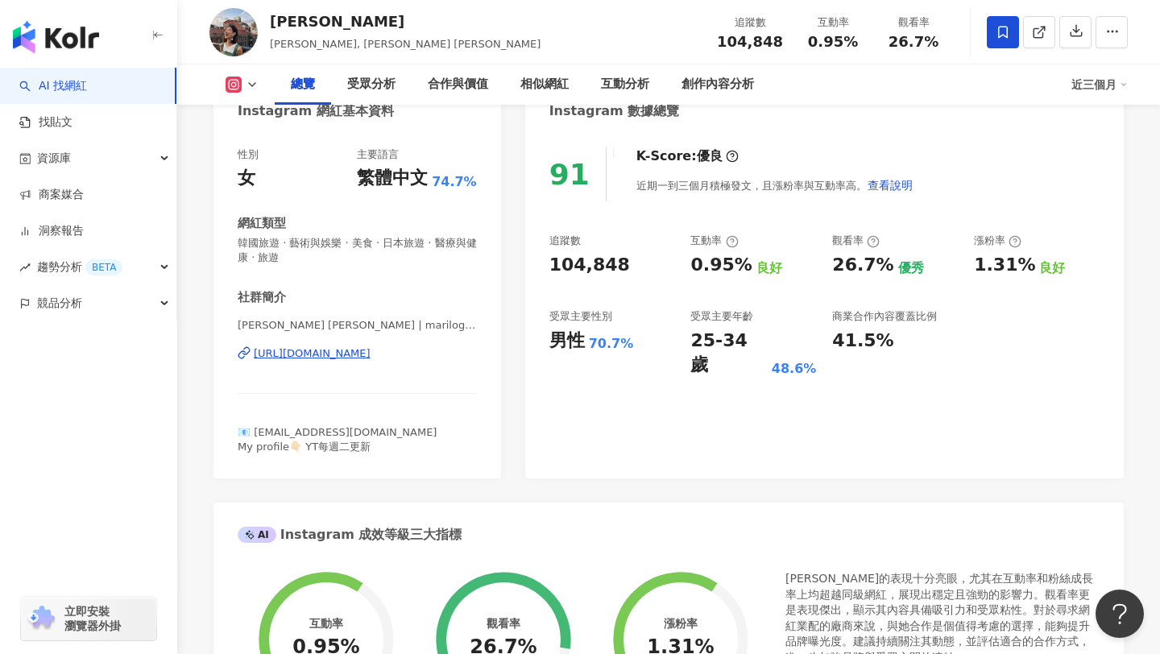
scroll to position [0, 0]
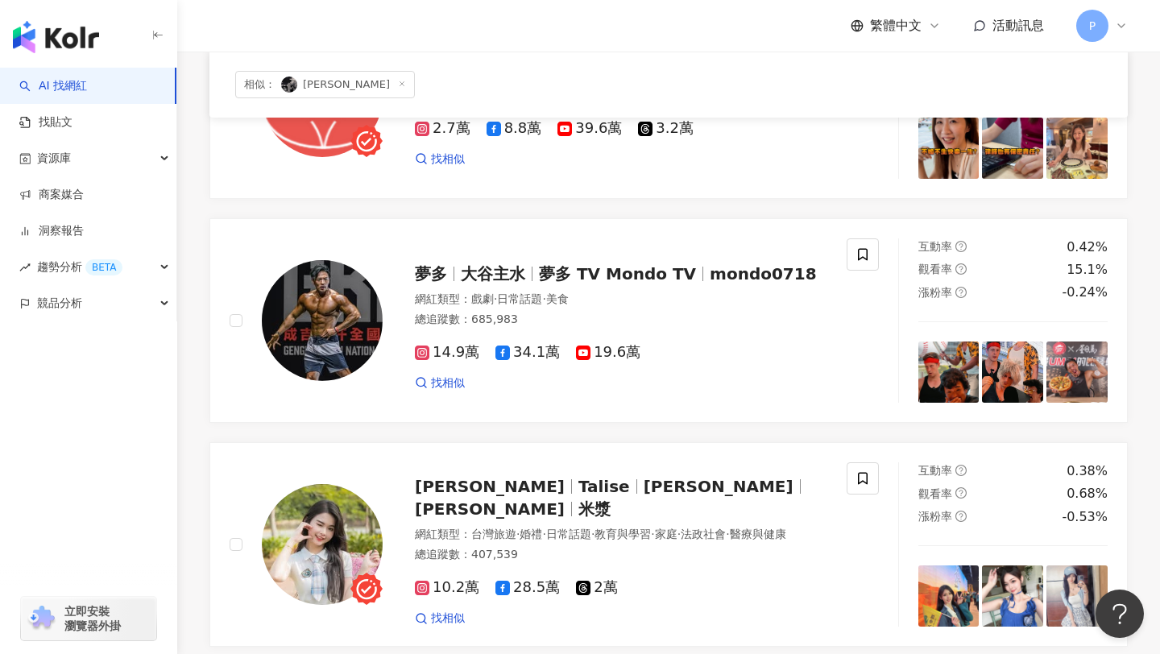
scroll to position [245, 0]
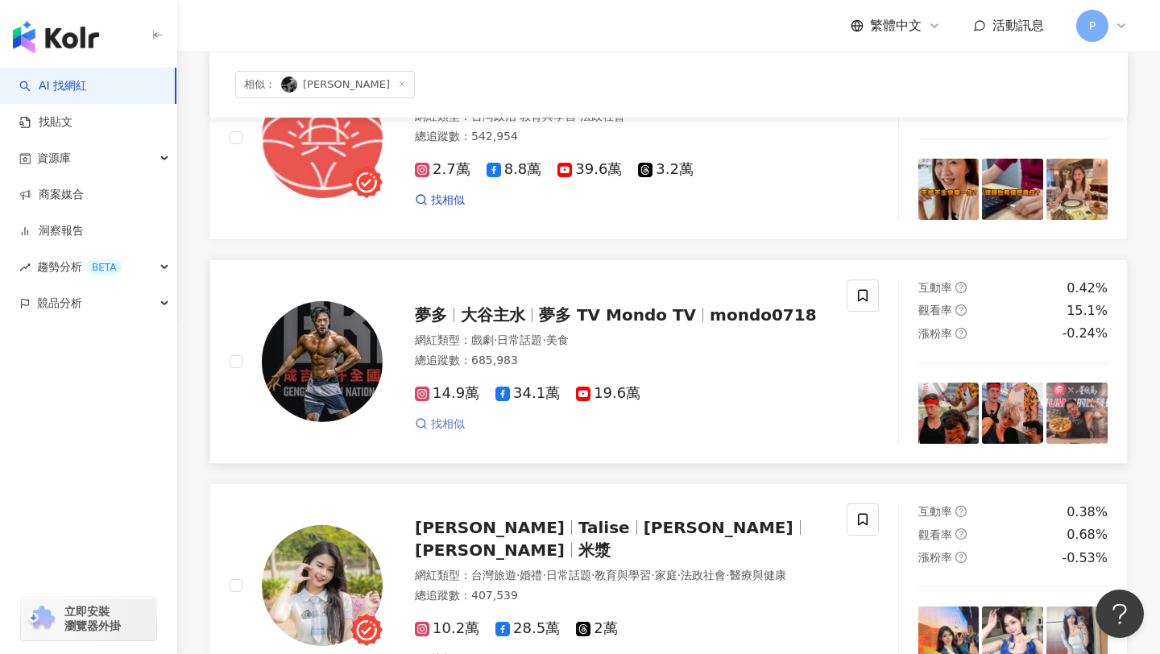
click at [438, 426] on span "找相似" at bounding box center [448, 425] width 34 height 16
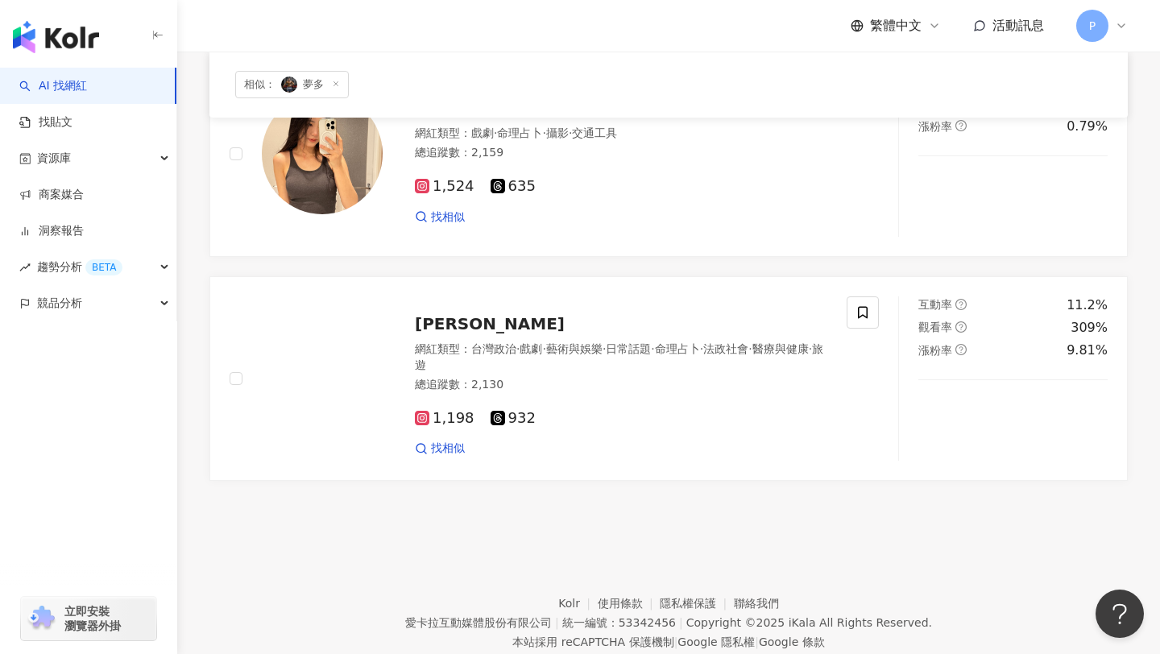
scroll to position [2336, 0]
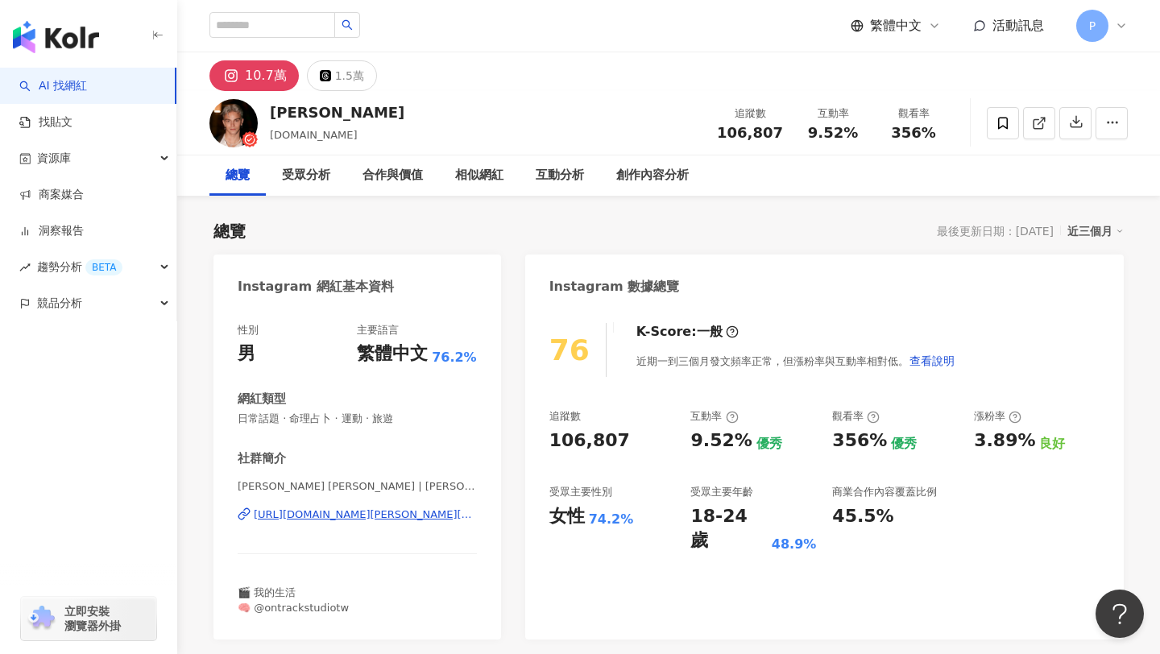
click at [363, 516] on div "[URL][DOMAIN_NAME][PERSON_NAME][DOMAIN_NAME]" at bounding box center [365, 515] width 223 height 15
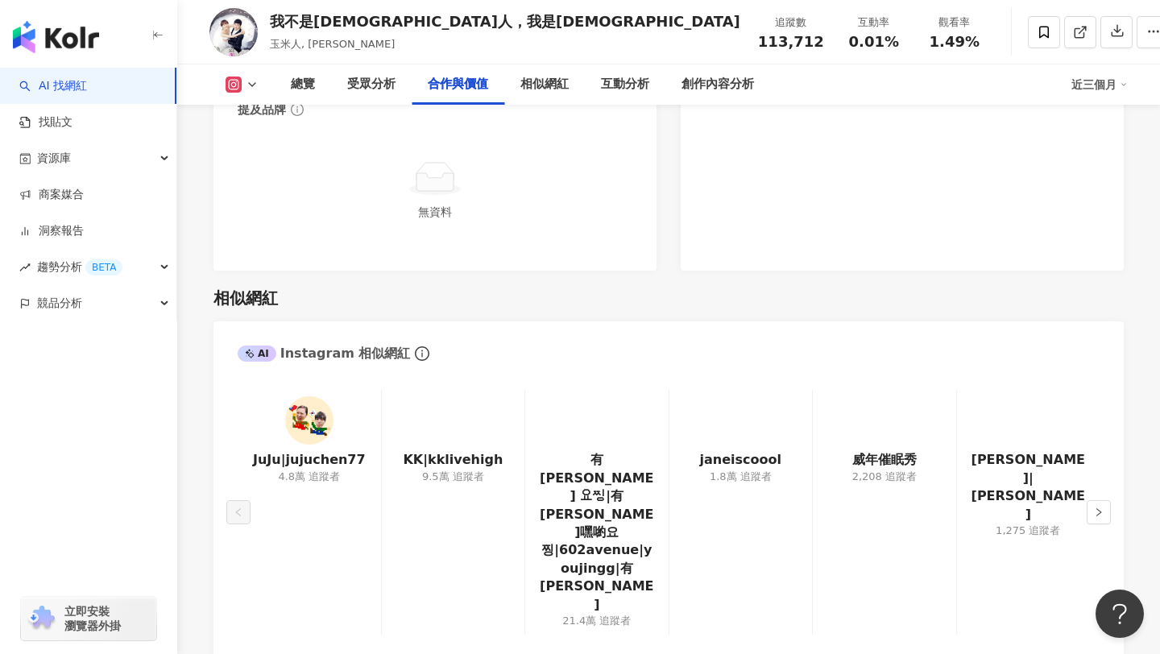
scroll to position [2527, 0]
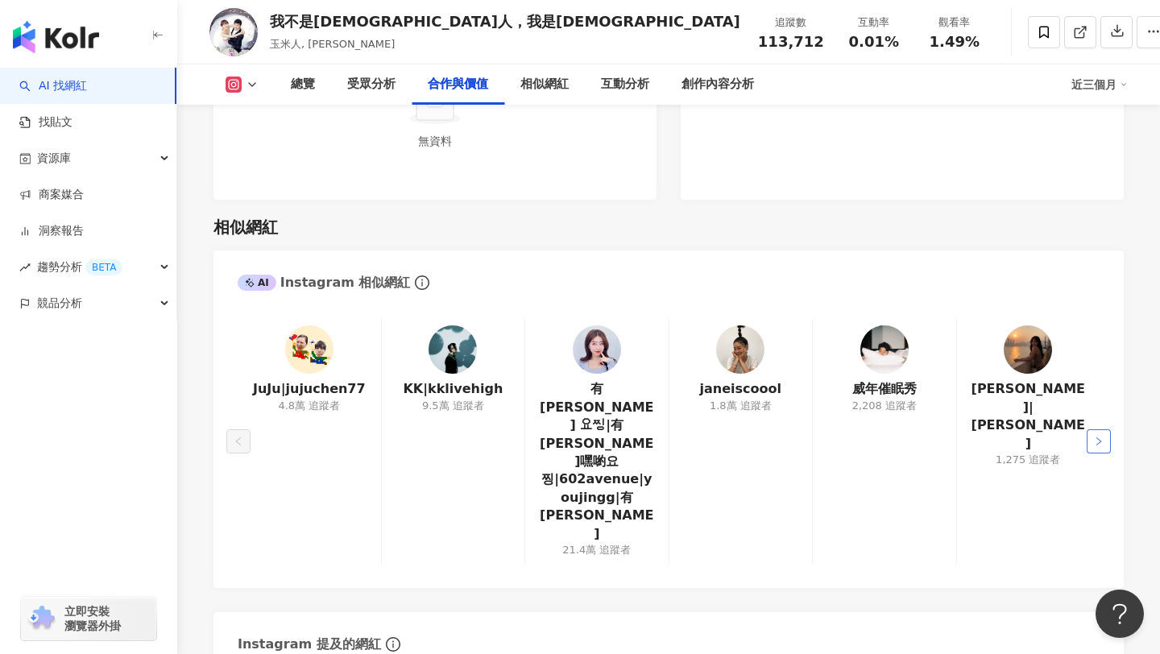
click at [1101, 437] on icon "right" at bounding box center [1099, 442] width 10 height 10
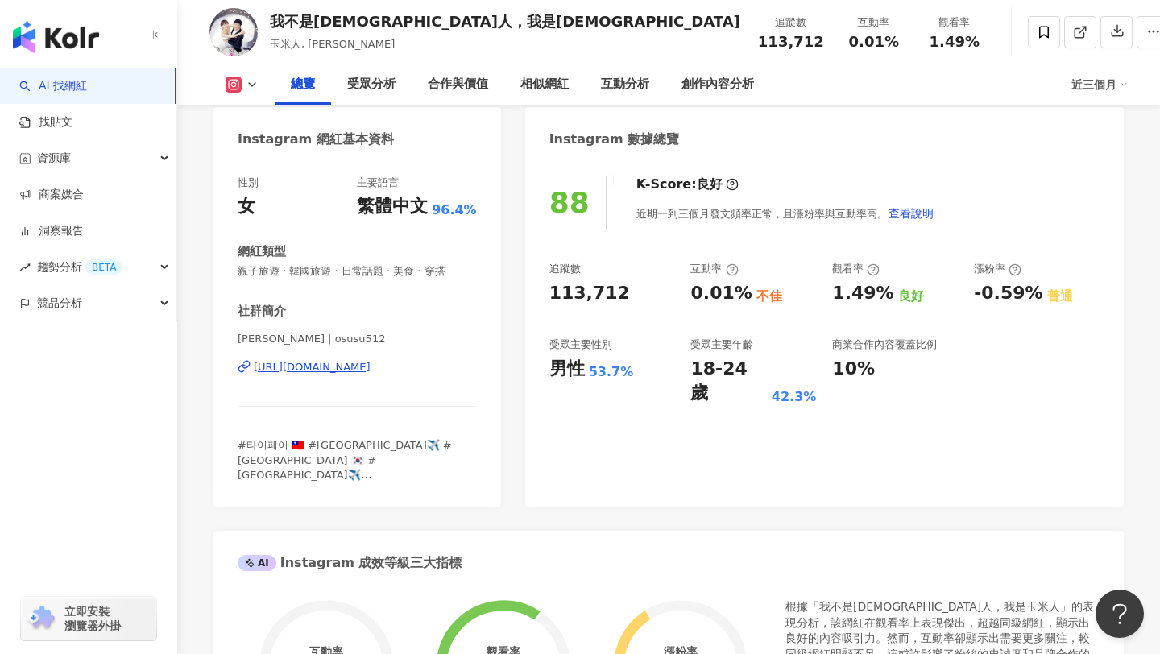
scroll to position [0, 0]
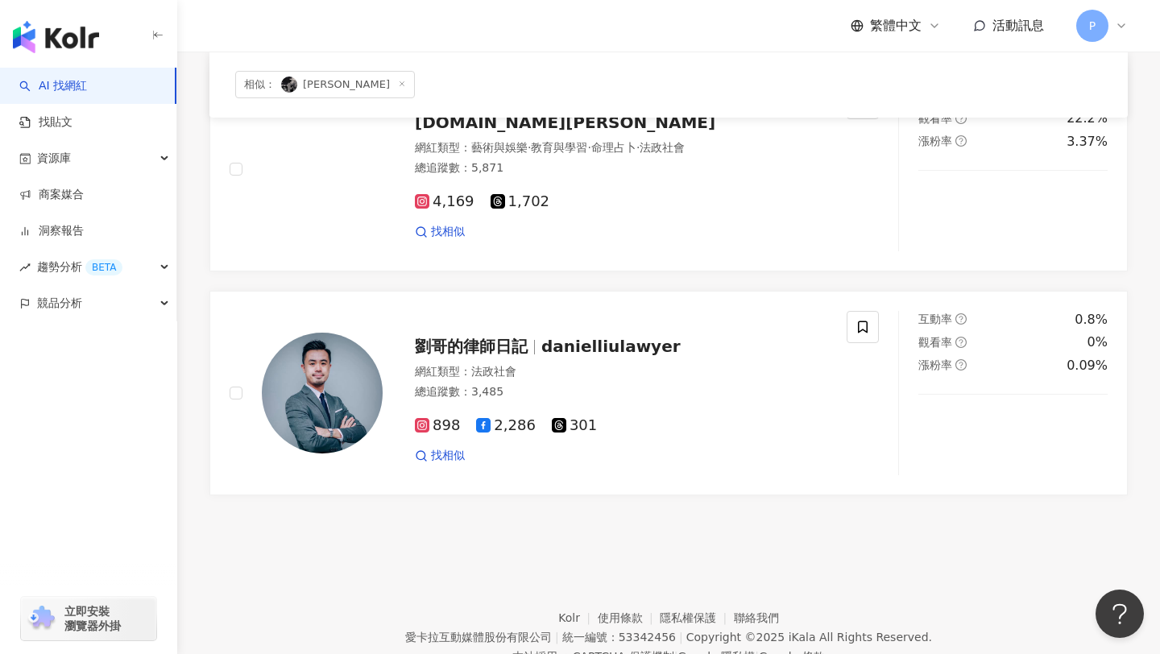
scroll to position [2290, 0]
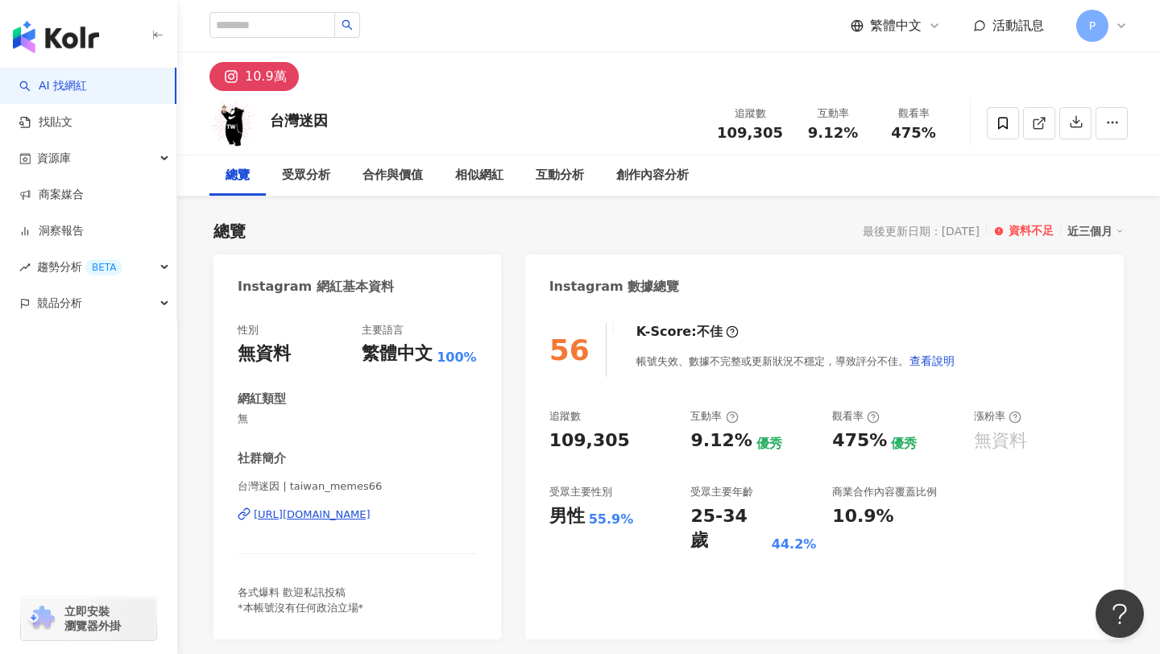
click at [371, 511] on div "[URL][DOMAIN_NAME]" at bounding box center [312, 515] width 117 height 15
click at [241, 23] on input "search" at bounding box center [272, 25] width 126 height 26
type input "**"
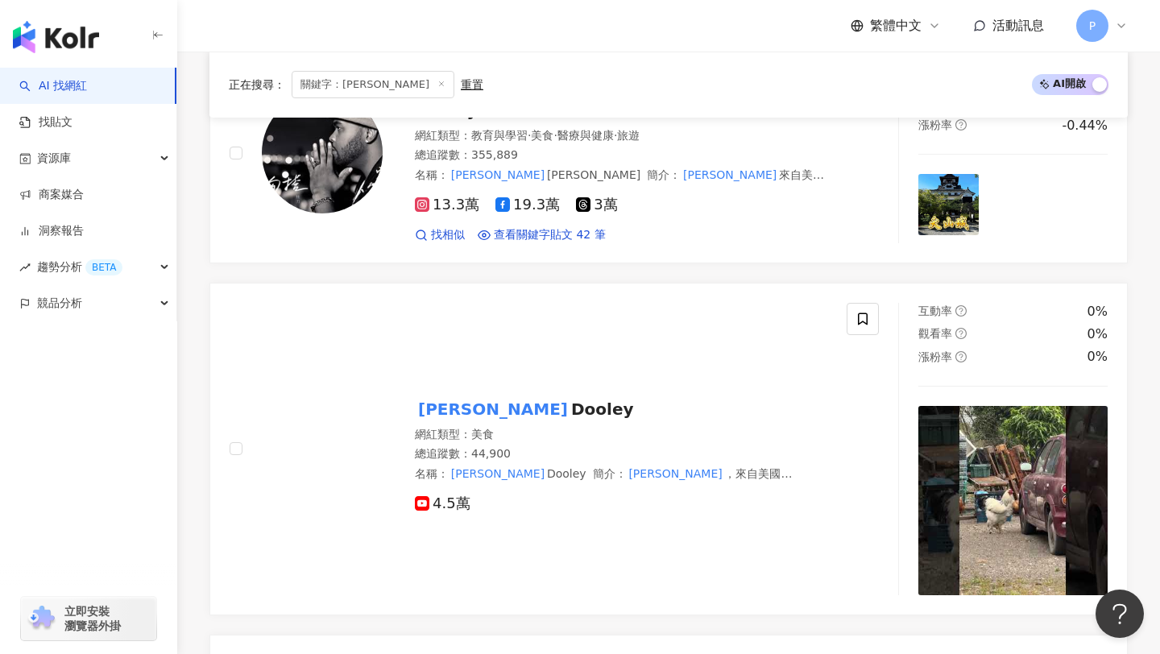
scroll to position [305, 0]
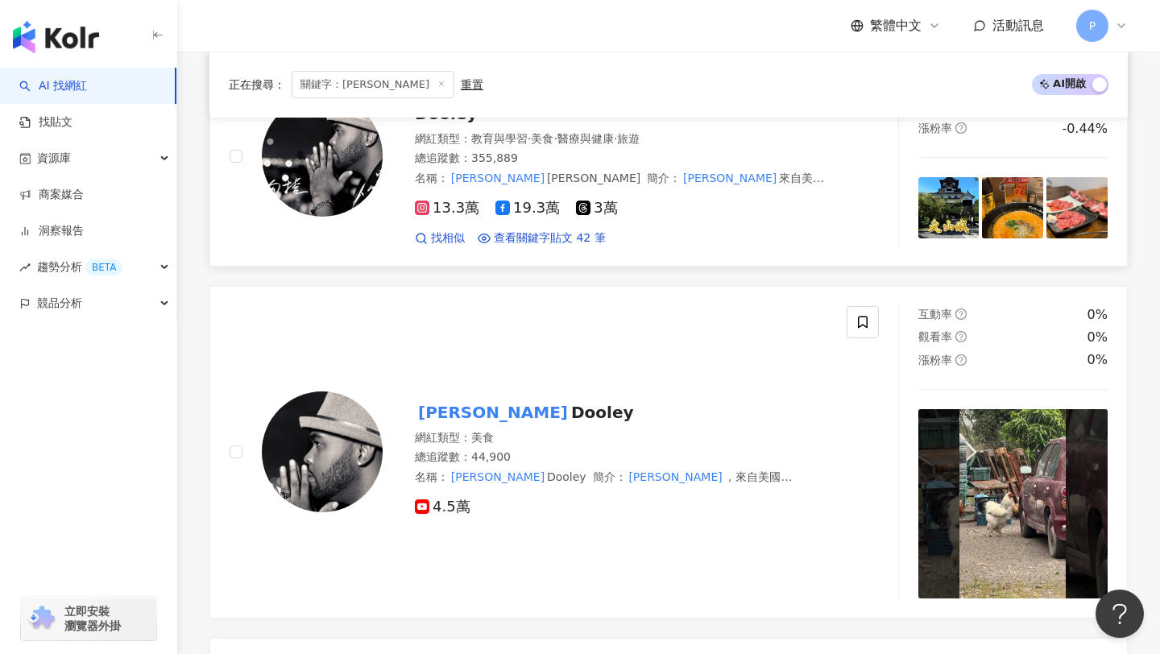
click at [354, 172] on img at bounding box center [322, 156] width 121 height 121
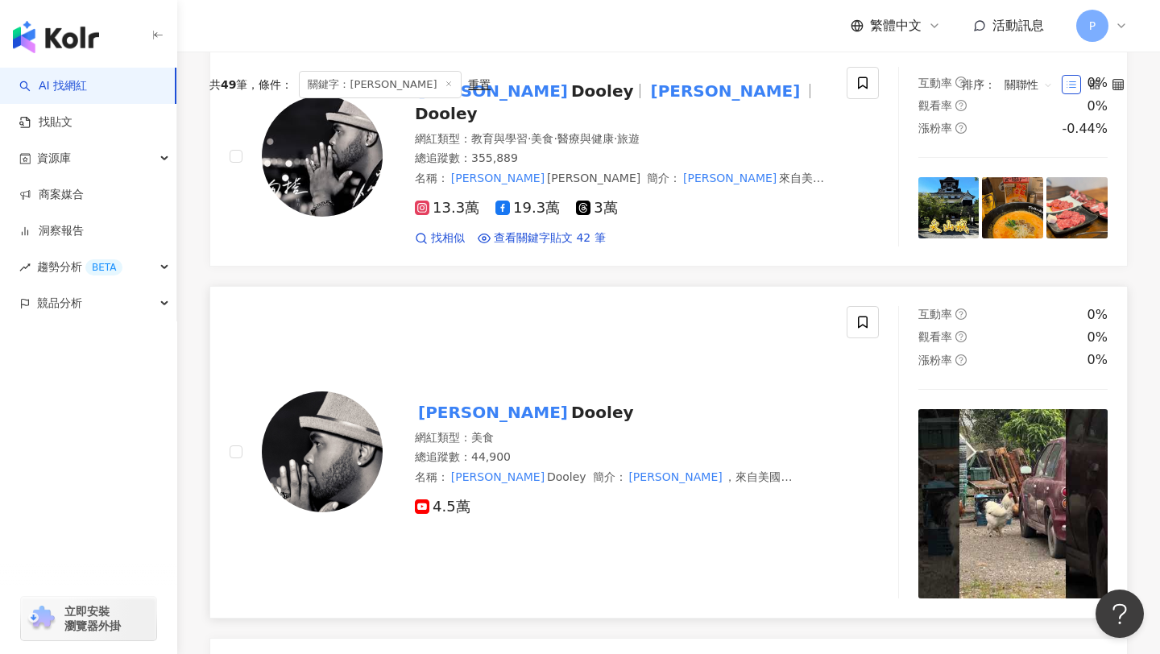
scroll to position [0, 0]
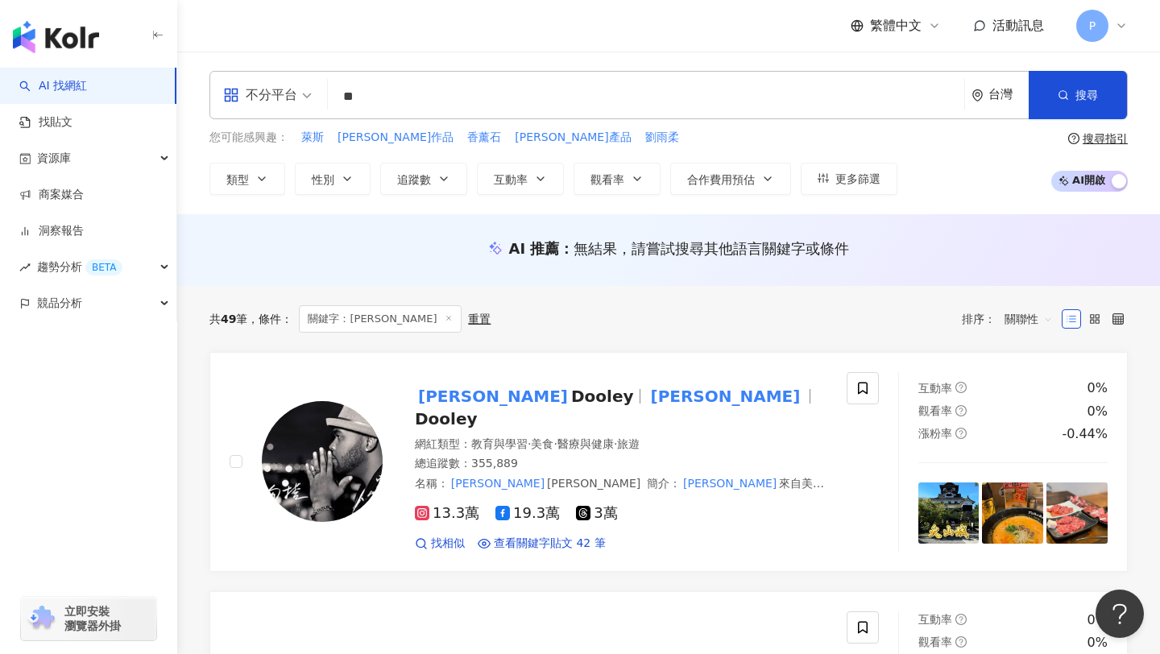
click at [431, 101] on input "**" at bounding box center [646, 96] width 624 height 31
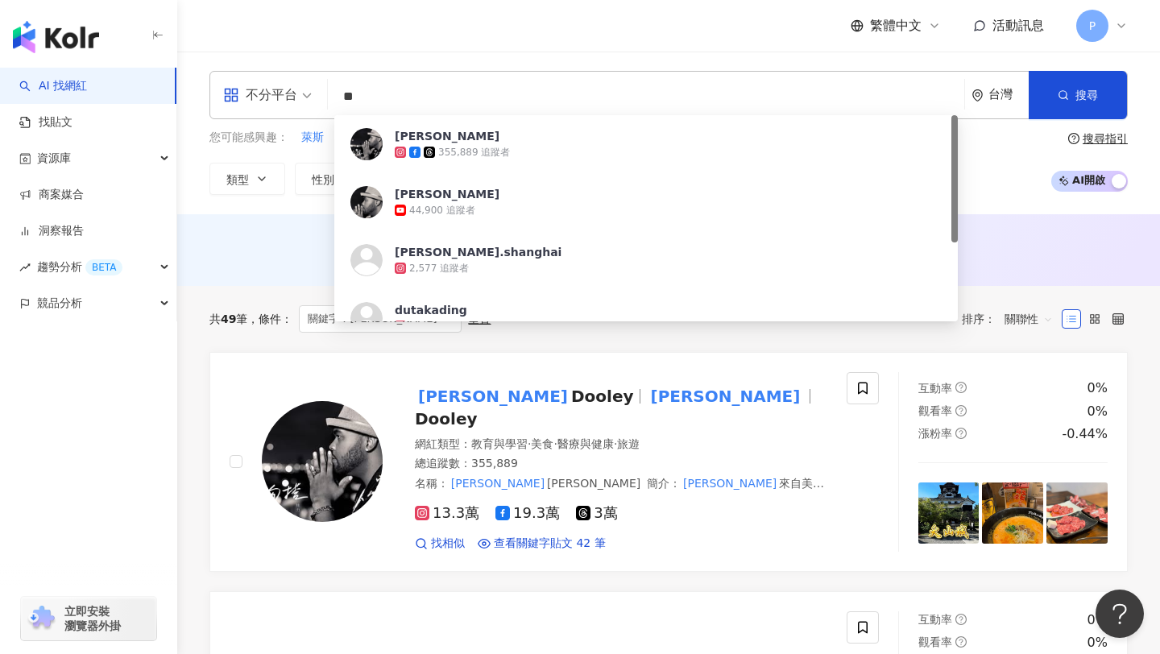
type input "*"
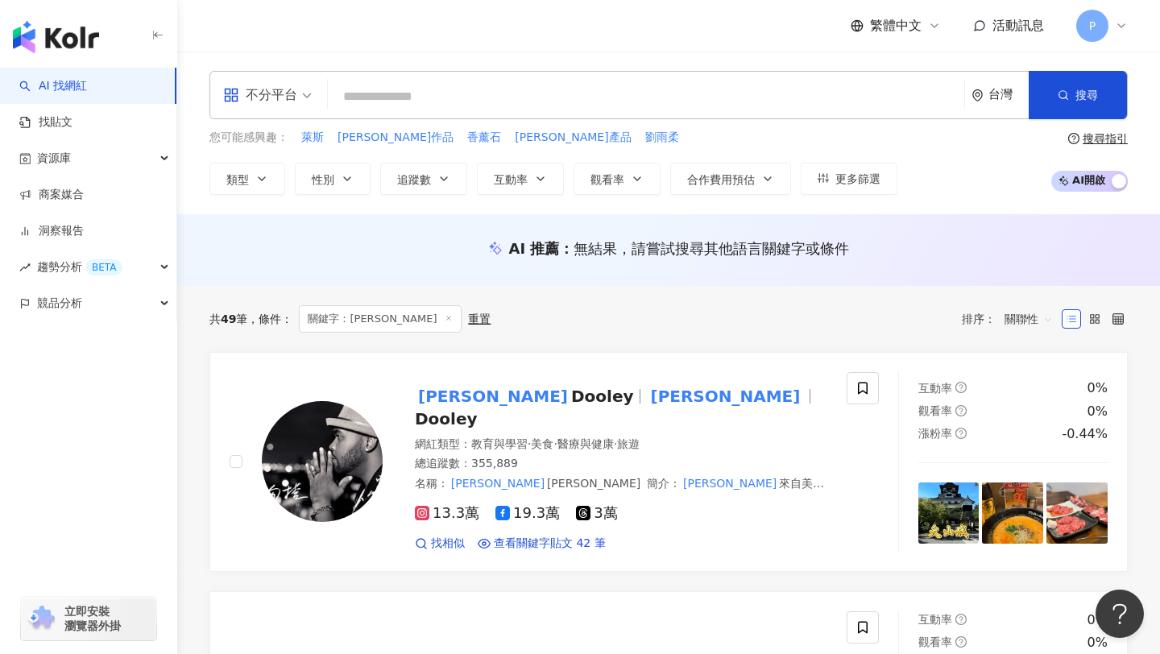
type input "*"
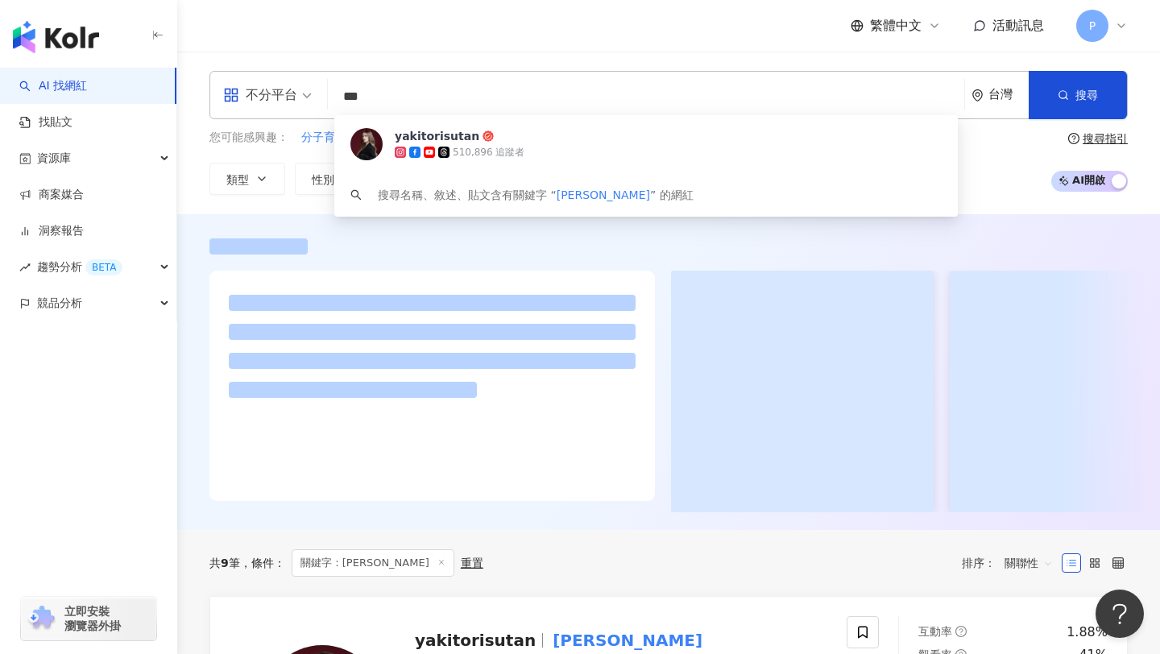
scroll to position [226, 0]
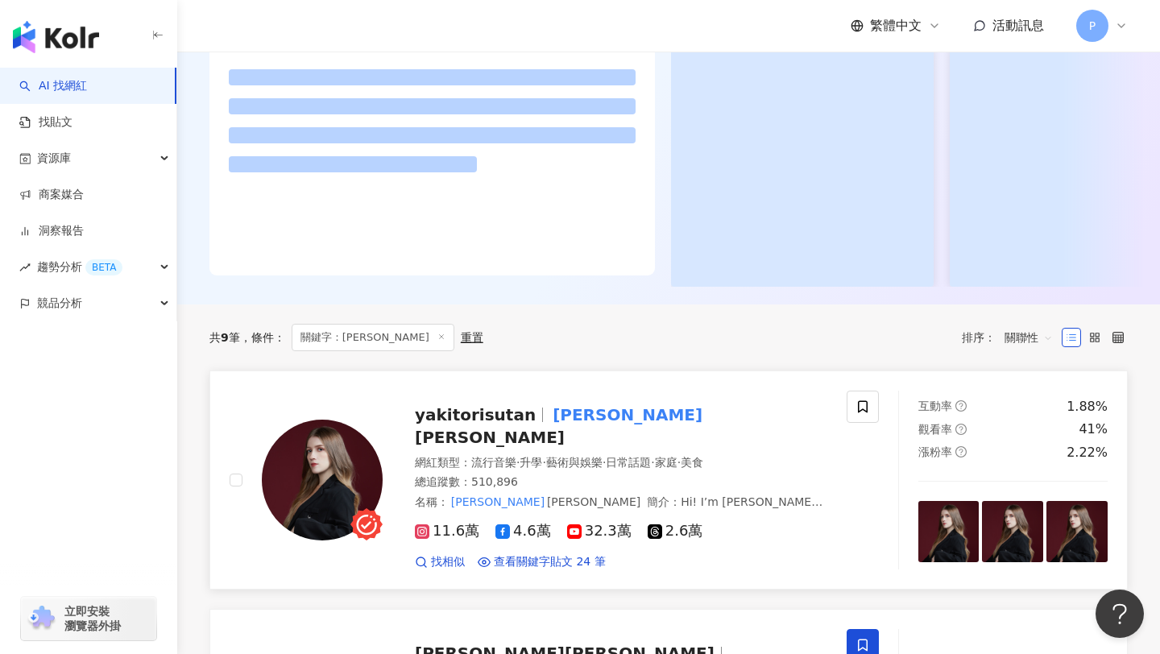
click at [462, 414] on span "yakitorisutan" at bounding box center [475, 414] width 121 height 19
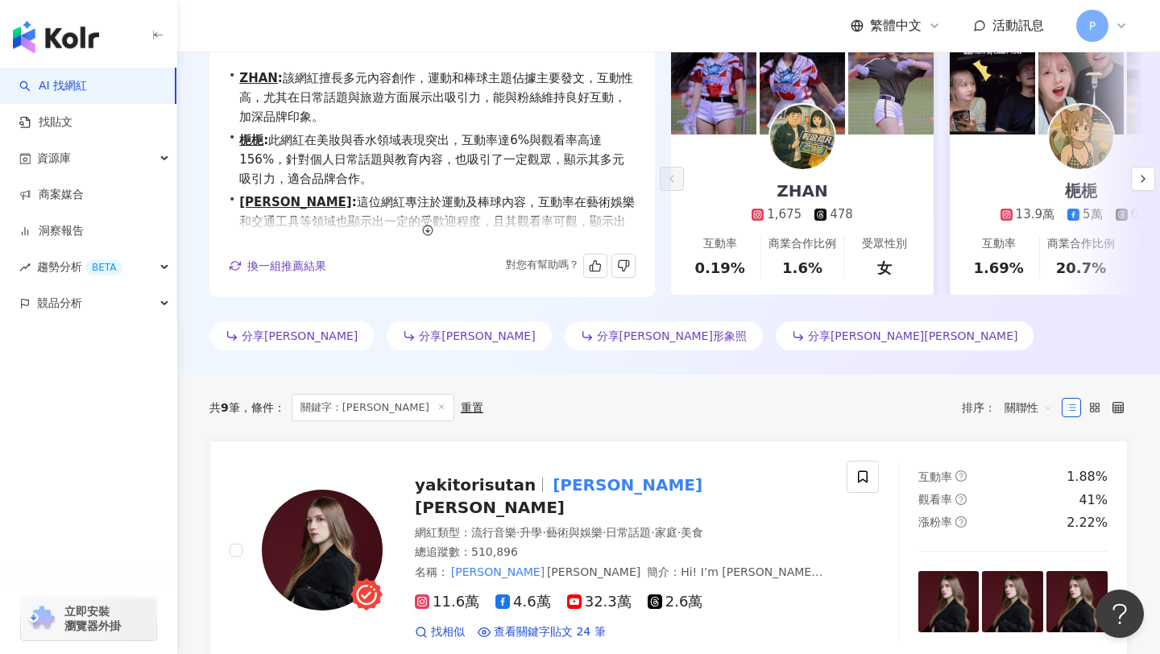
scroll to position [0, 0]
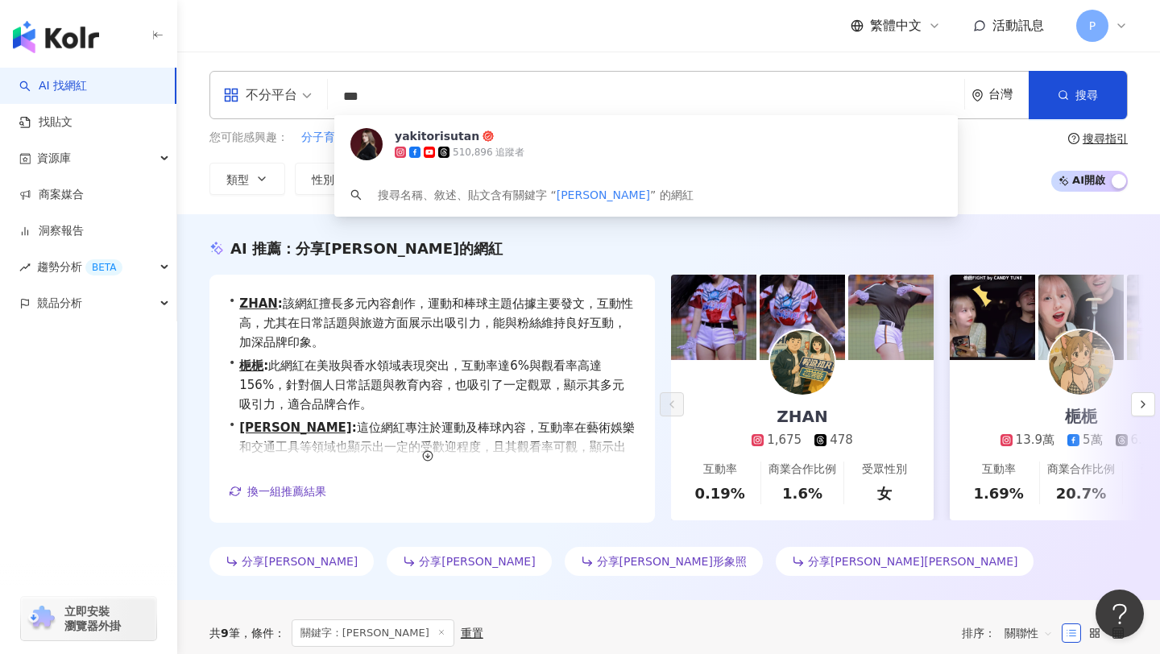
click at [402, 89] on input "***" at bounding box center [646, 96] width 624 height 31
type input "*"
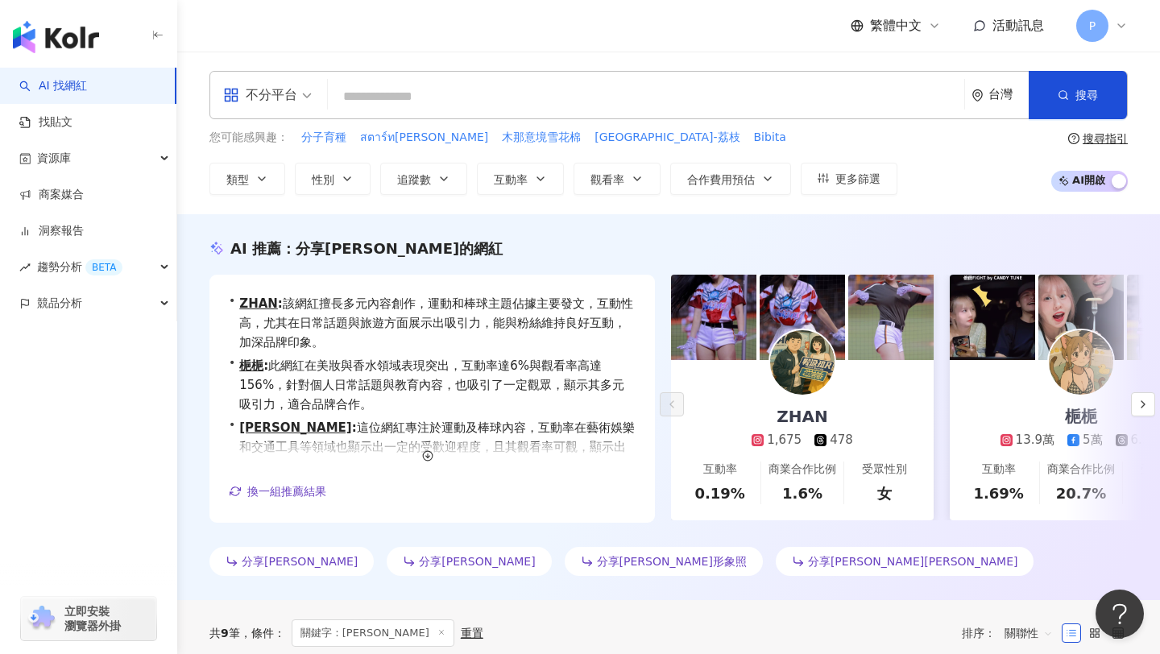
paste input "******"
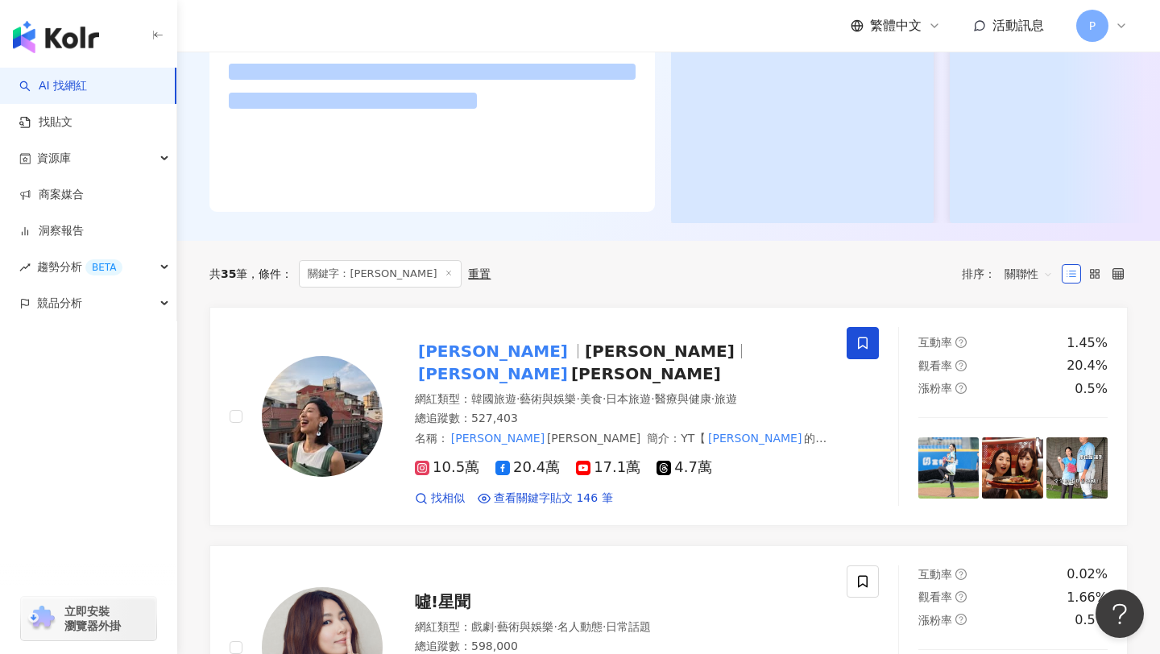
scroll to position [354, 0]
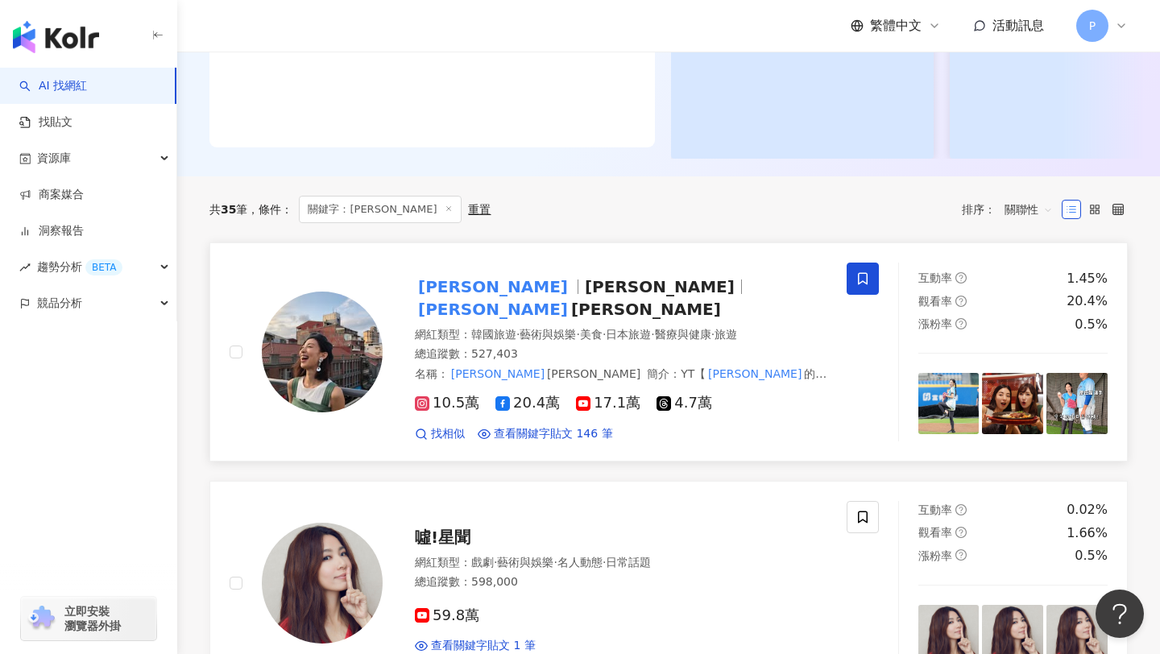
type input "******"
click at [466, 295] on mark "大久保麻梨子" at bounding box center [493, 287] width 156 height 26
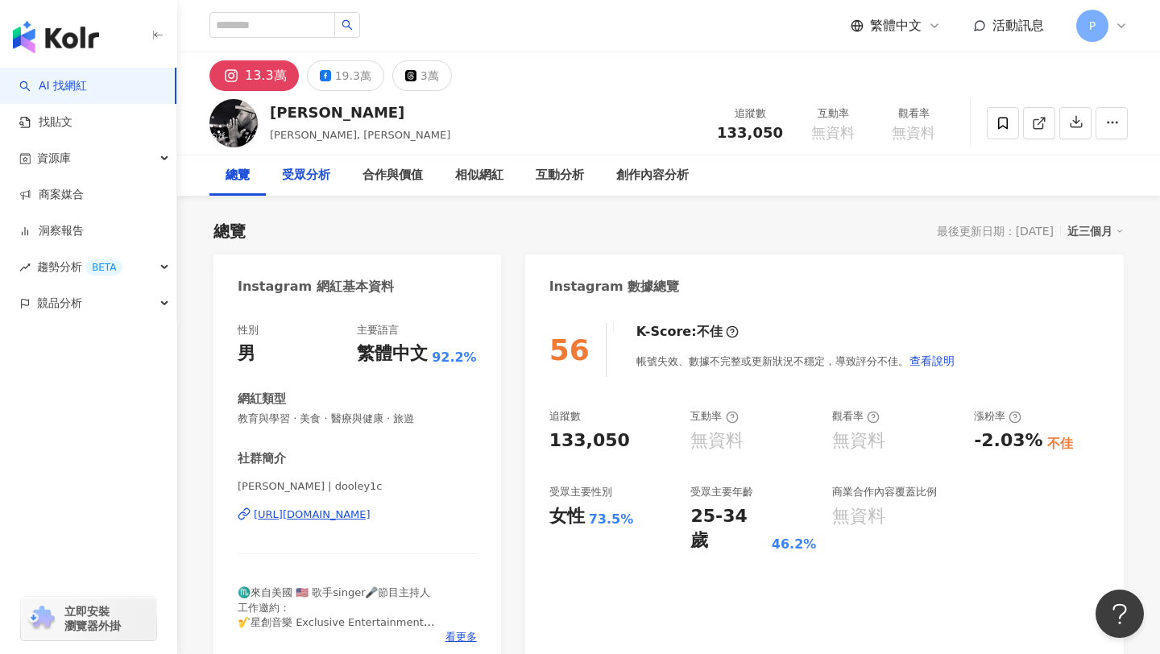
click at [315, 181] on div "受眾分析" at bounding box center [306, 175] width 48 height 19
click at [291, 29] on input "search" at bounding box center [272, 25] width 126 height 26
type input "**"
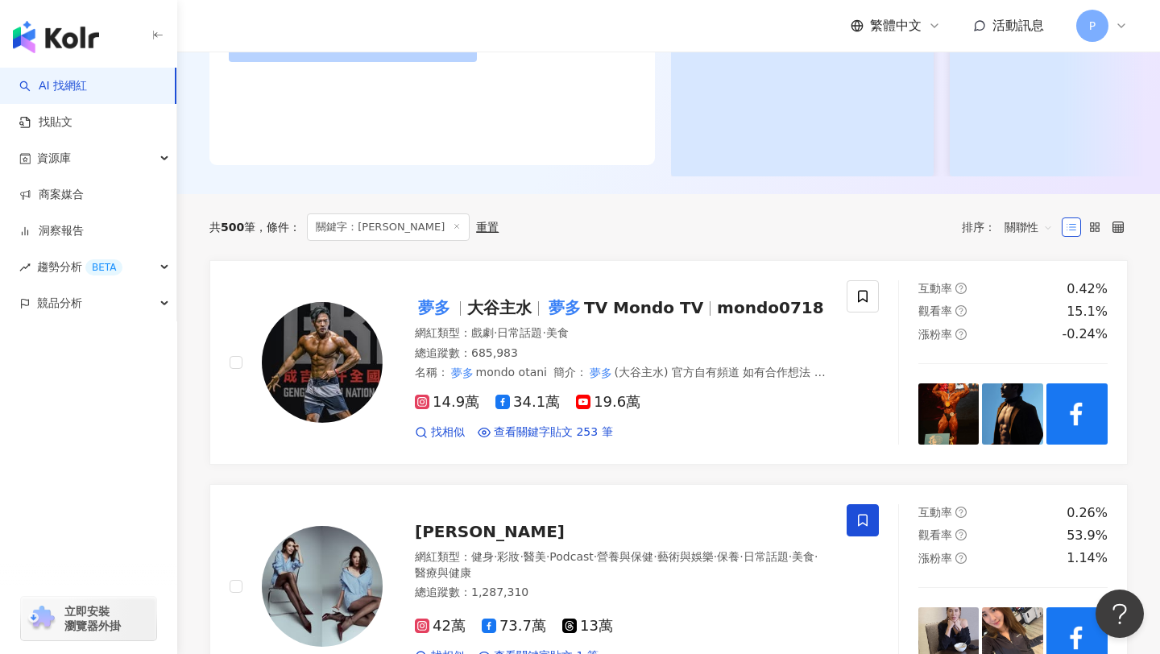
scroll to position [424, 0]
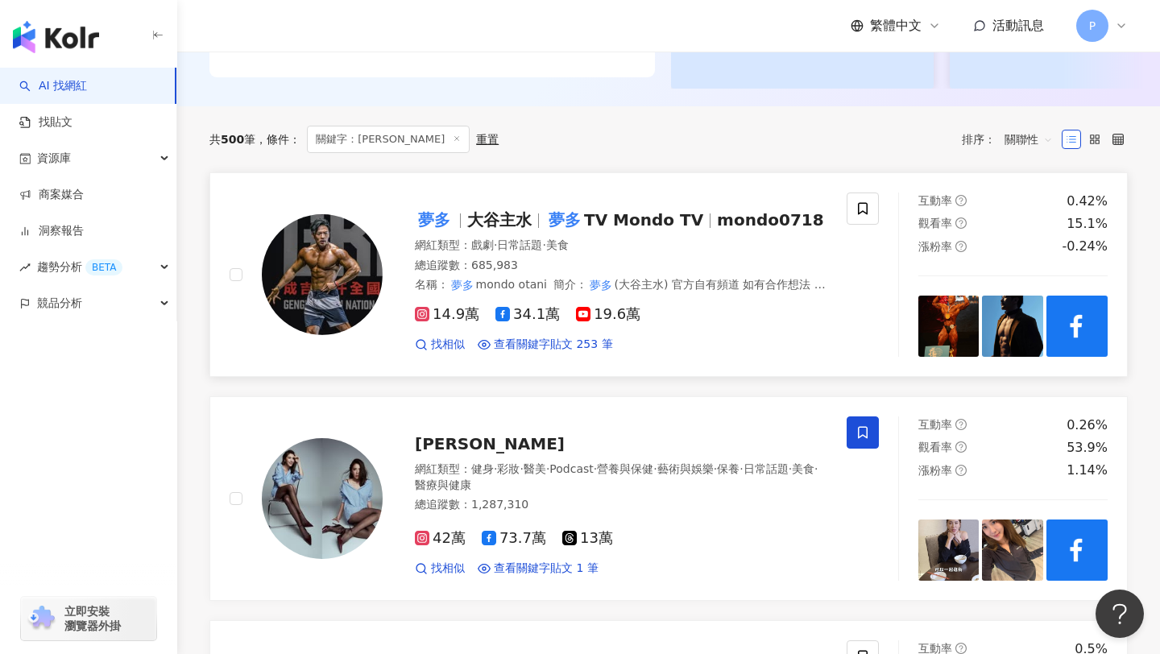
click at [352, 255] on img at bounding box center [322, 274] width 121 height 121
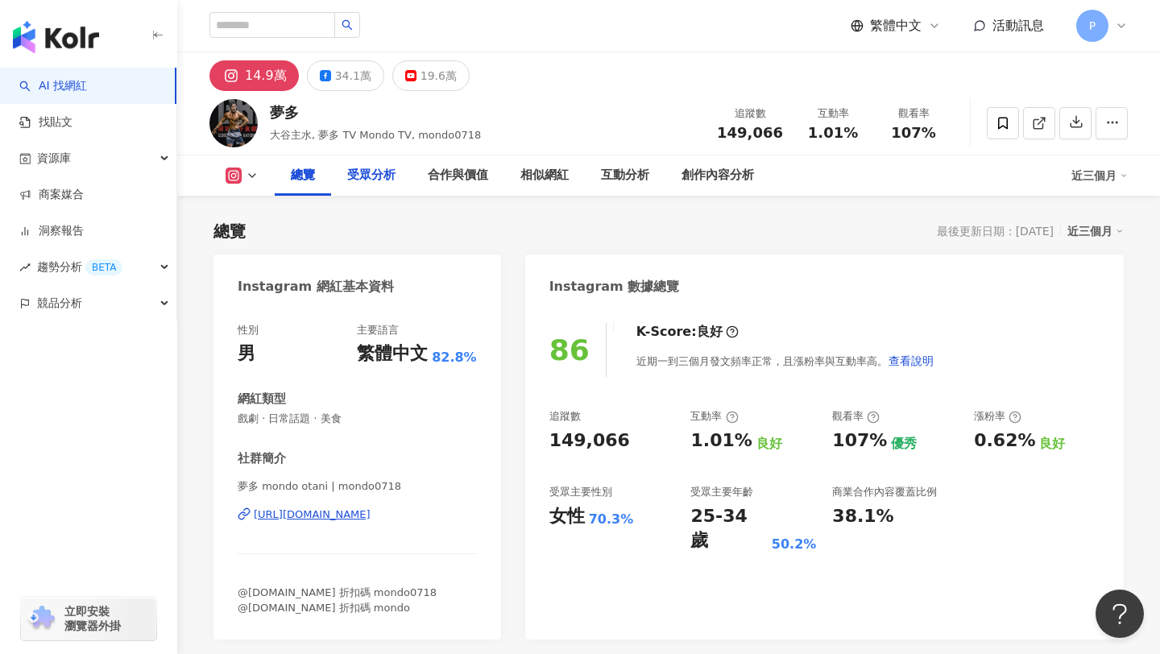
click at [380, 180] on div "受眾分析" at bounding box center [371, 175] width 48 height 19
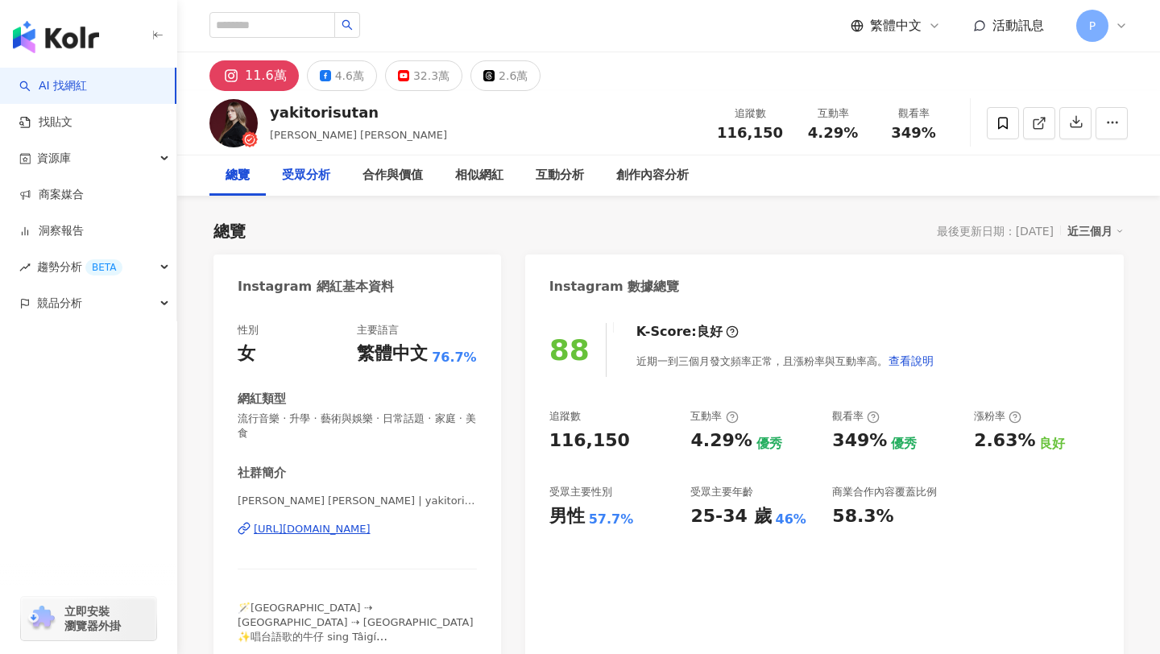
click at [321, 172] on div "受眾分析" at bounding box center [306, 175] width 48 height 19
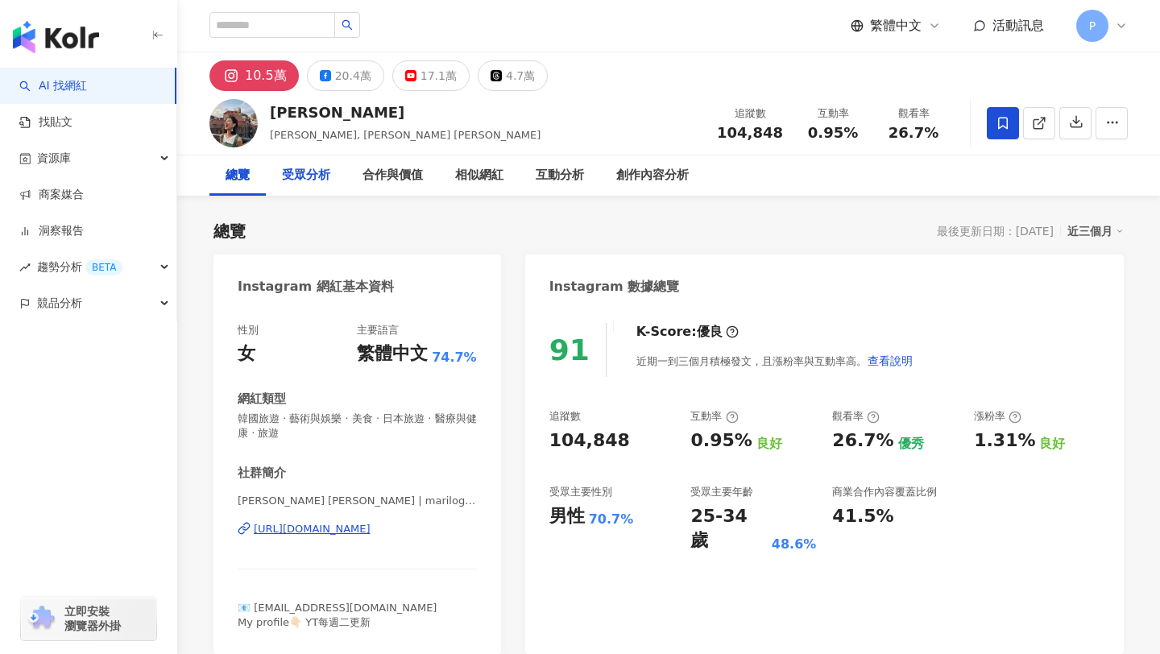
click at [313, 179] on div "受眾分析" at bounding box center [306, 175] width 48 height 19
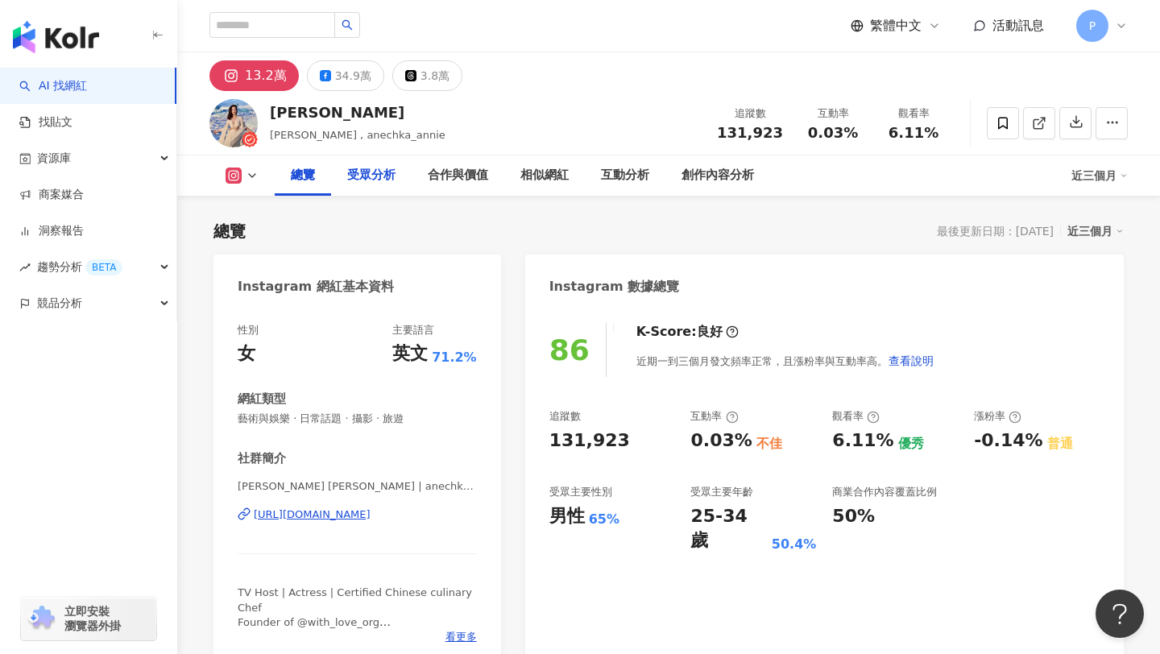
click at [383, 184] on div "受眾分析" at bounding box center [371, 175] width 48 height 19
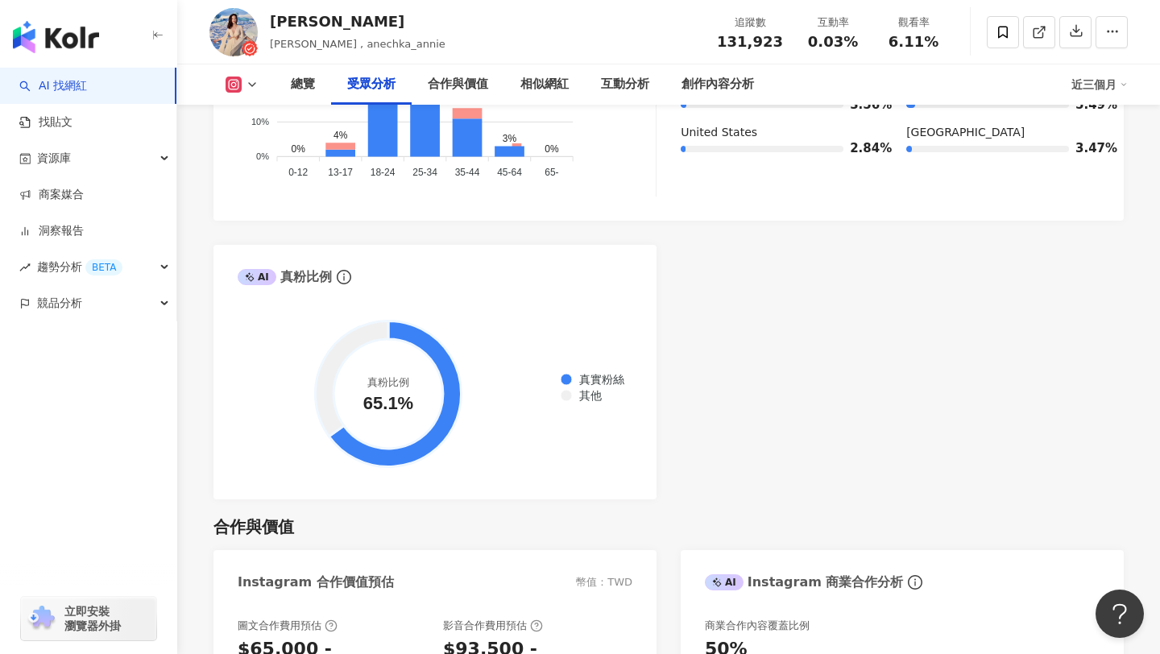
scroll to position [2016, 0]
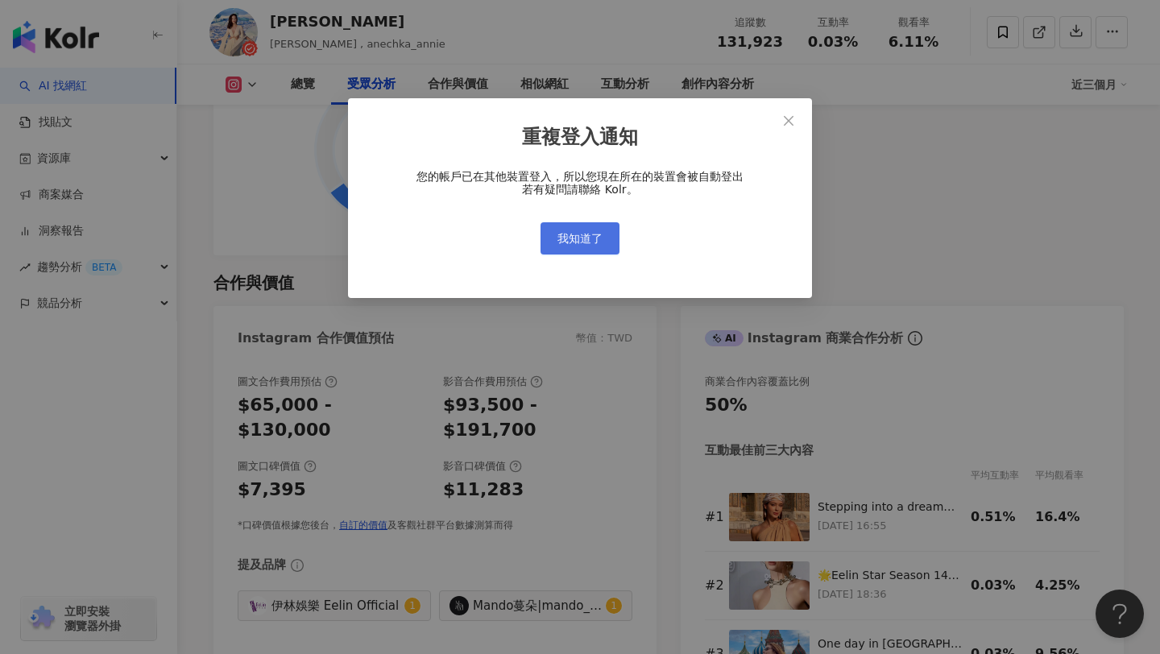
click at [582, 250] on button "我知道了" at bounding box center [580, 238] width 79 height 32
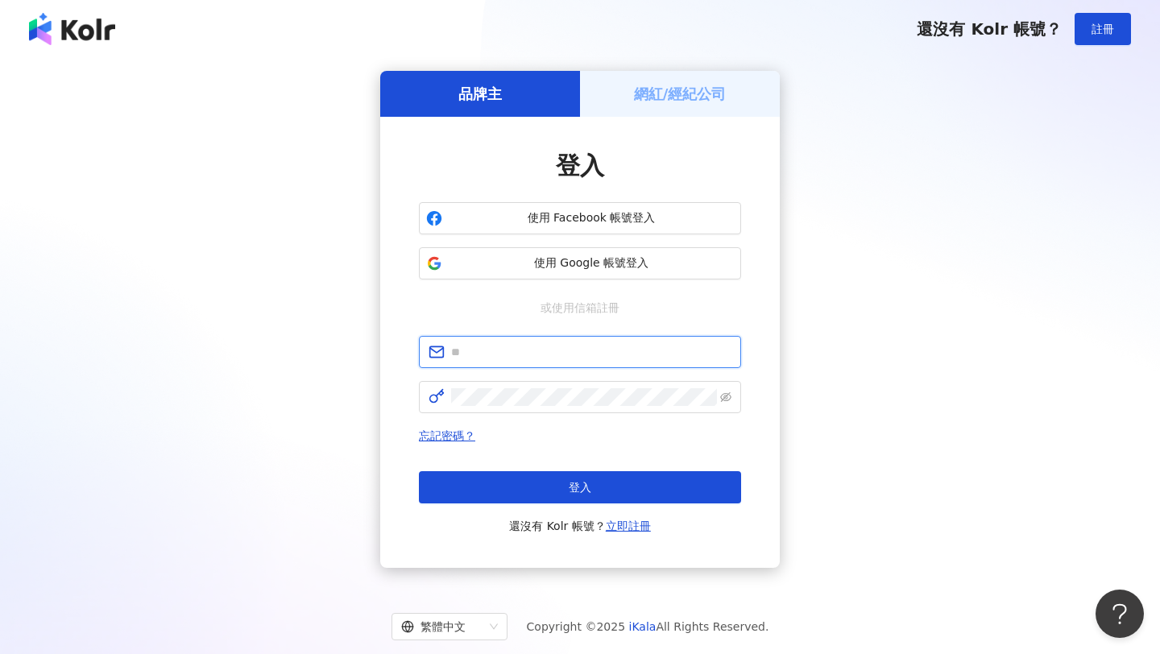
type input "**********"
